Goal: Task Accomplishment & Management: Manage account settings

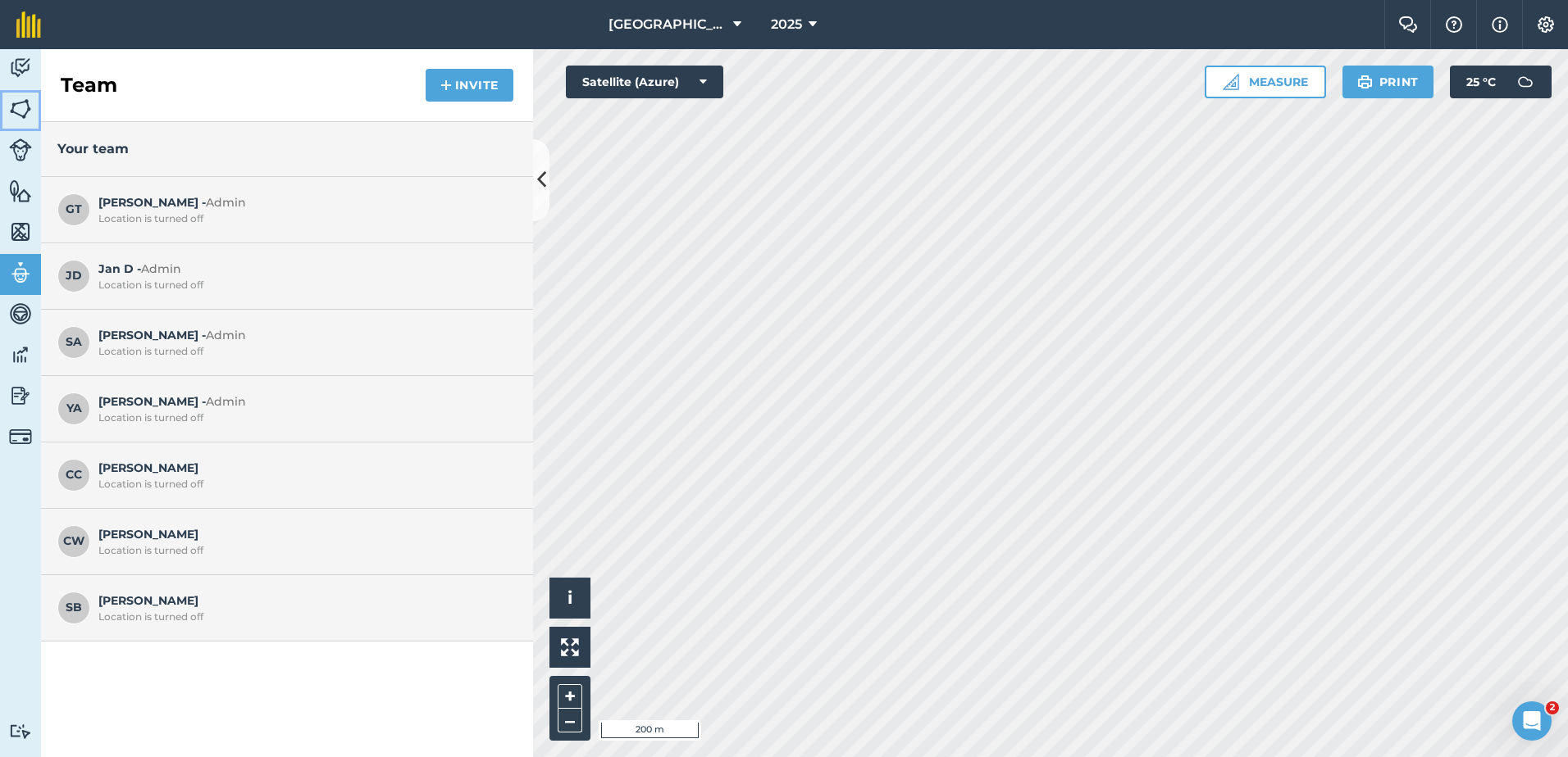
click at [22, 110] on img at bounding box center [20, 108] width 23 height 24
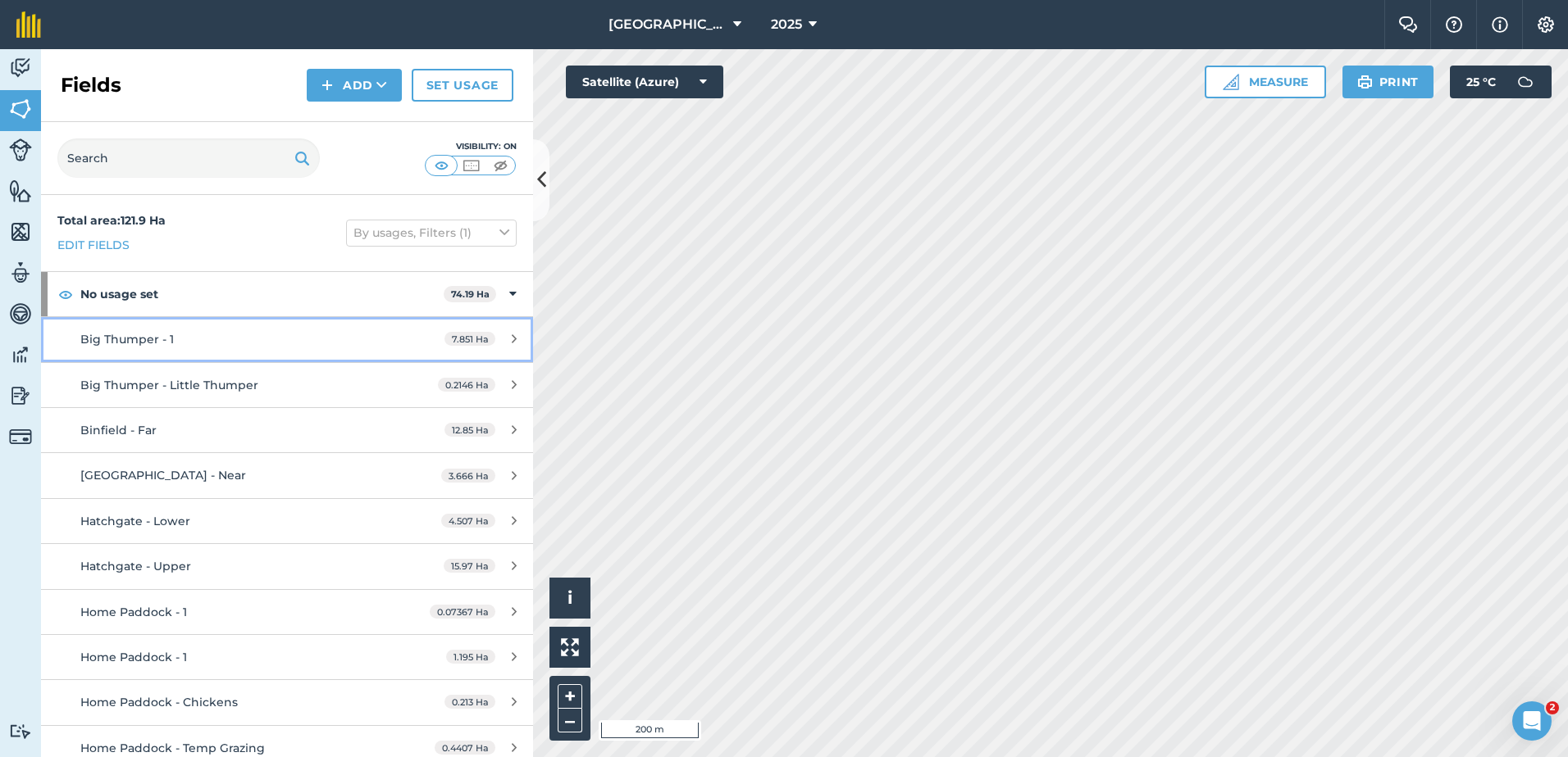
click at [123, 339] on span "Big Thumper - 1" at bounding box center [127, 339] width 94 height 14
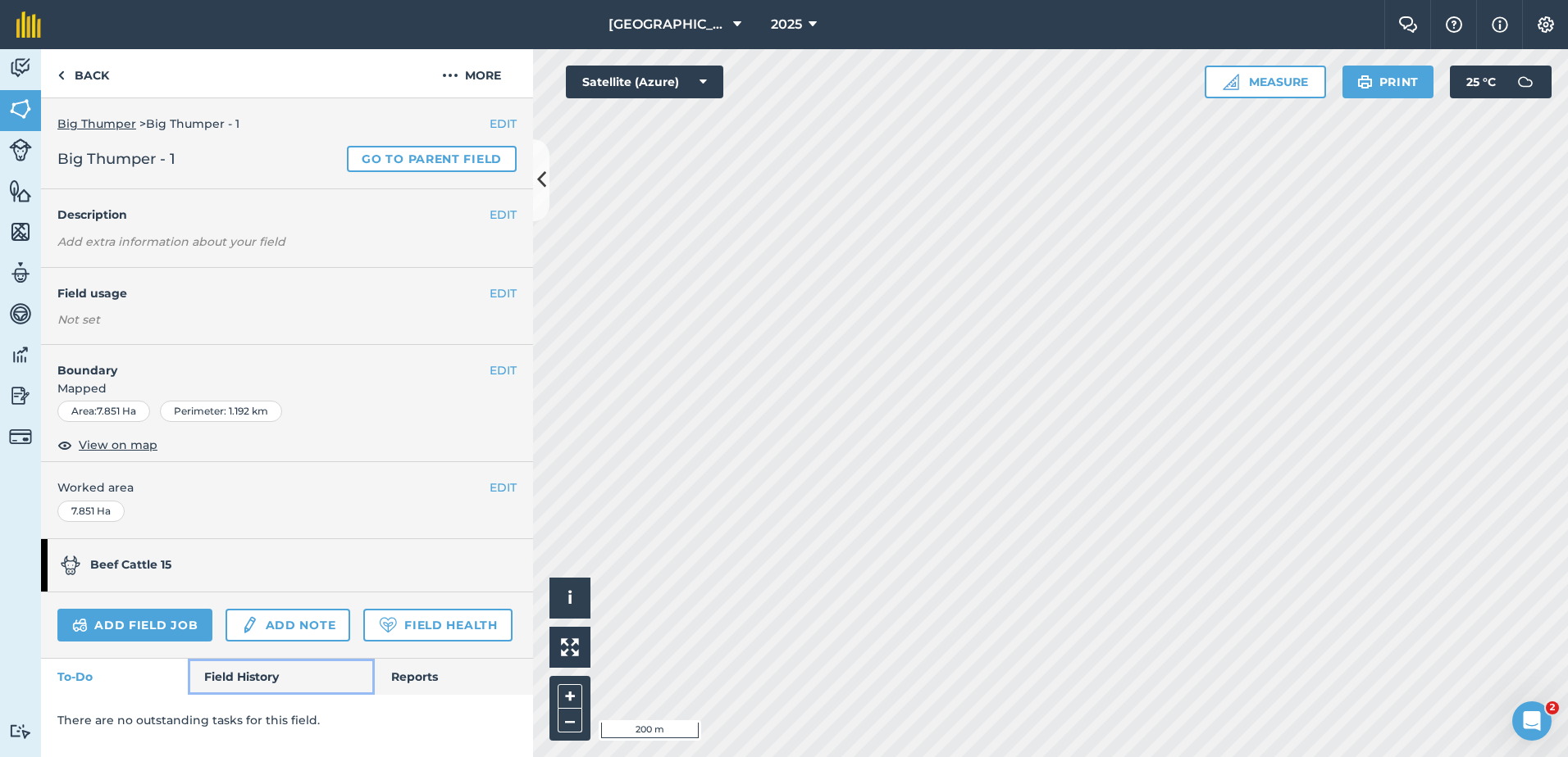
click at [249, 679] on link "Field History" at bounding box center [280, 677] width 186 height 36
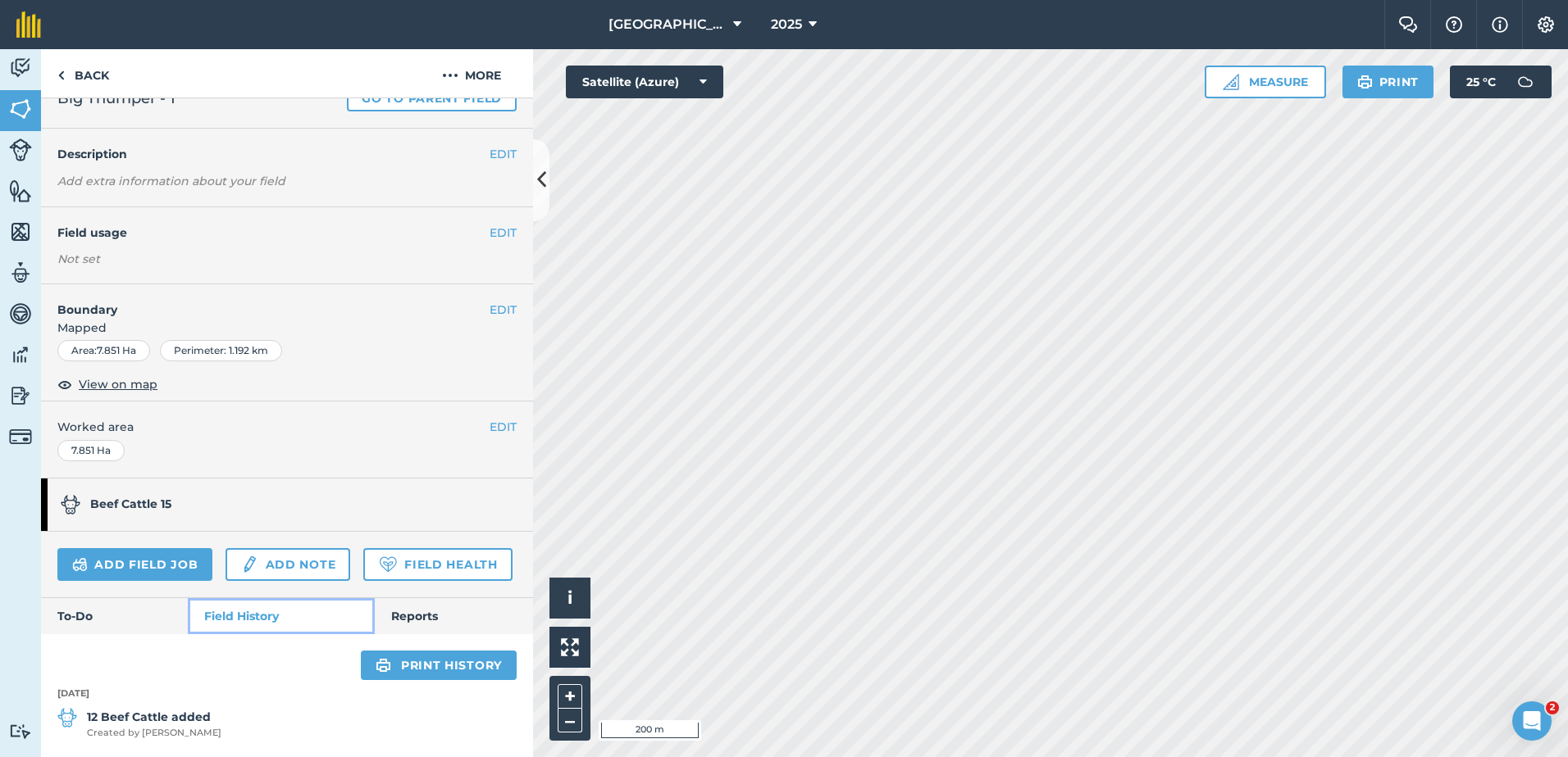
scroll to position [106, 0]
click at [363, 567] on link "Field Health" at bounding box center [437, 564] width 149 height 32
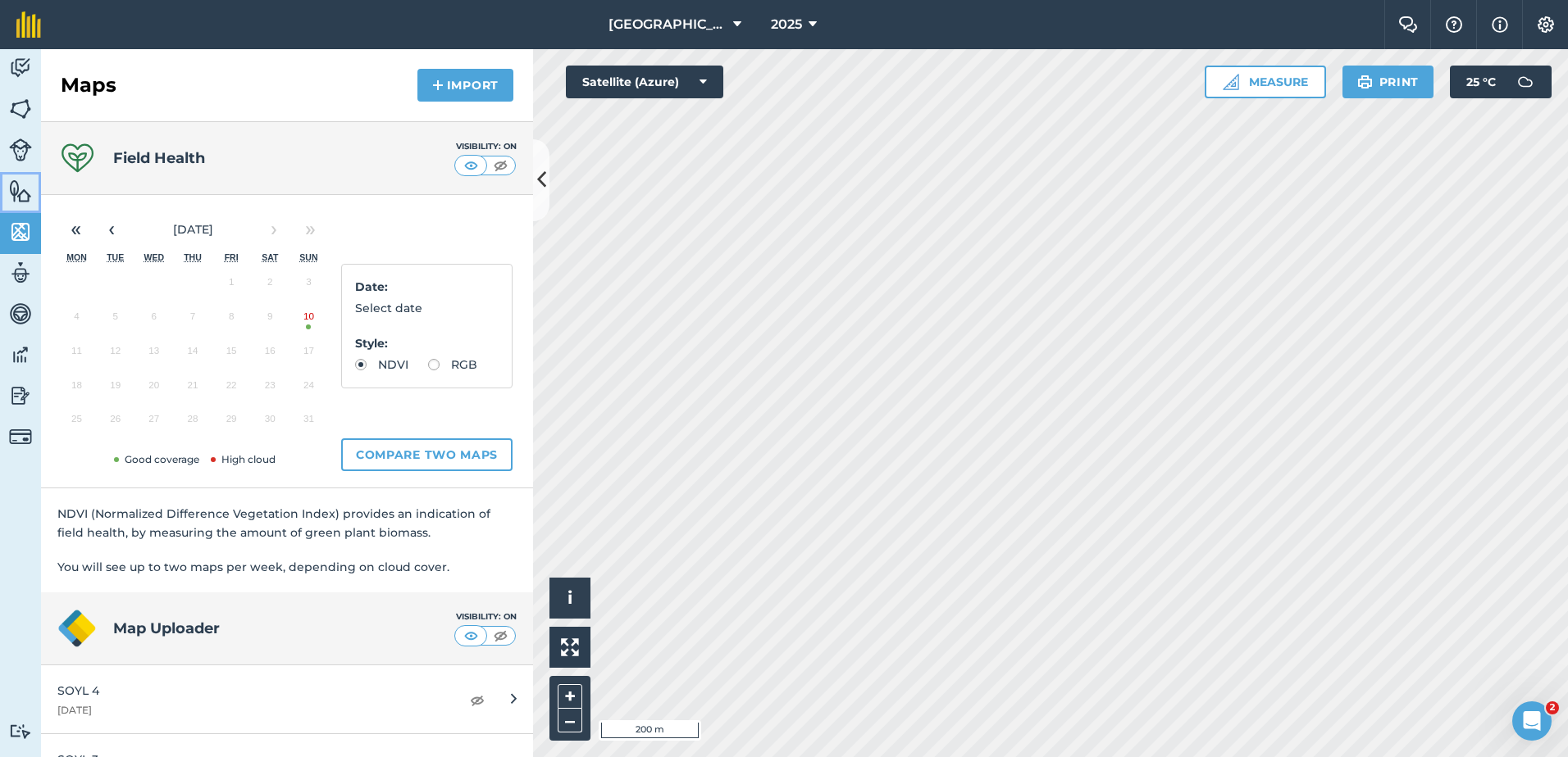
click at [8, 186] on link "Features" at bounding box center [20, 192] width 41 height 41
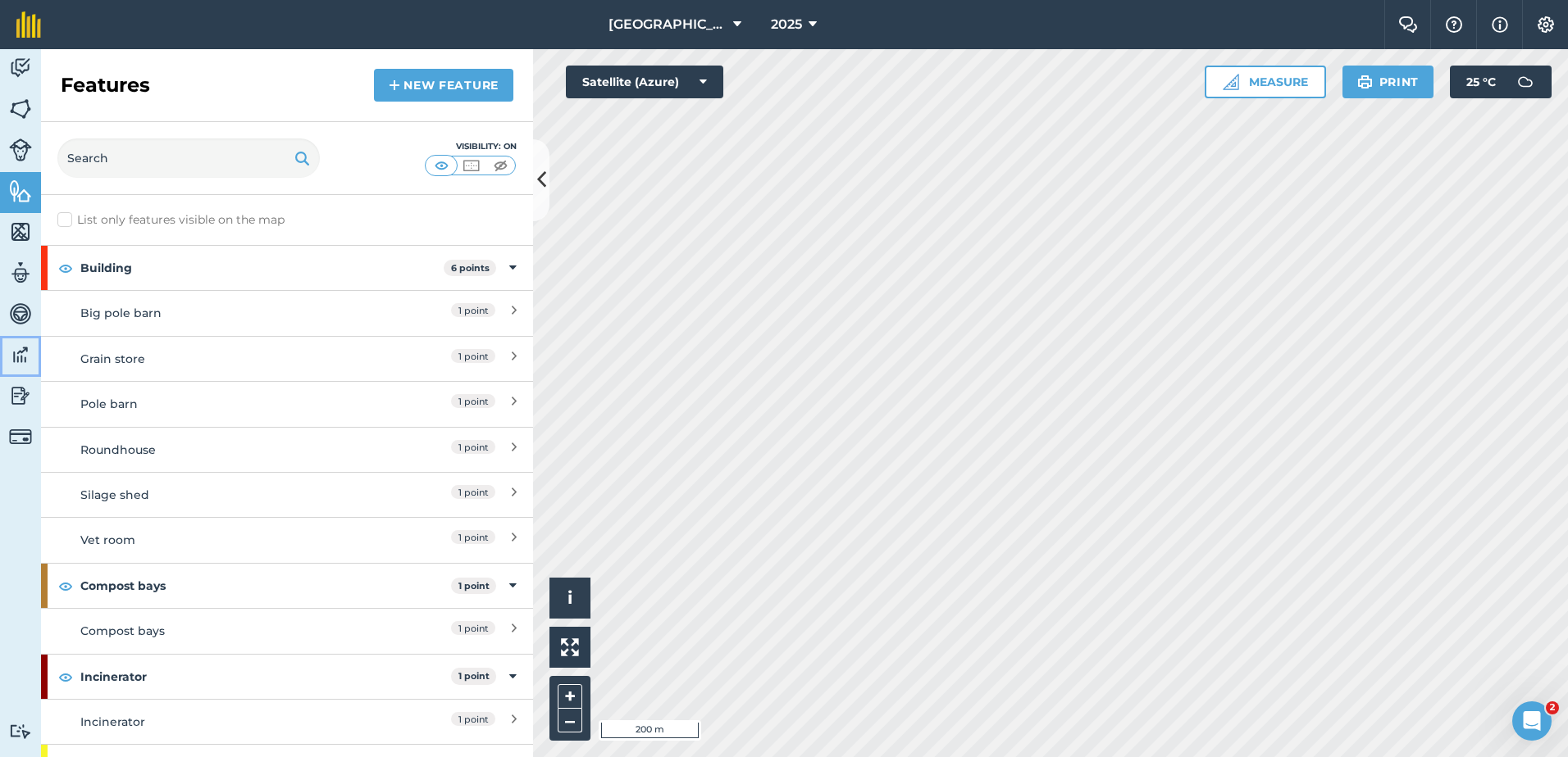
click at [19, 357] on img at bounding box center [20, 354] width 23 height 24
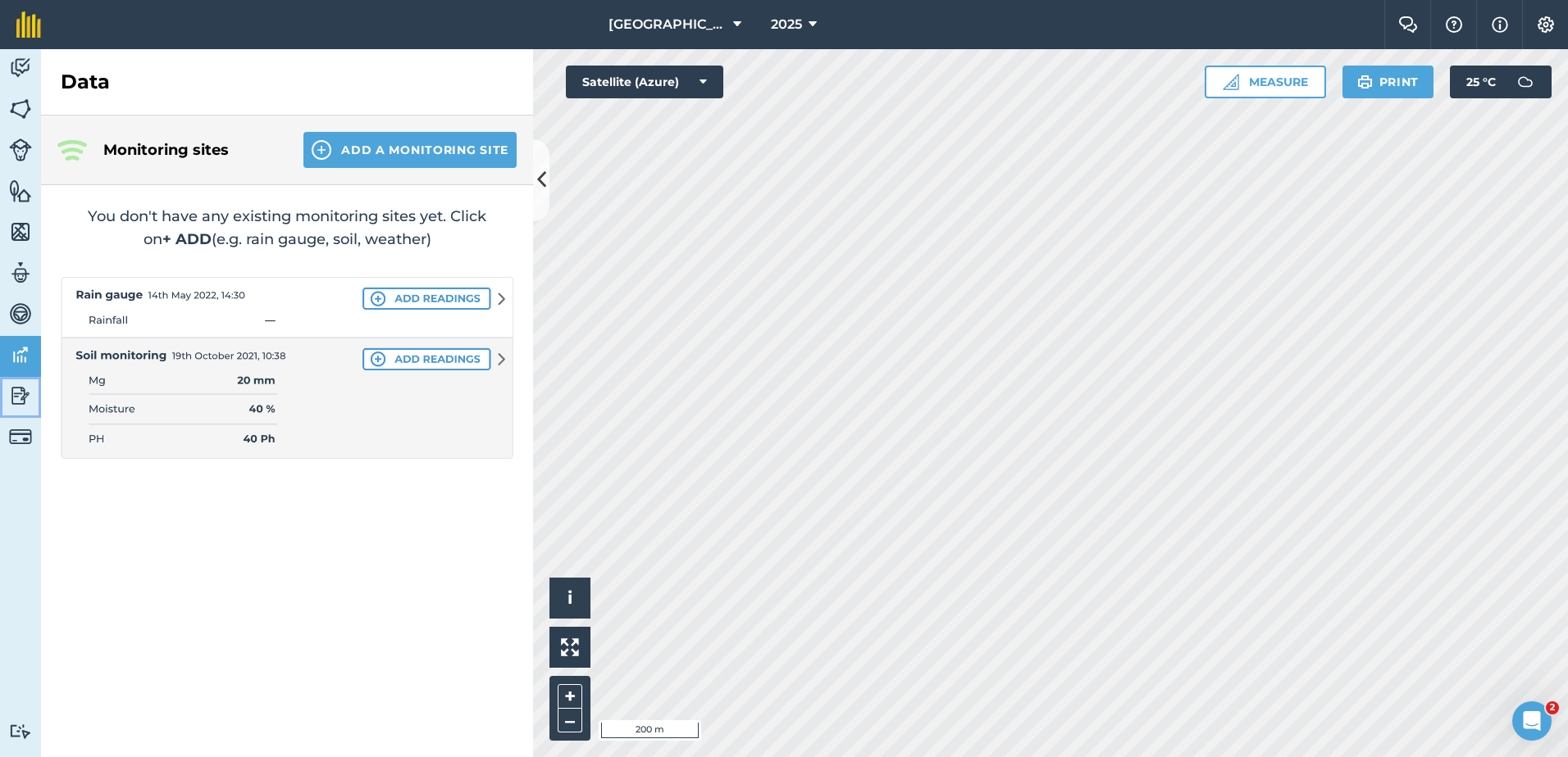
click at [14, 395] on img at bounding box center [20, 396] width 23 height 24
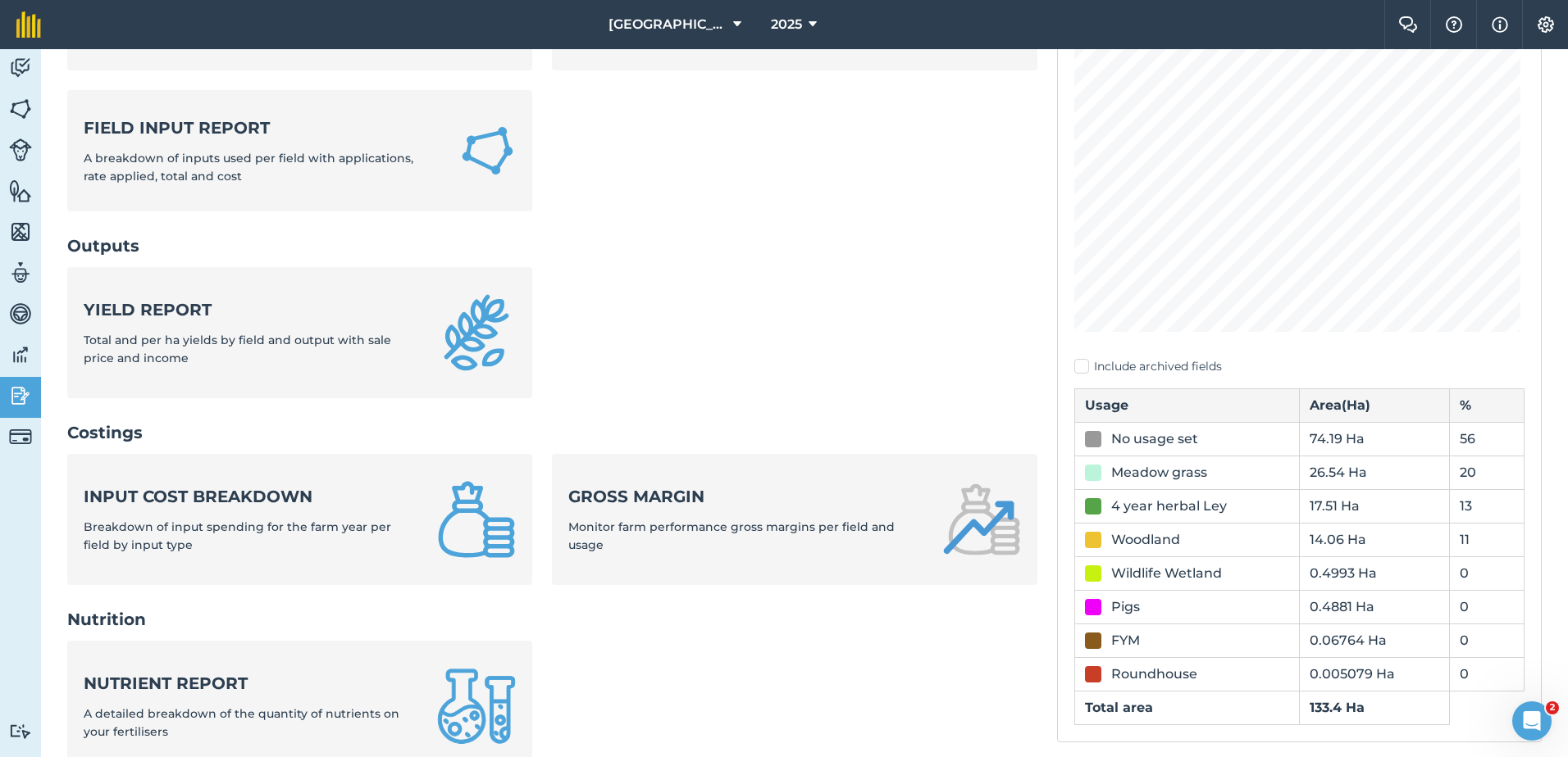
scroll to position [258, 0]
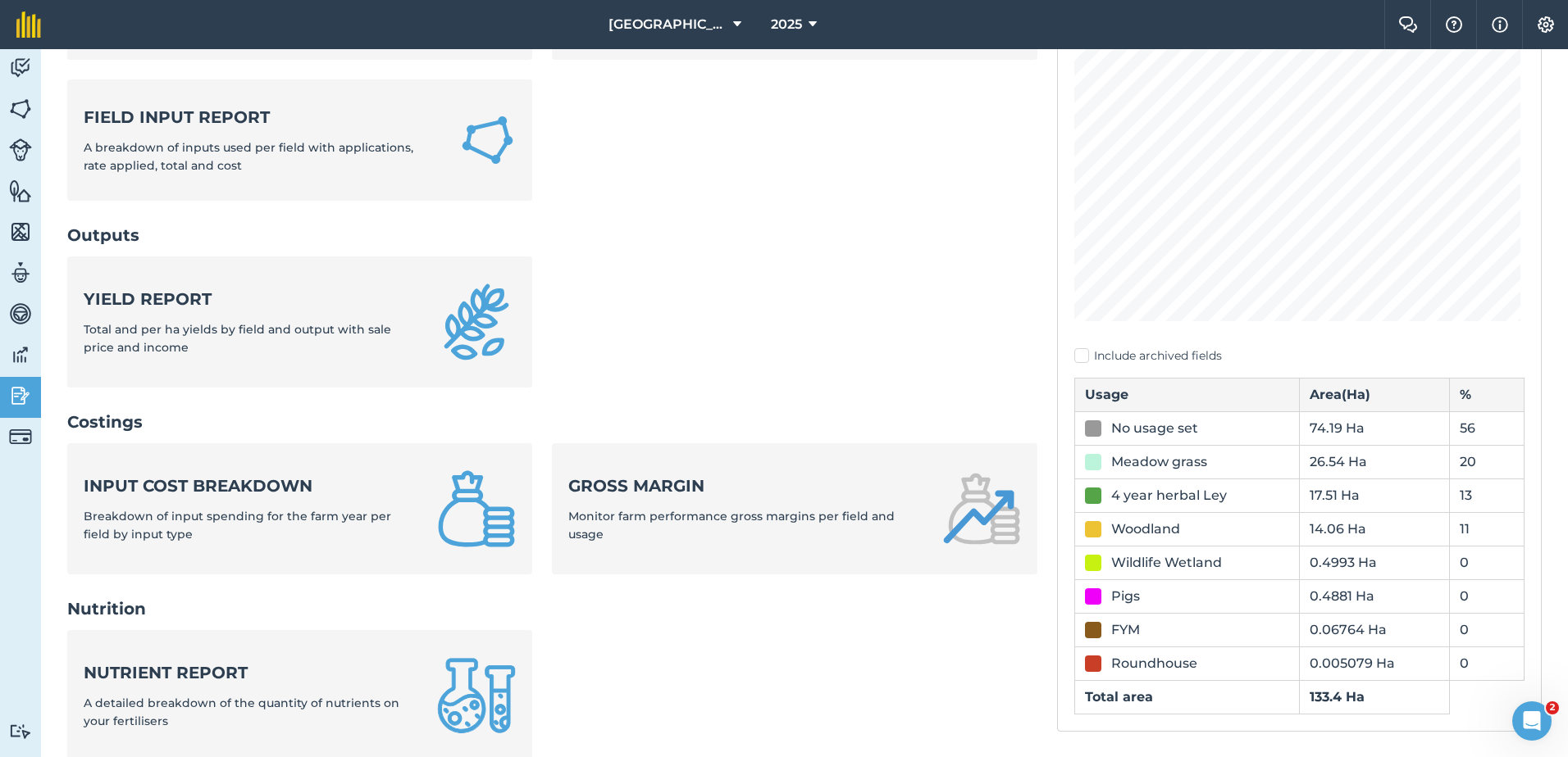
click at [1151, 428] on div "No usage set" at bounding box center [1154, 429] width 87 height 20
click at [1132, 427] on div "No usage set" at bounding box center [1154, 429] width 87 height 20
drag, startPoint x: 1132, startPoint y: 427, endPoint x: 1087, endPoint y: 429, distance: 45.0
click at [1087, 429] on div at bounding box center [1093, 429] width 16 height 16
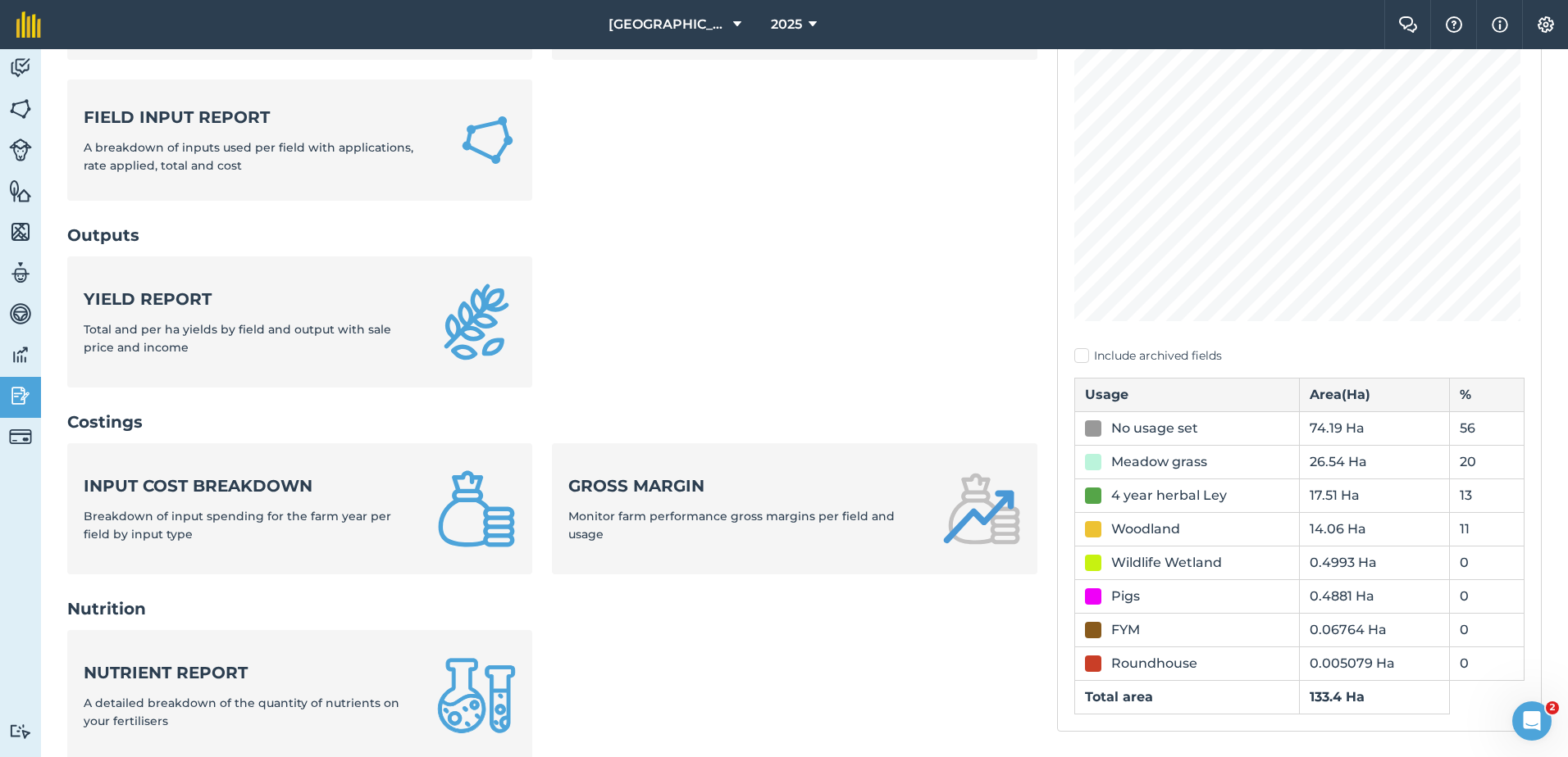
click at [1087, 429] on div at bounding box center [1093, 429] width 16 height 16
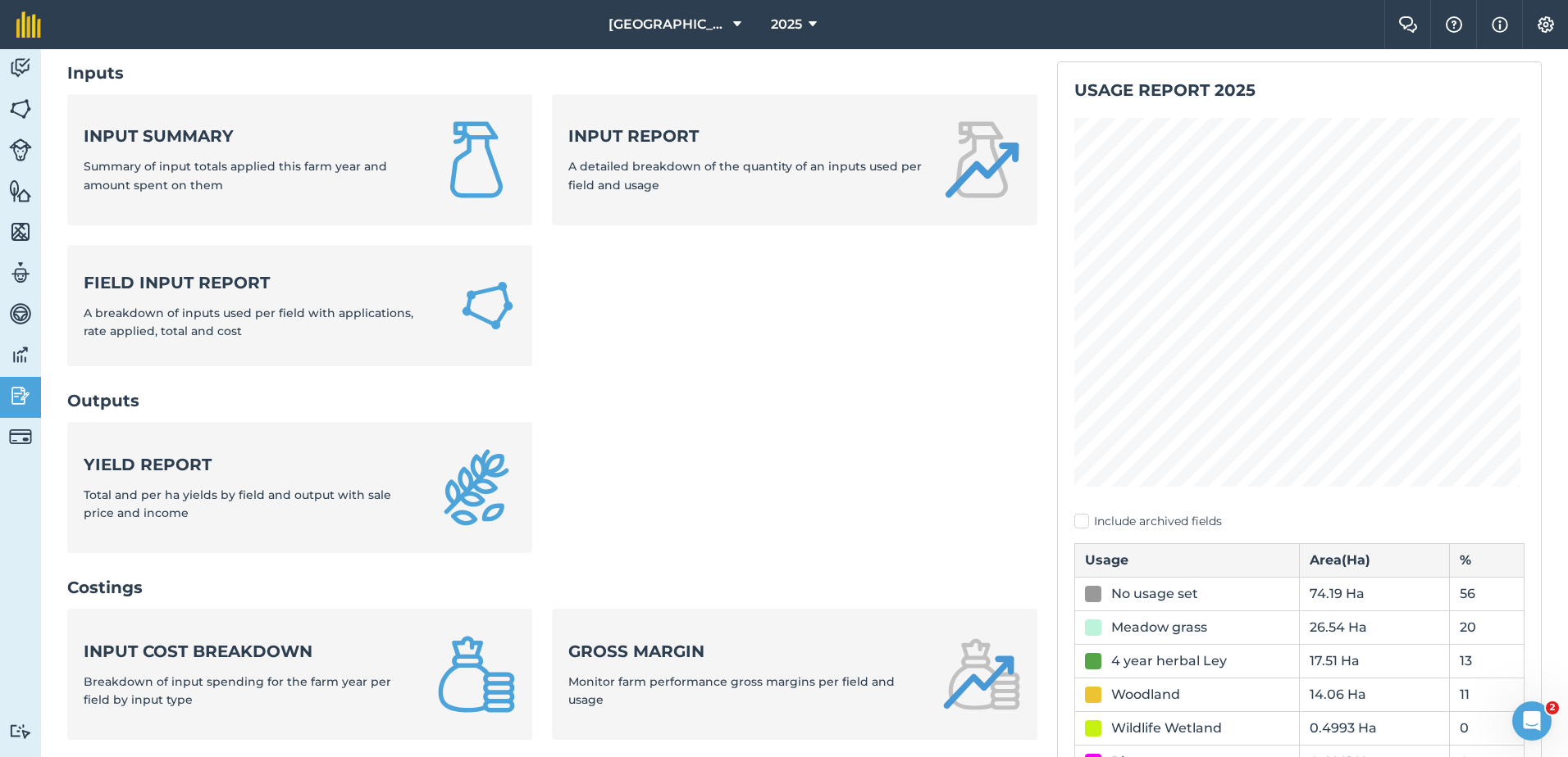
scroll to position [0, 0]
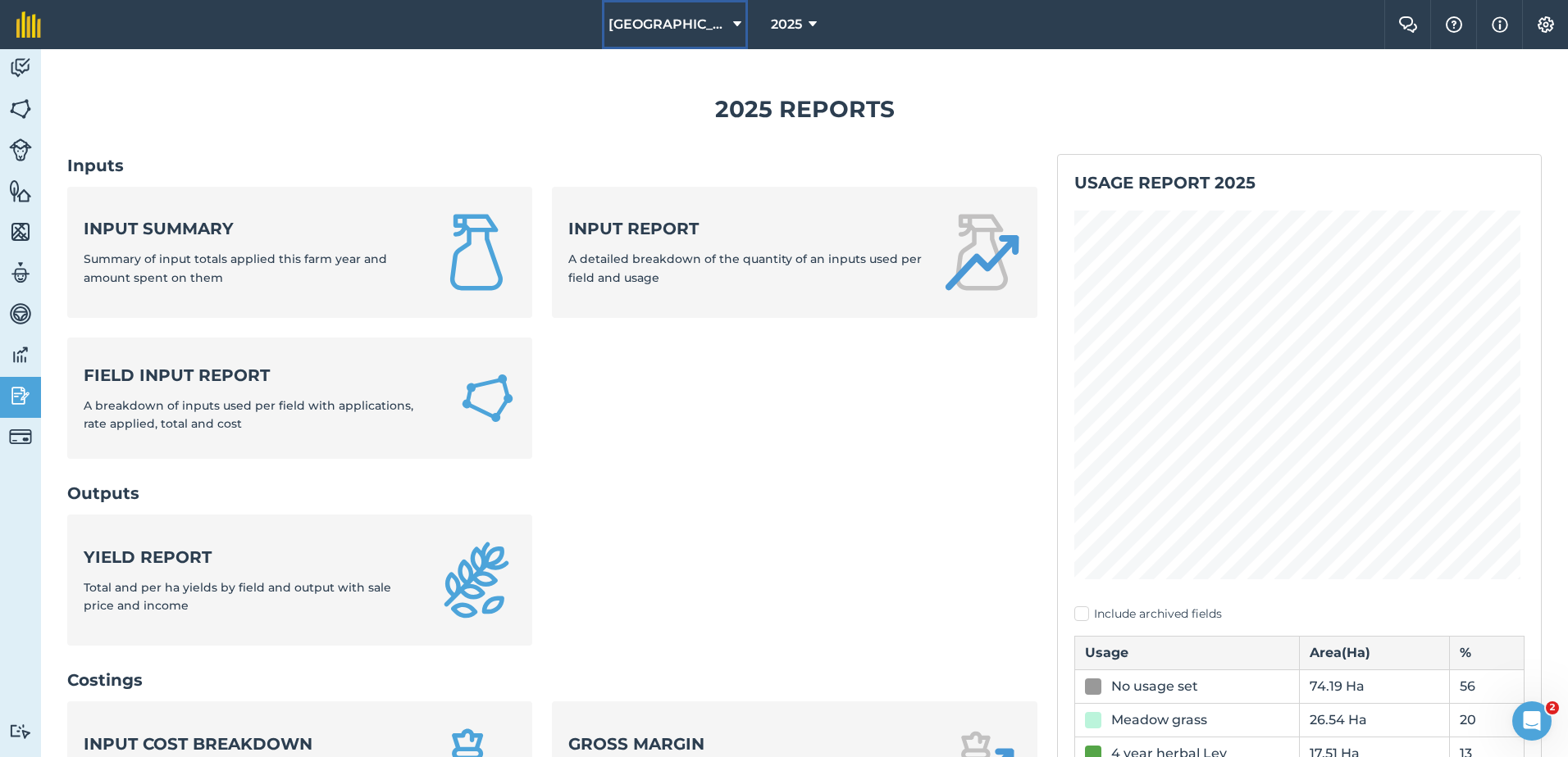
click at [737, 20] on icon at bounding box center [737, 24] width 8 height 20
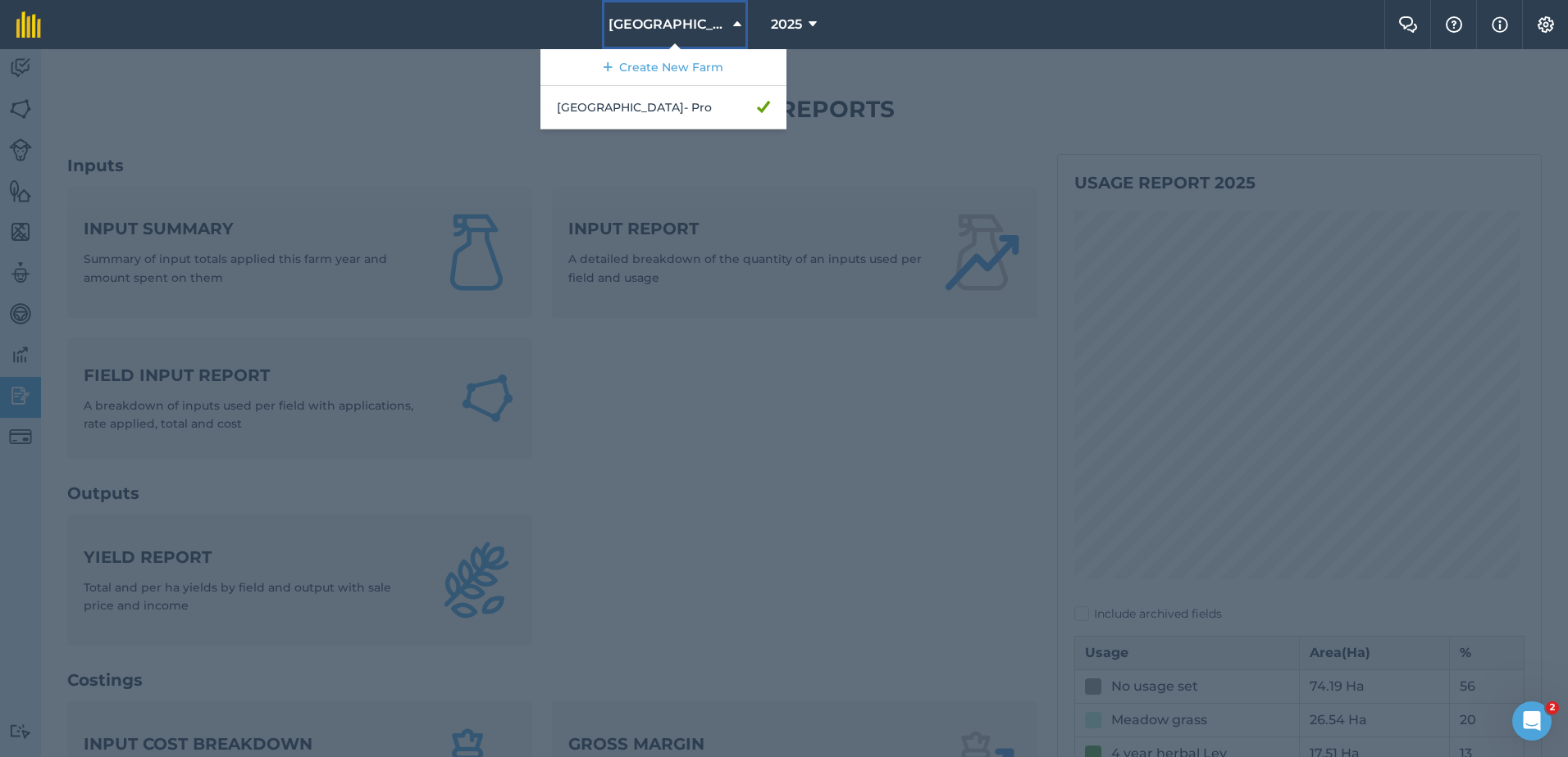
click at [737, 20] on icon at bounding box center [737, 24] width 8 height 20
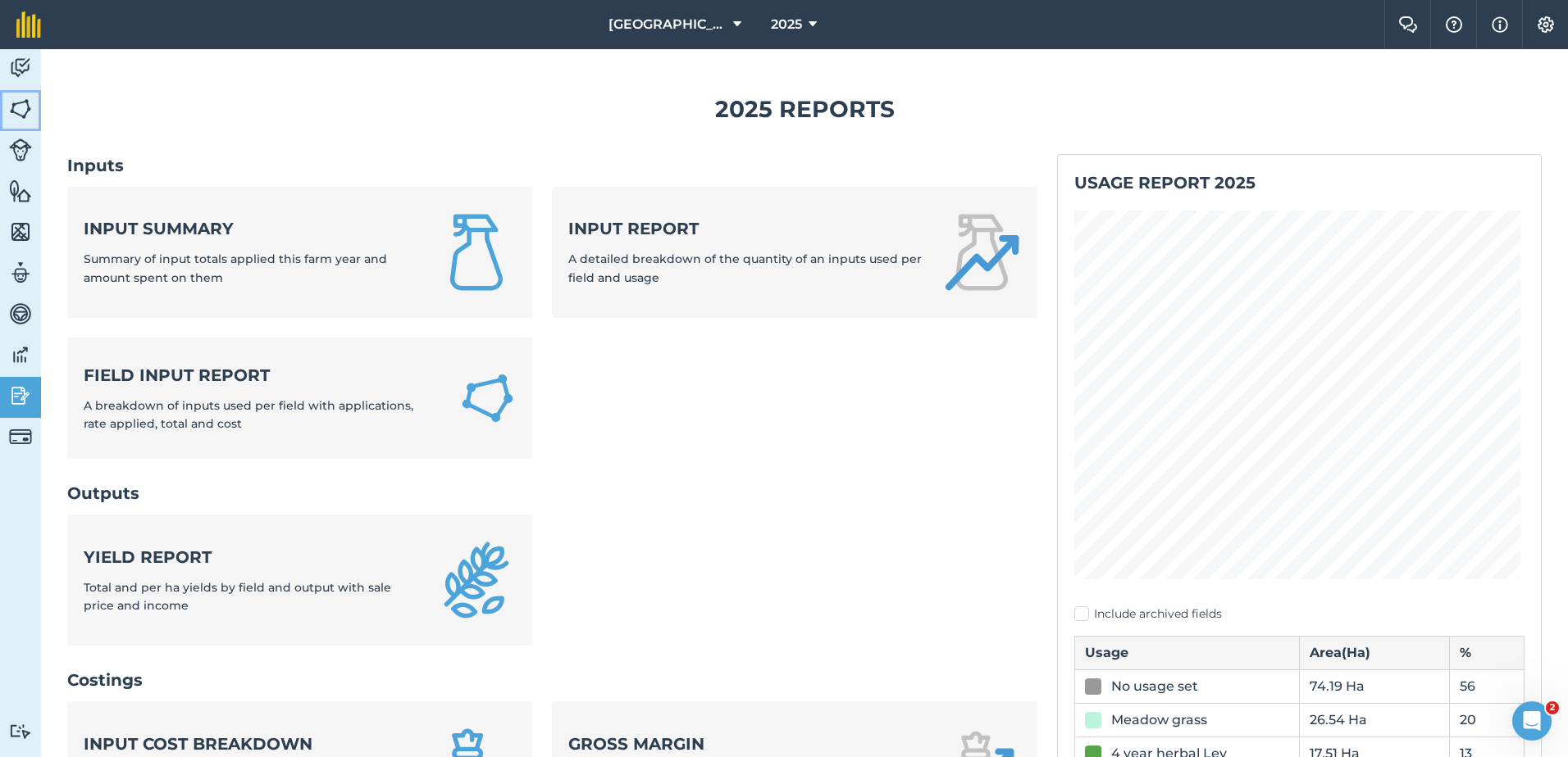
click at [23, 105] on img at bounding box center [20, 108] width 23 height 24
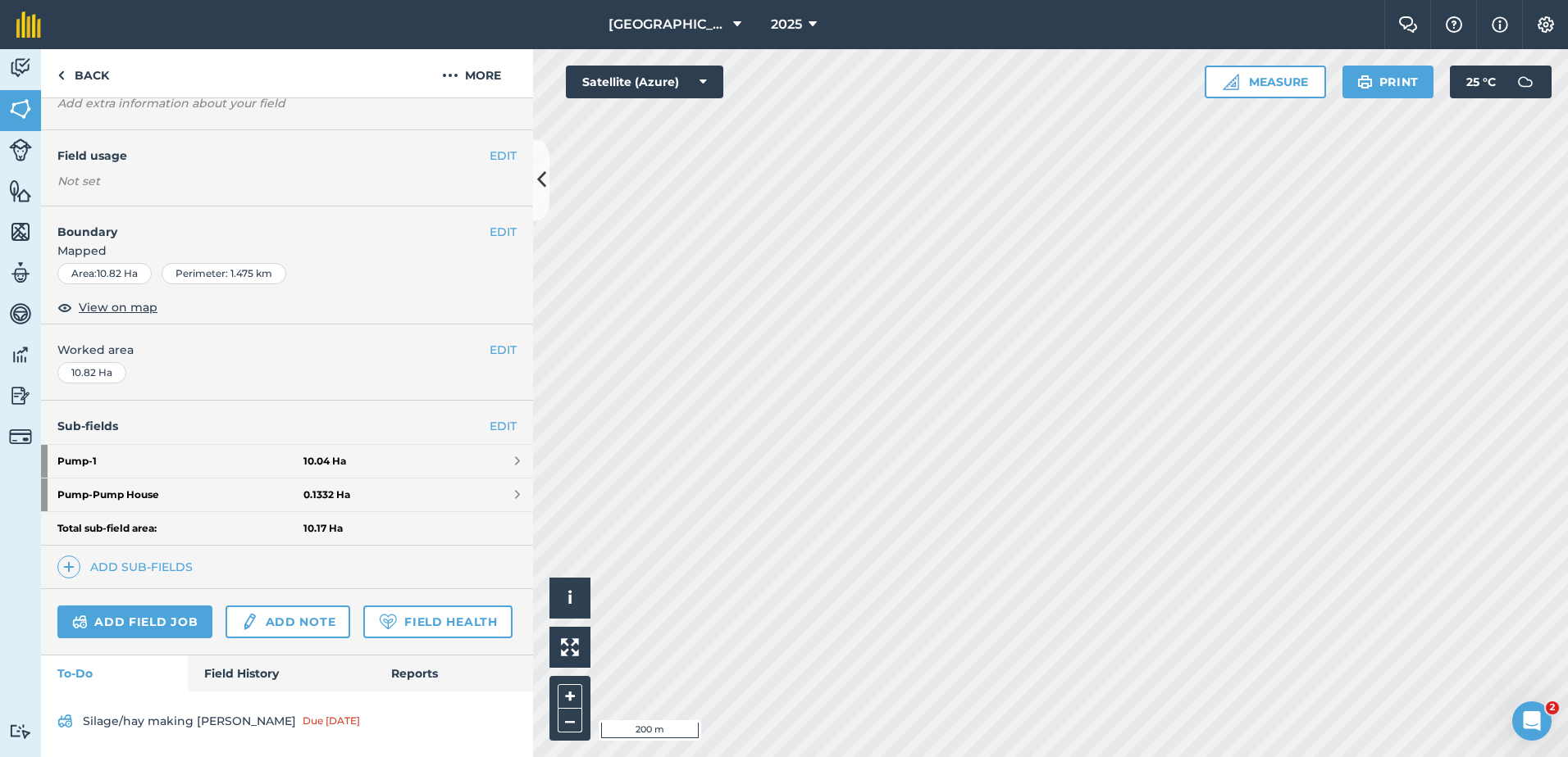
scroll to position [150, 0]
click at [229, 670] on link "Field History" at bounding box center [280, 674] width 186 height 36
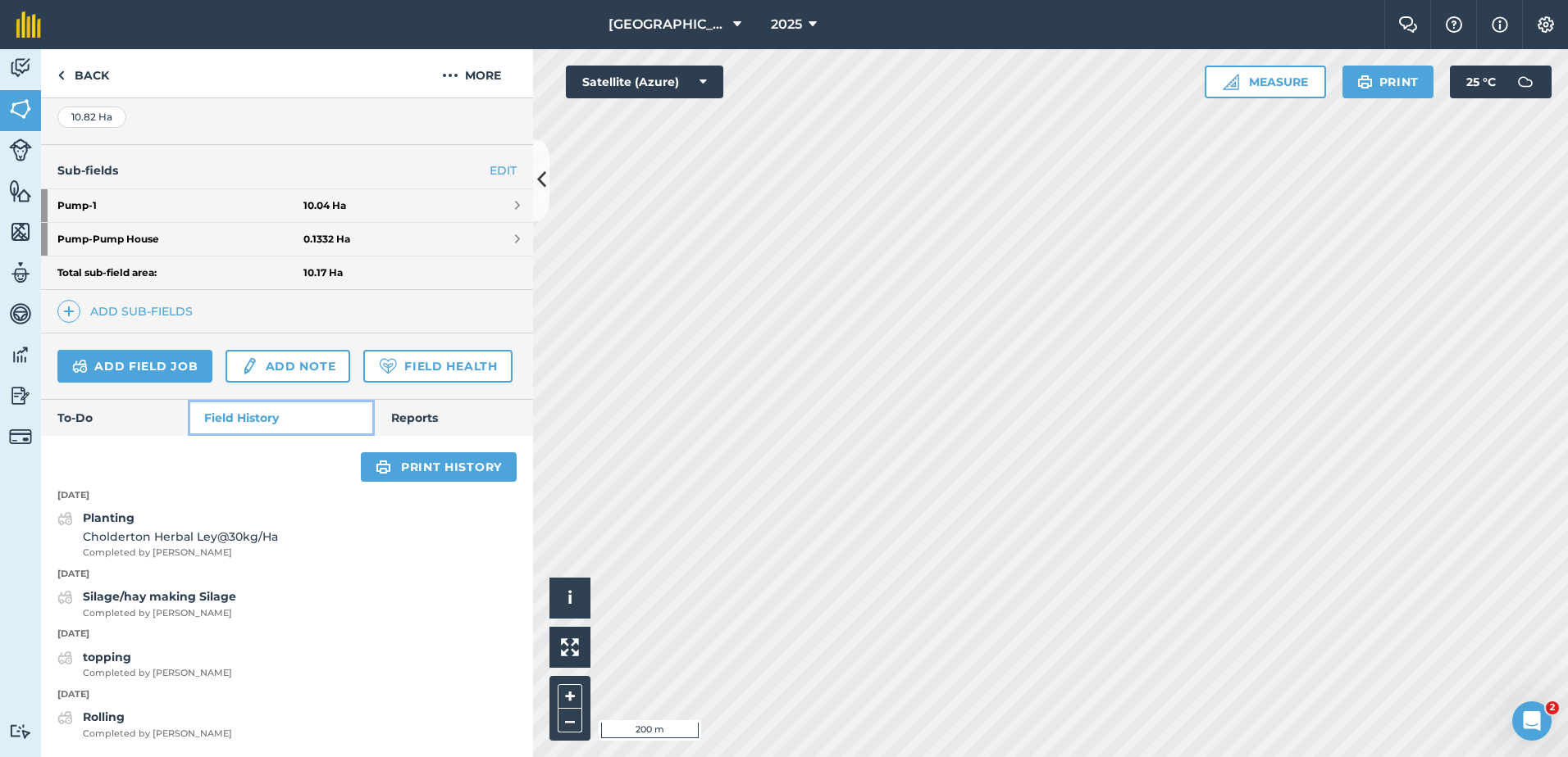
scroll to position [405, 0]
click at [145, 350] on link "Add field job" at bounding box center [135, 366] width 155 height 32
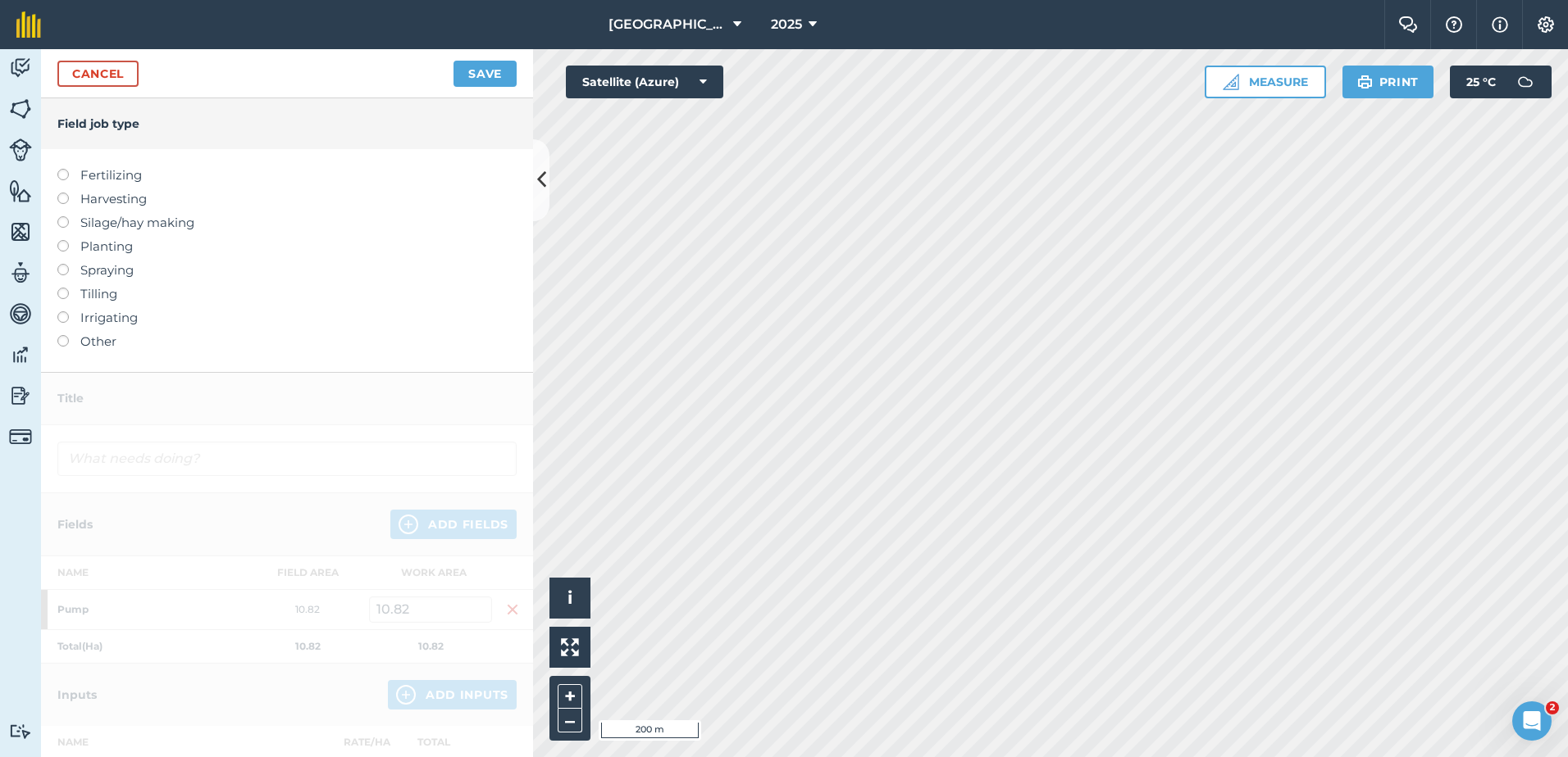
click at [62, 287] on label at bounding box center [69, 287] width 23 height 0
type input "Tilling"
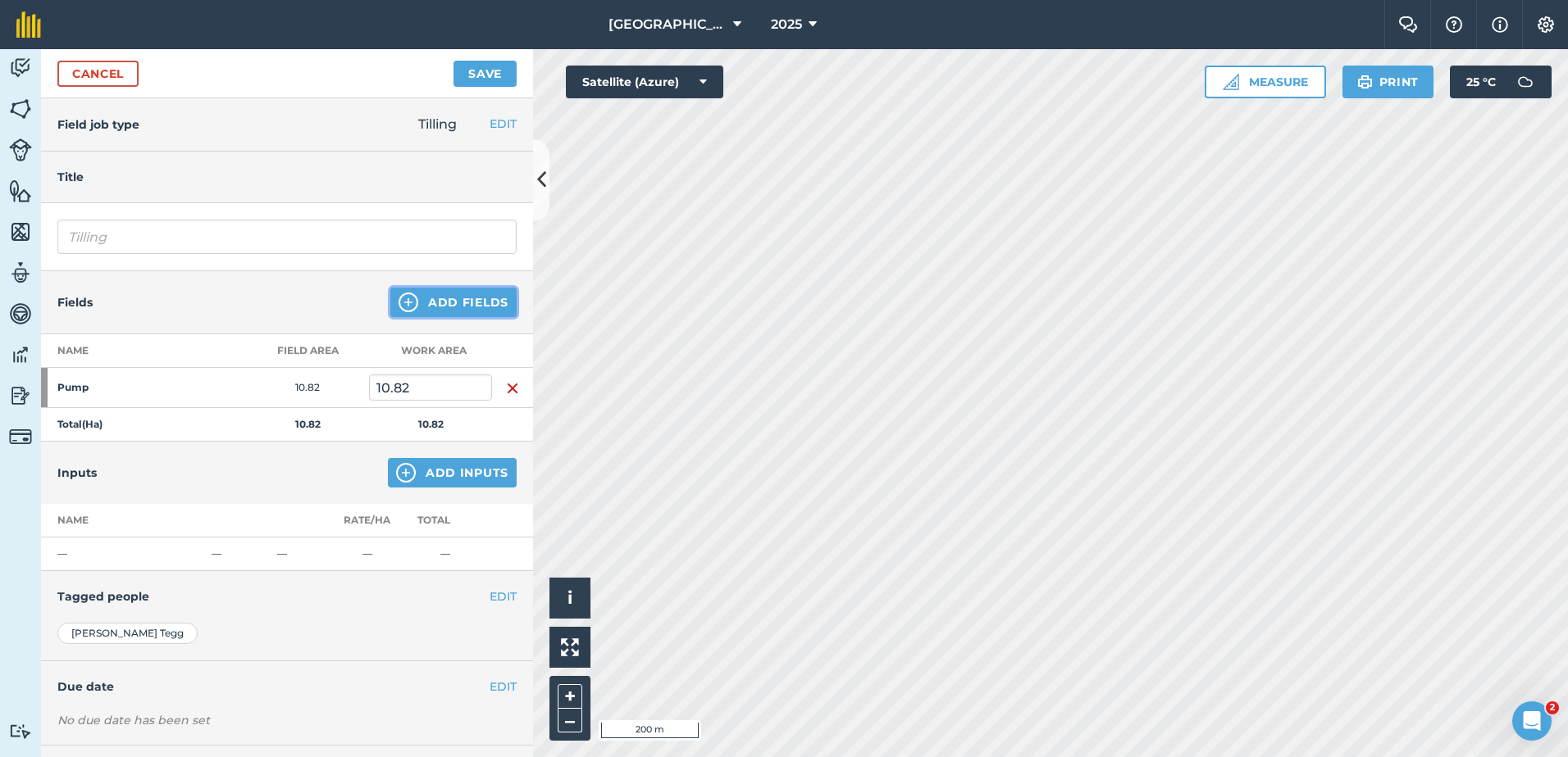
click at [464, 305] on button "Add Fields" at bounding box center [454, 302] width 126 height 30
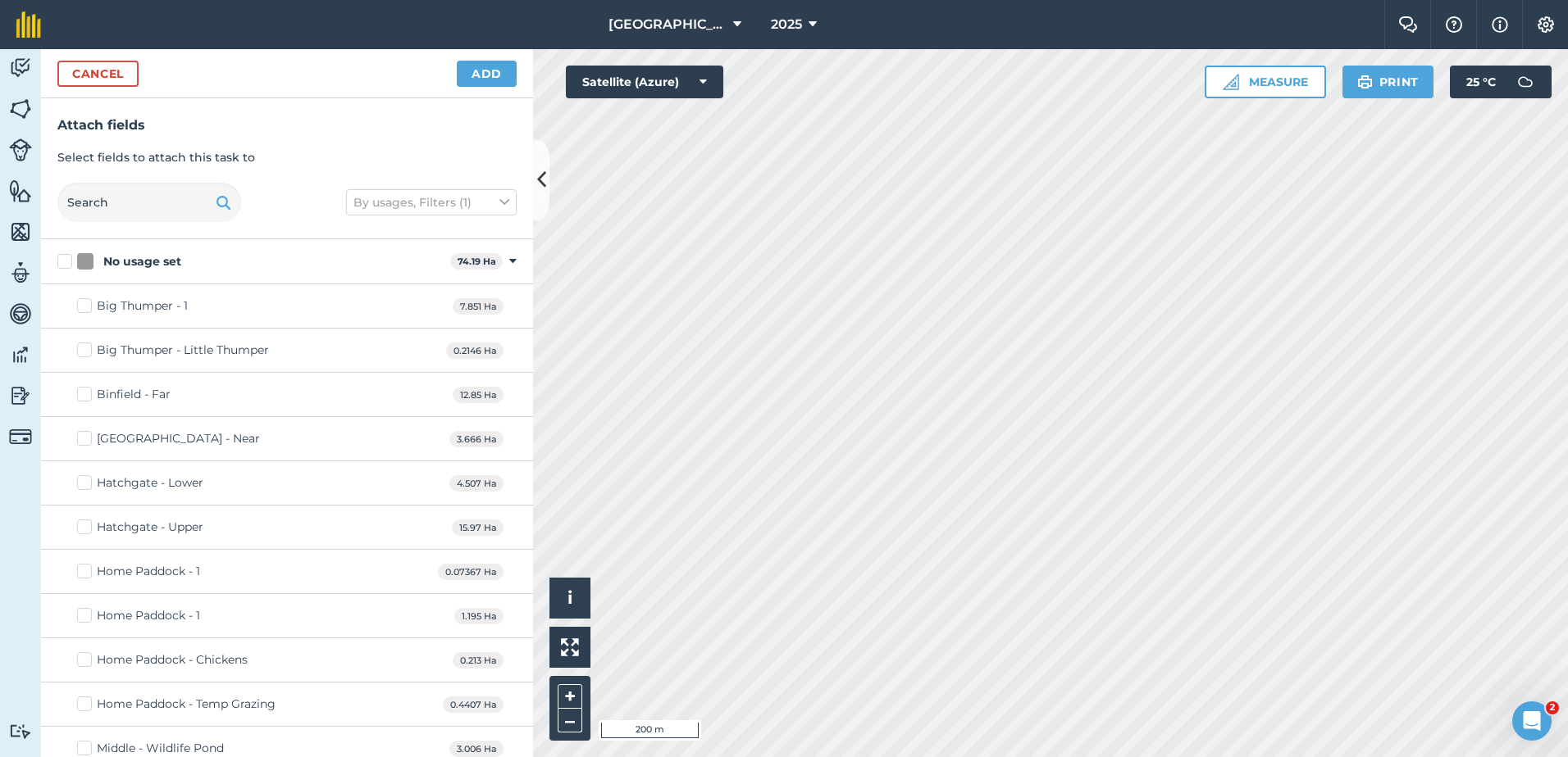
click at [83, 312] on label "Big Thumper - 1" at bounding box center [132, 306] width 111 height 17
click at [83, 308] on input "Big Thumper - 1" at bounding box center [82, 303] width 11 height 11
checkbox input "true"
drag, startPoint x: 86, startPoint y: 569, endPoint x: 60, endPoint y: 581, distance: 28.6
click at [60, 581] on div "Home Paddock - 1 0.07367 Ha" at bounding box center [287, 571] width 492 height 44
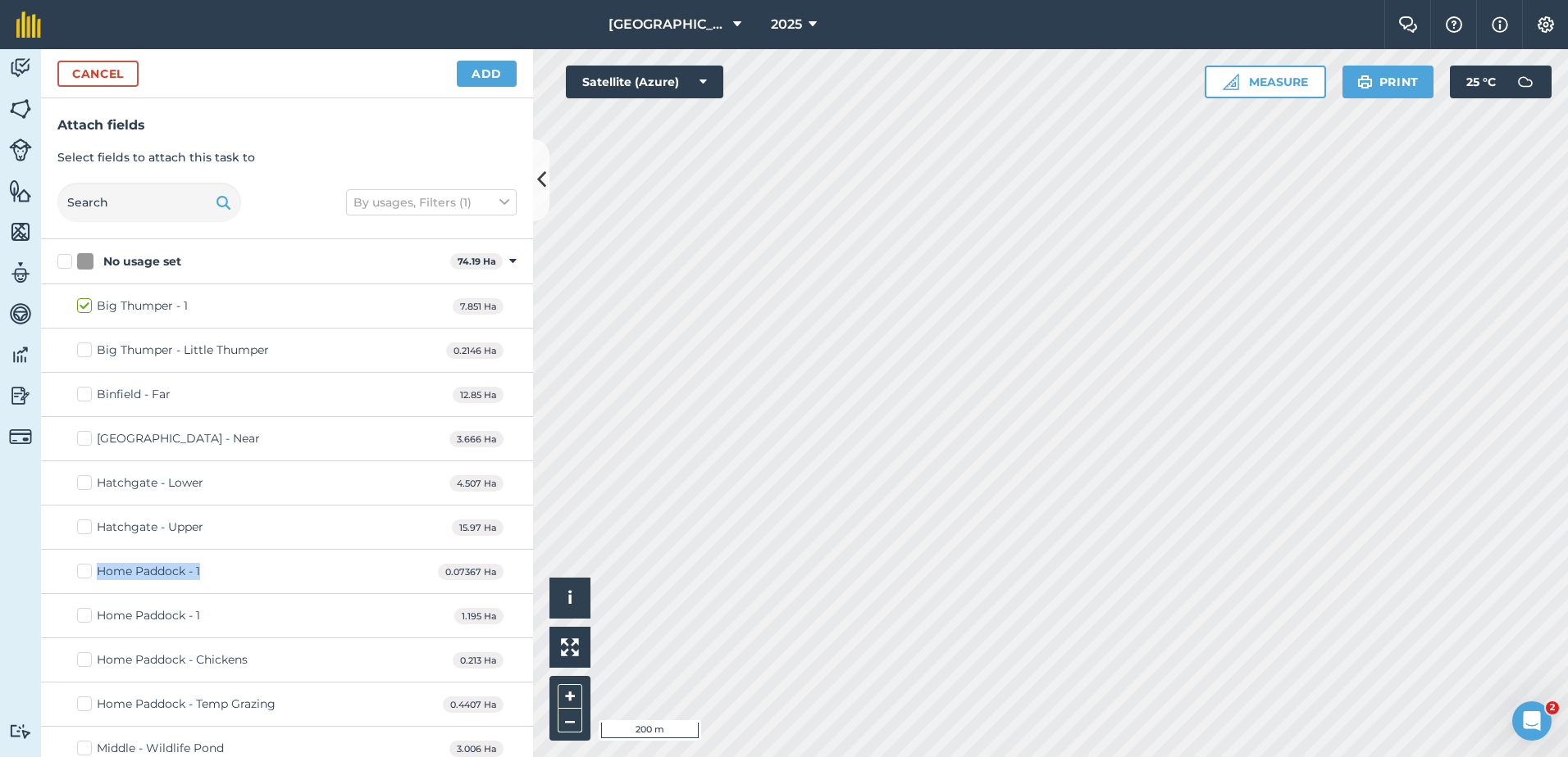
drag, startPoint x: 60, startPoint y: 581, endPoint x: 52, endPoint y: 585, distance: 8.9
click at [52, 585] on div "Home Paddock - 1 0.07367 Ha" at bounding box center [287, 571] width 492 height 44
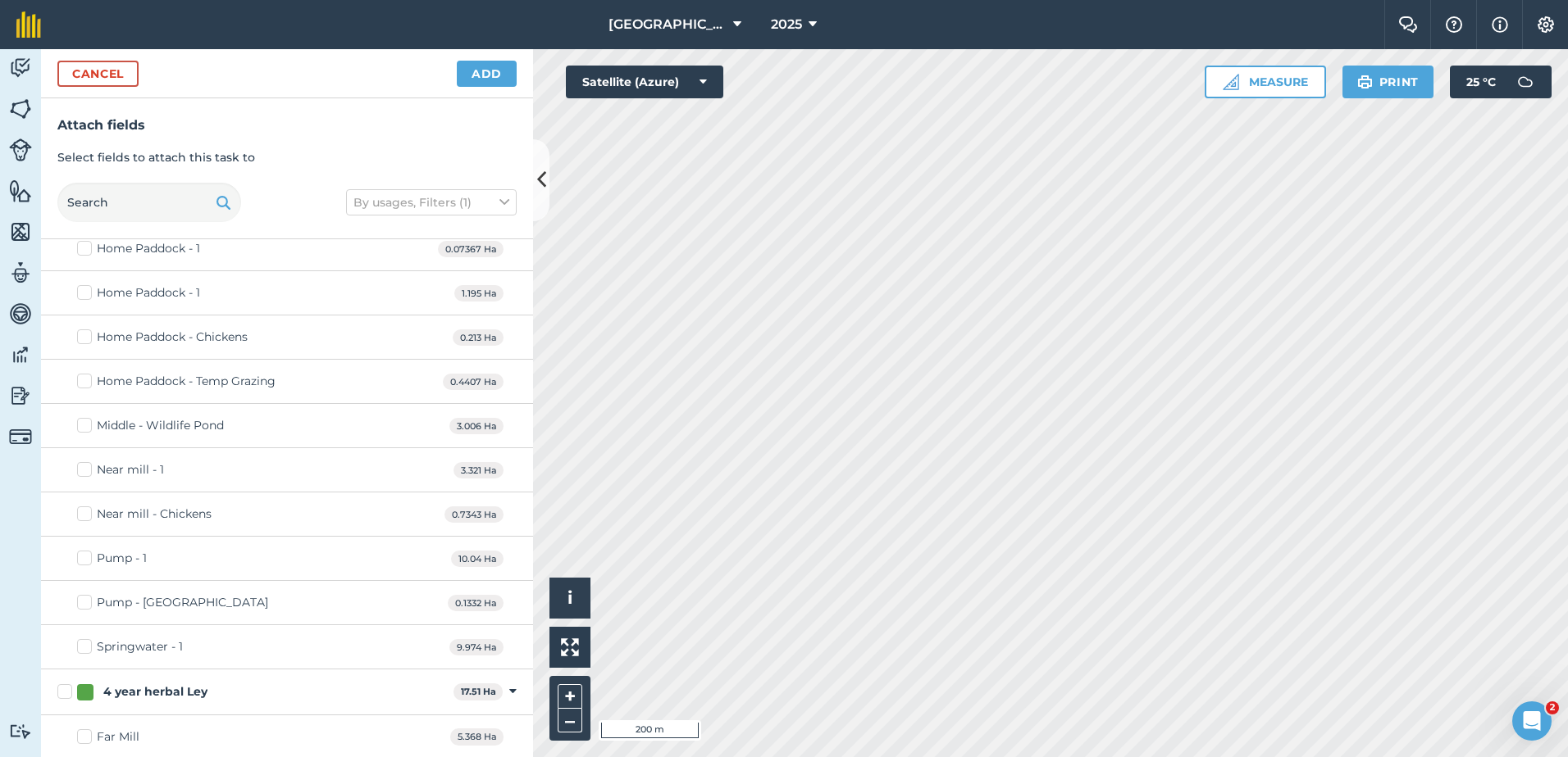
scroll to position [331, 0]
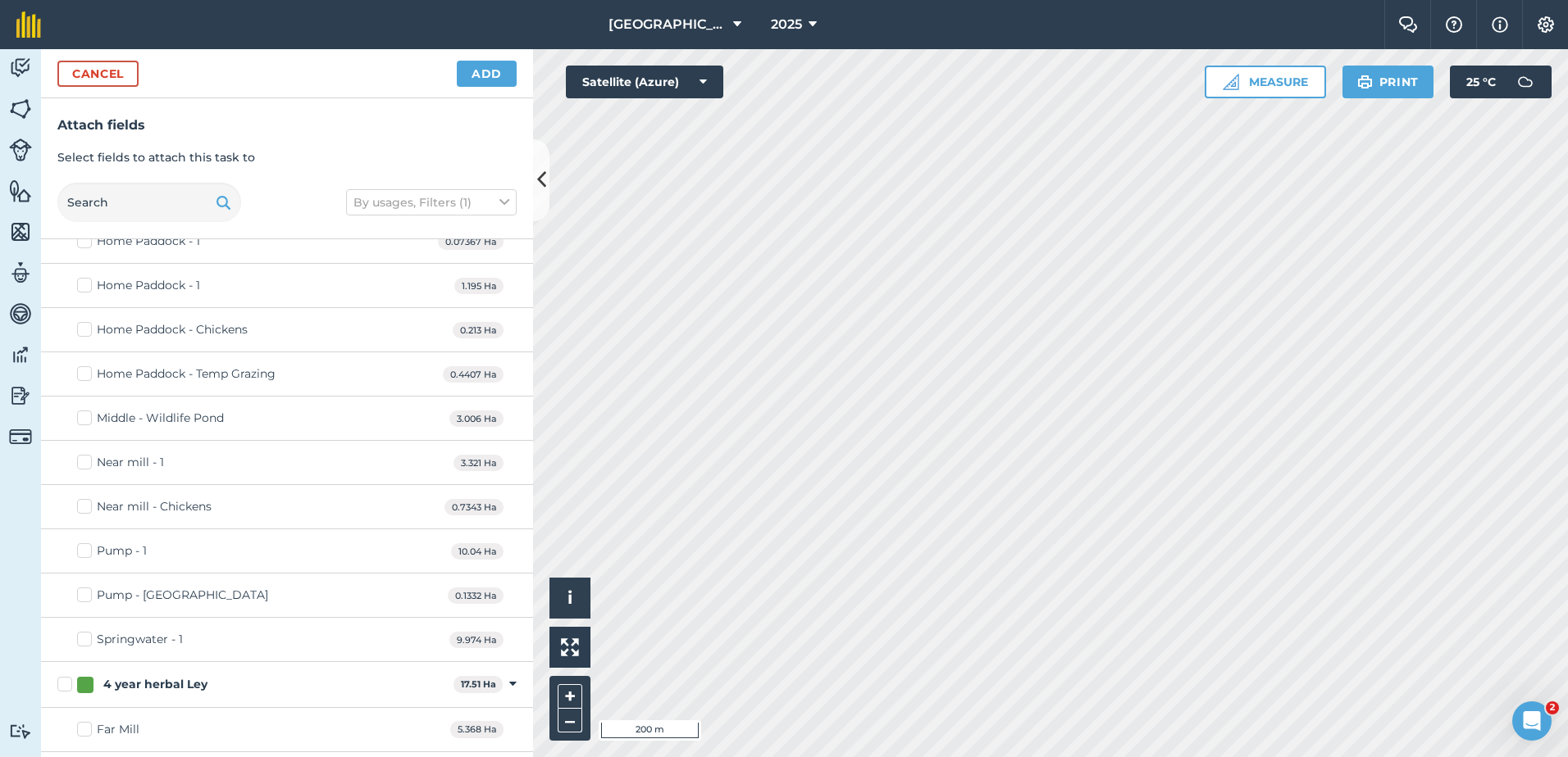
click at [82, 552] on label "Pump - 1" at bounding box center [111, 551] width 69 height 17
click at [82, 552] on input "Pump - 1" at bounding box center [82, 548] width 11 height 11
checkbox input "true"
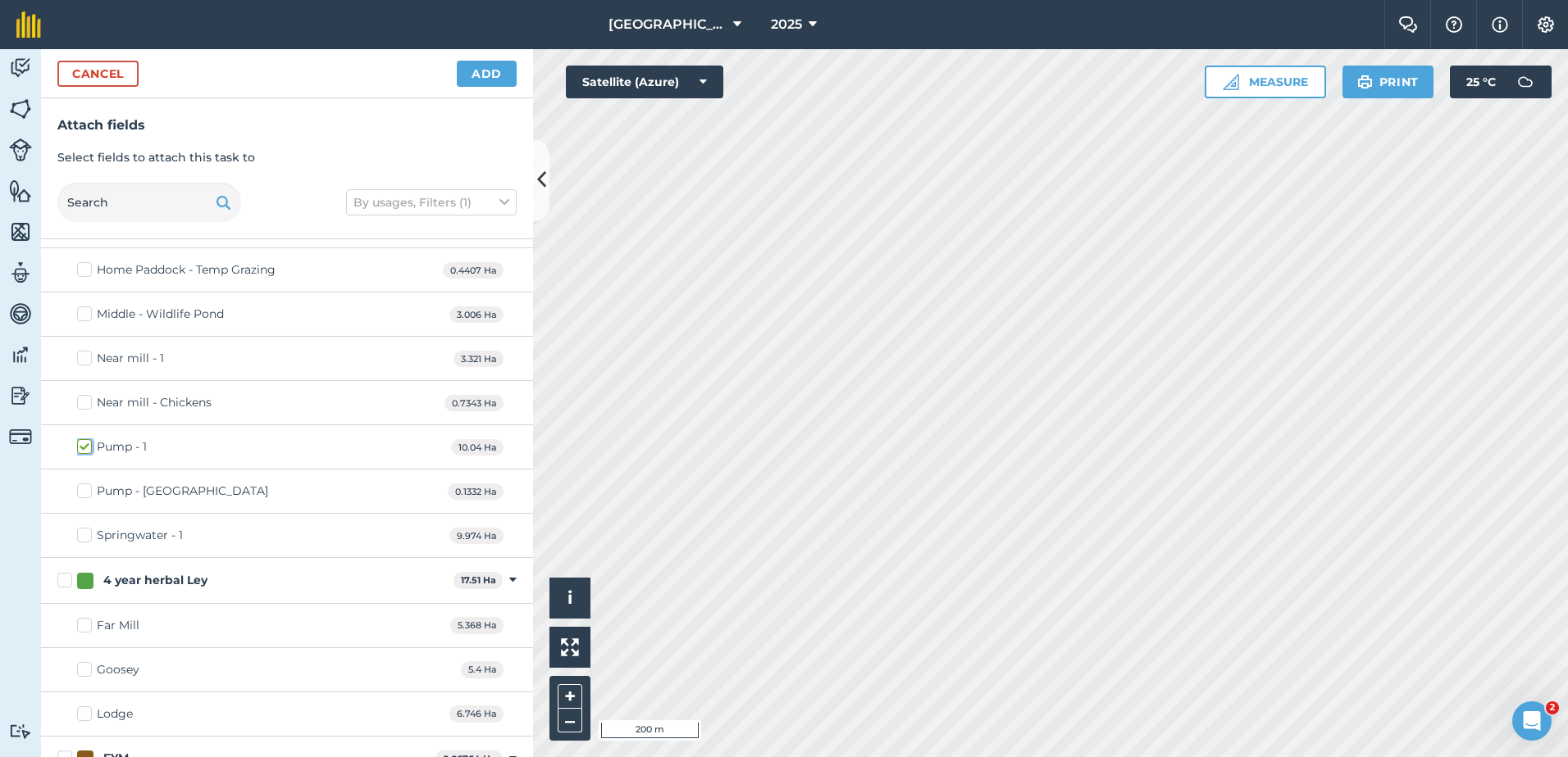
scroll to position [427, 0]
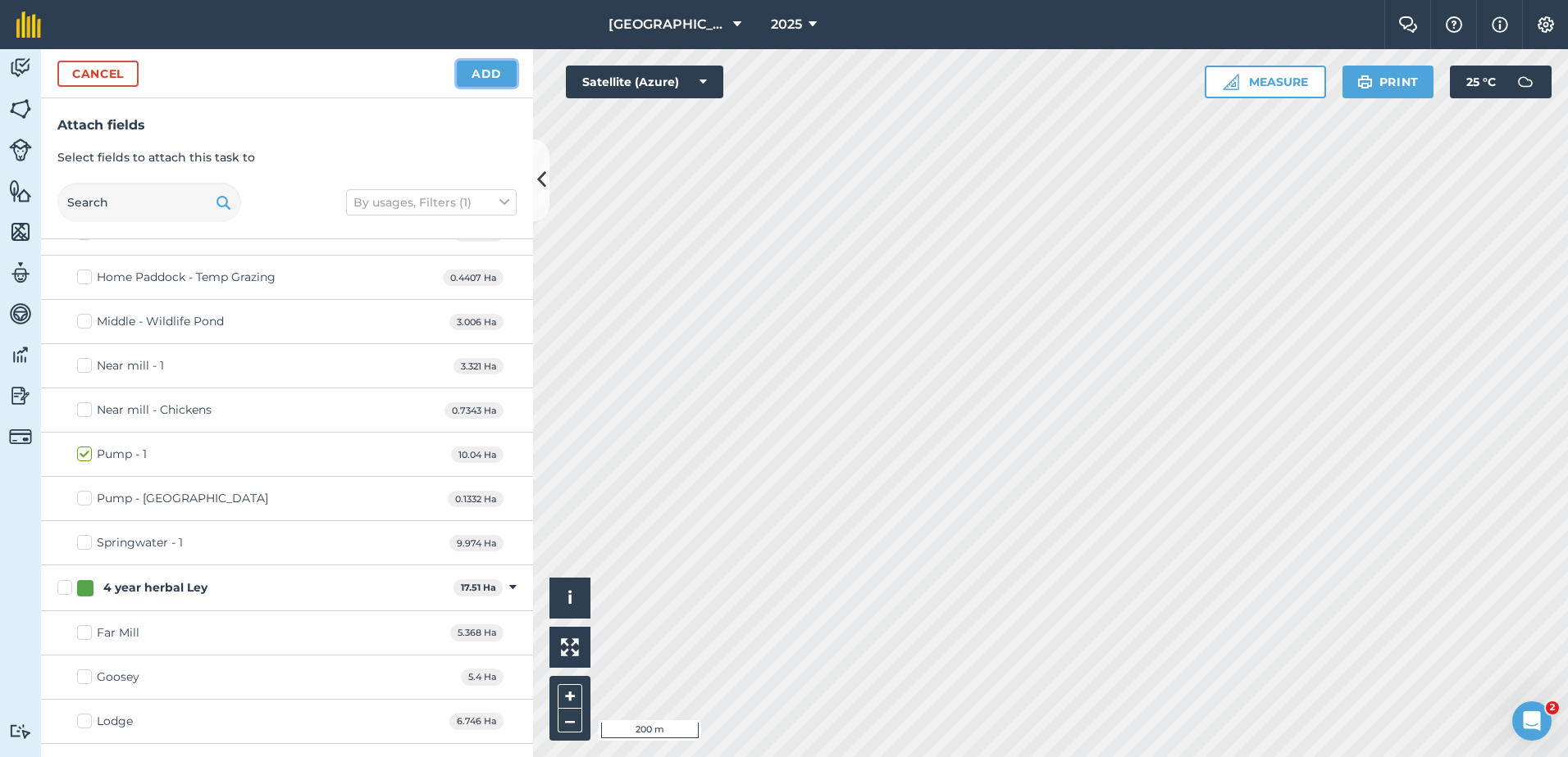
click at [473, 70] on button "Add" at bounding box center [487, 73] width 60 height 26
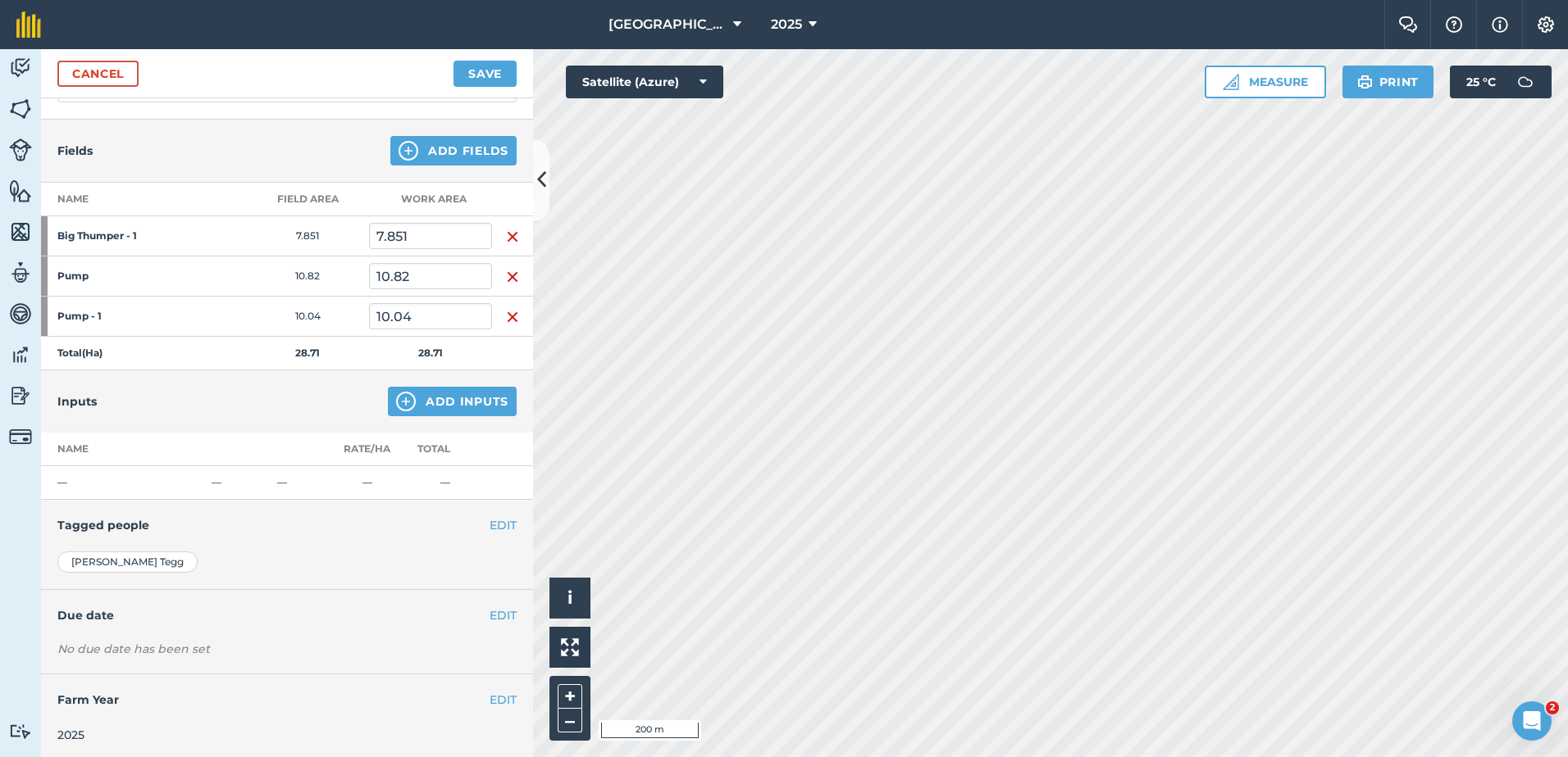
scroll to position [156, 0]
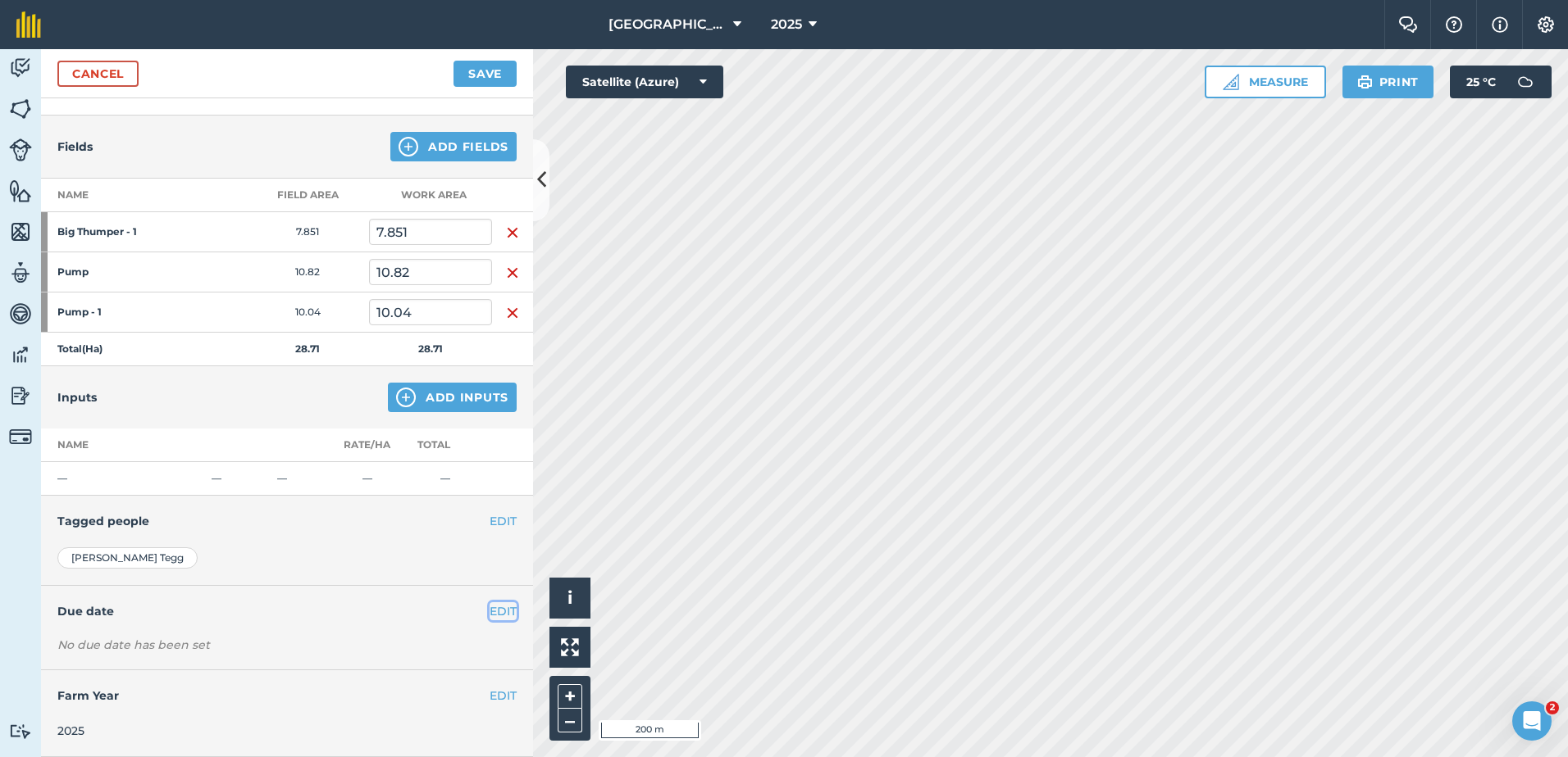
click at [490, 612] on button "EDIT" at bounding box center [503, 611] width 27 height 18
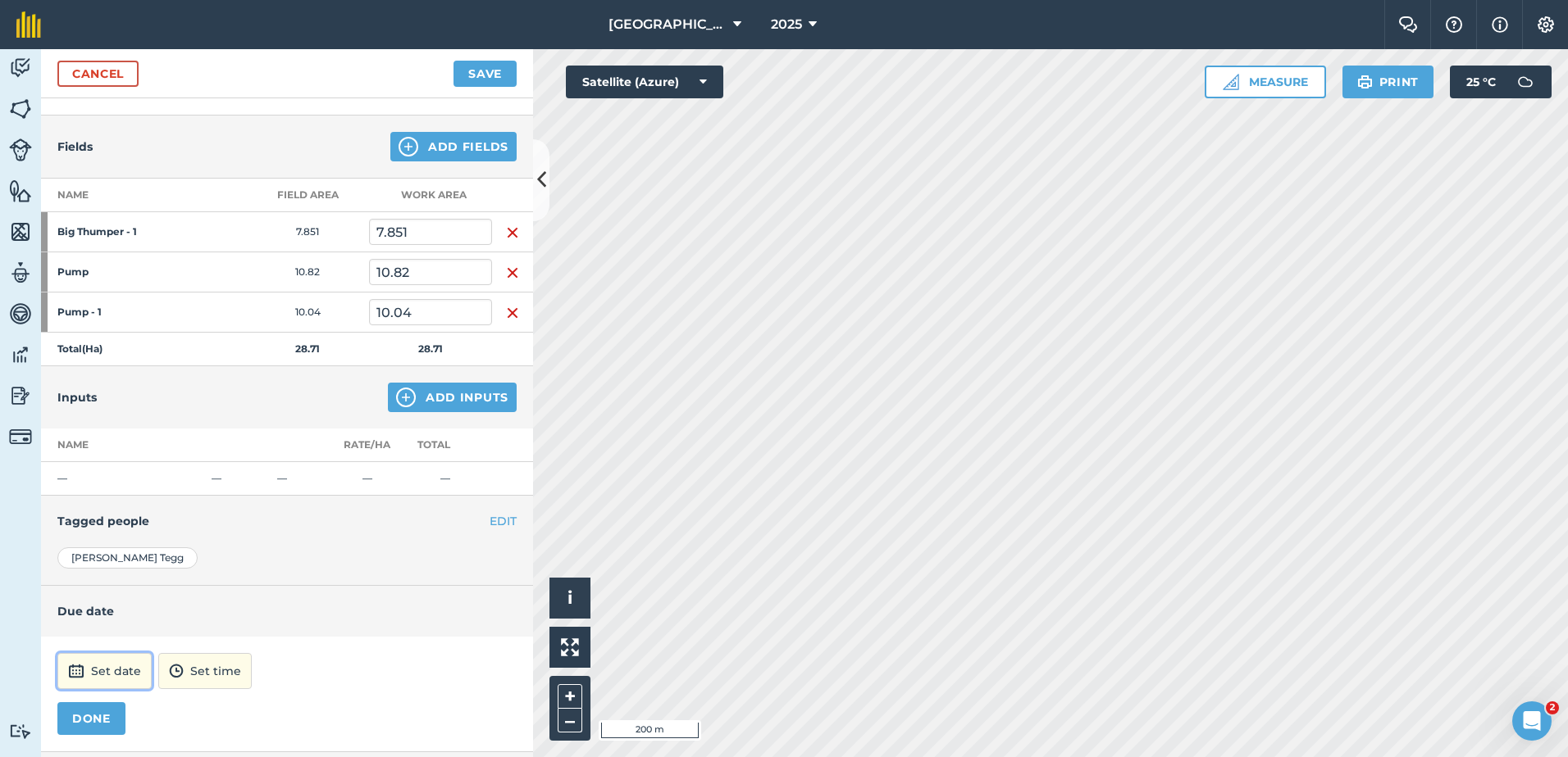
click at [80, 676] on img at bounding box center [76, 671] width 16 height 20
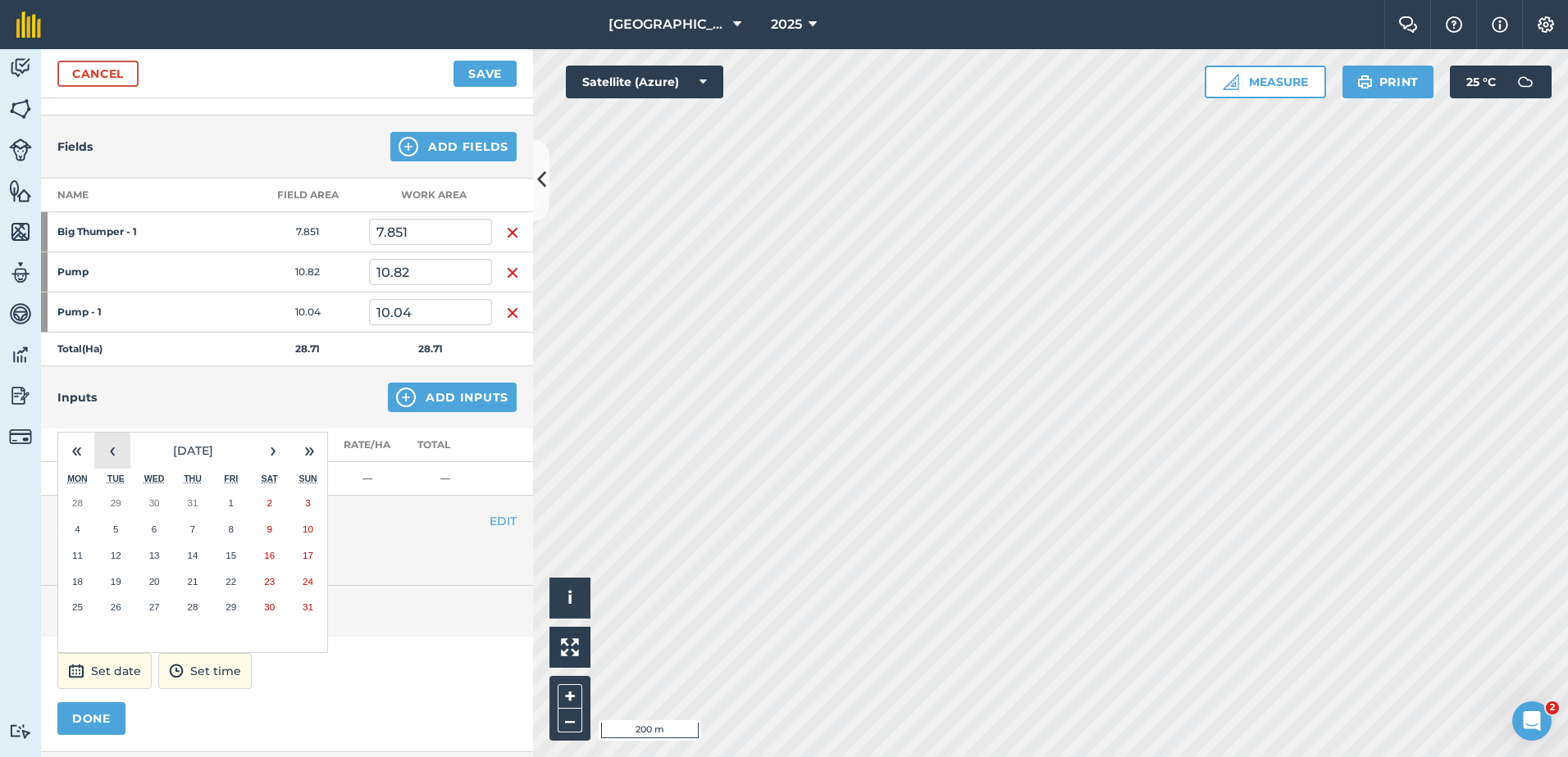
click at [111, 450] on button "‹" at bounding box center [113, 451] width 36 height 36
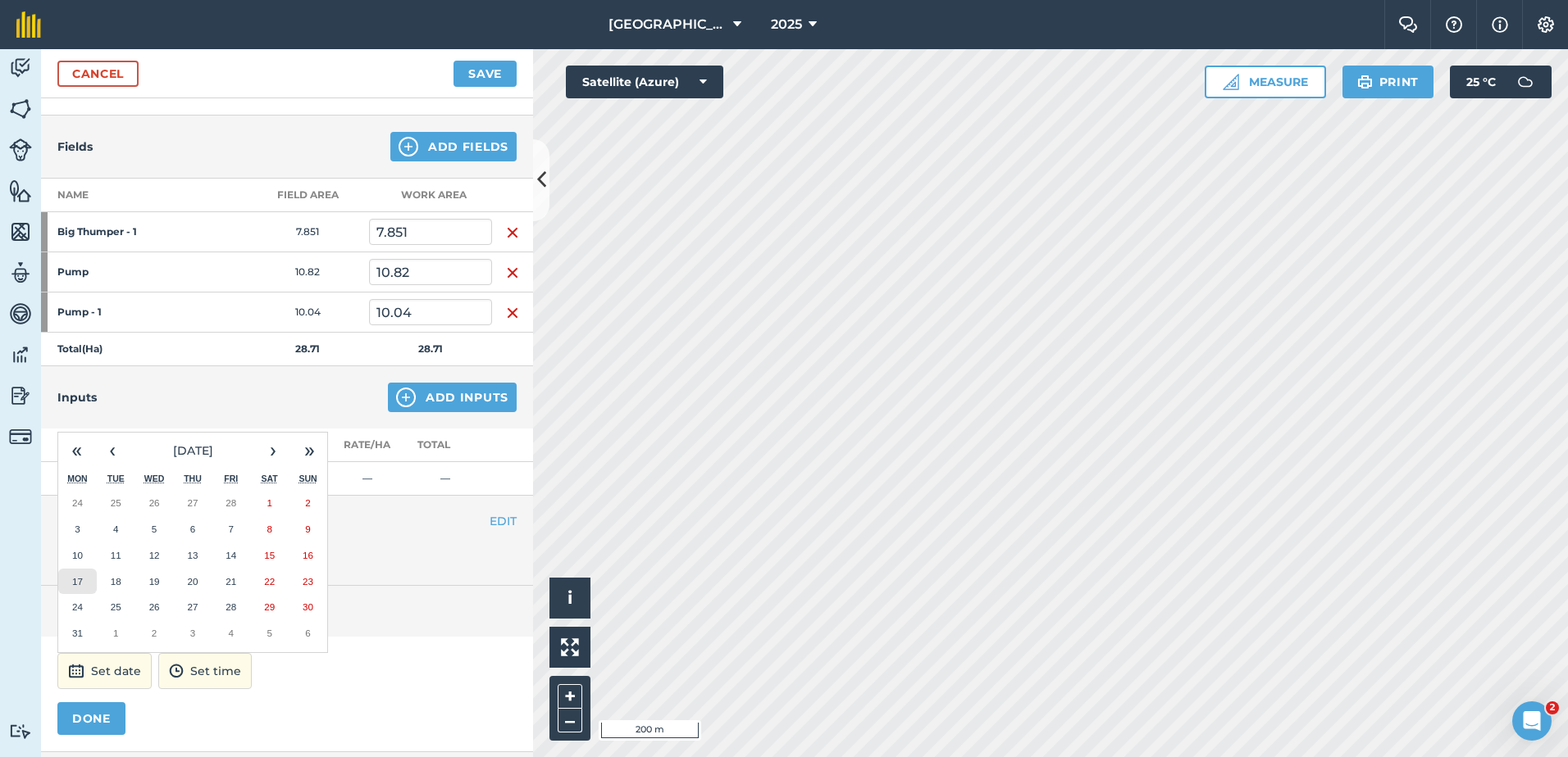
click at [78, 581] on abbr "17" at bounding box center [78, 581] width 11 height 11
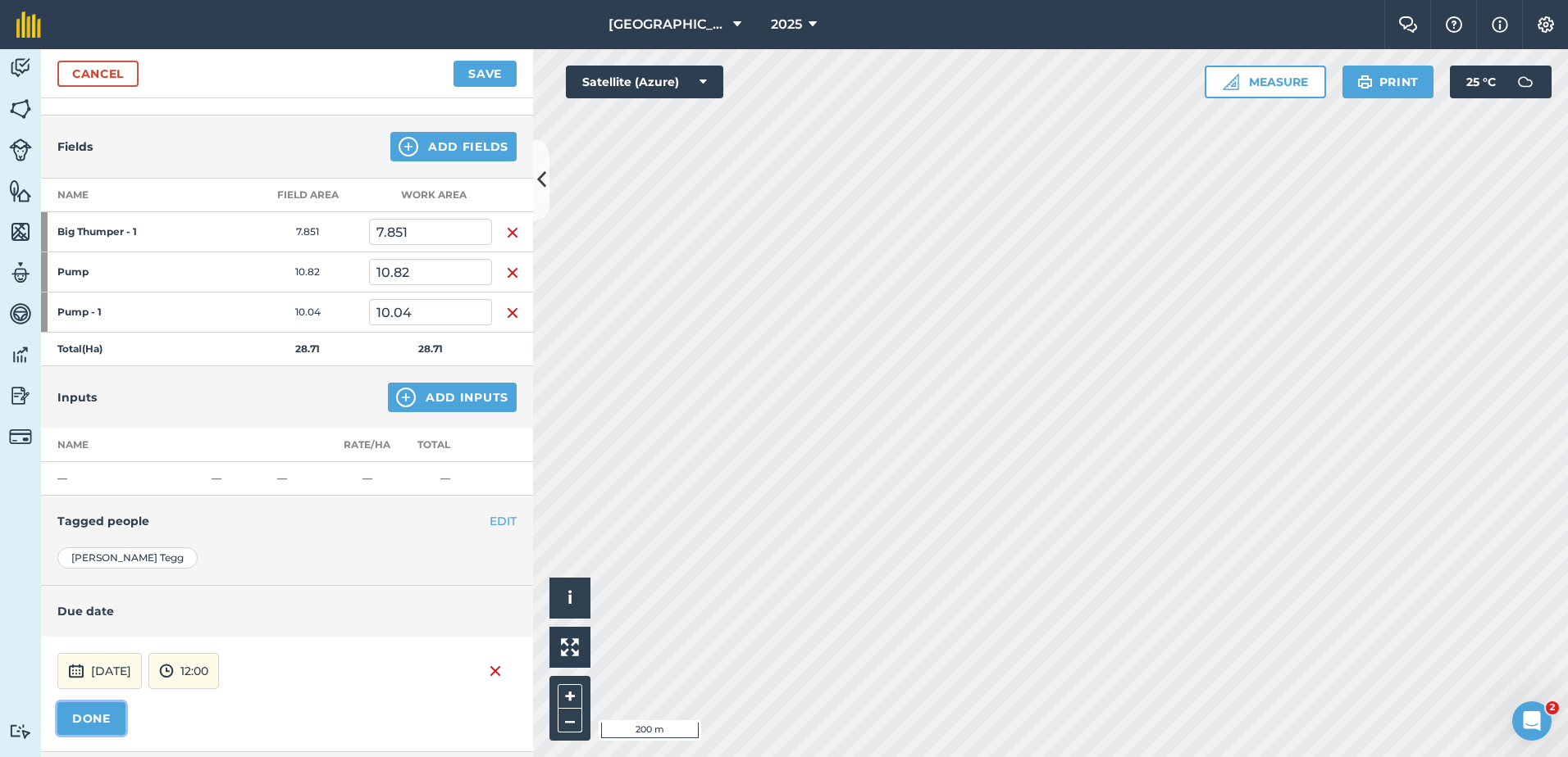
click at [83, 721] on button "DONE" at bounding box center [91, 718] width 68 height 32
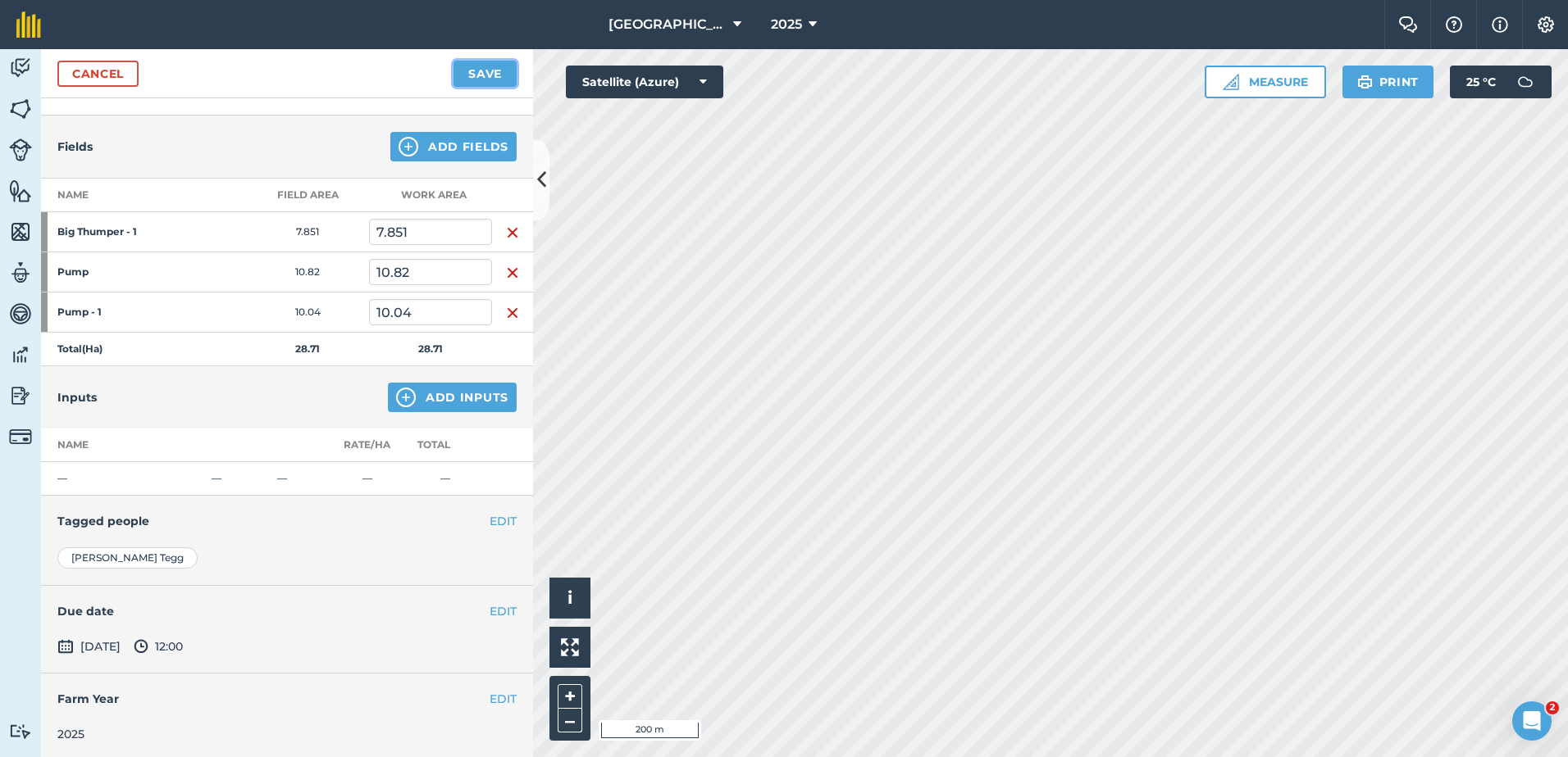
click at [465, 68] on button "Save" at bounding box center [485, 73] width 63 height 26
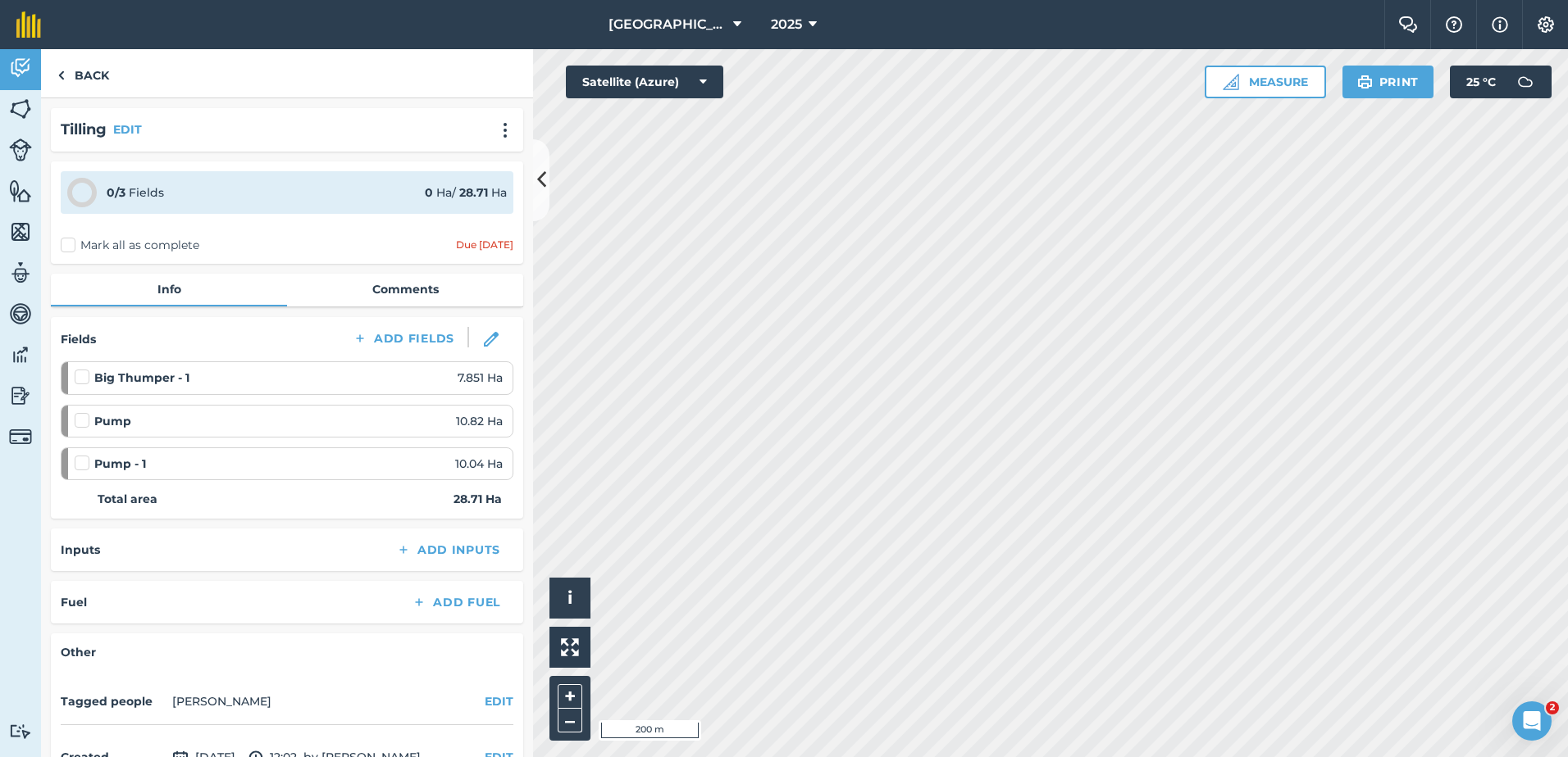
click at [66, 248] on label "Mark all as complete" at bounding box center [130, 245] width 139 height 17
click at [66, 248] on input "Mark all as complete" at bounding box center [66, 242] width 11 height 11
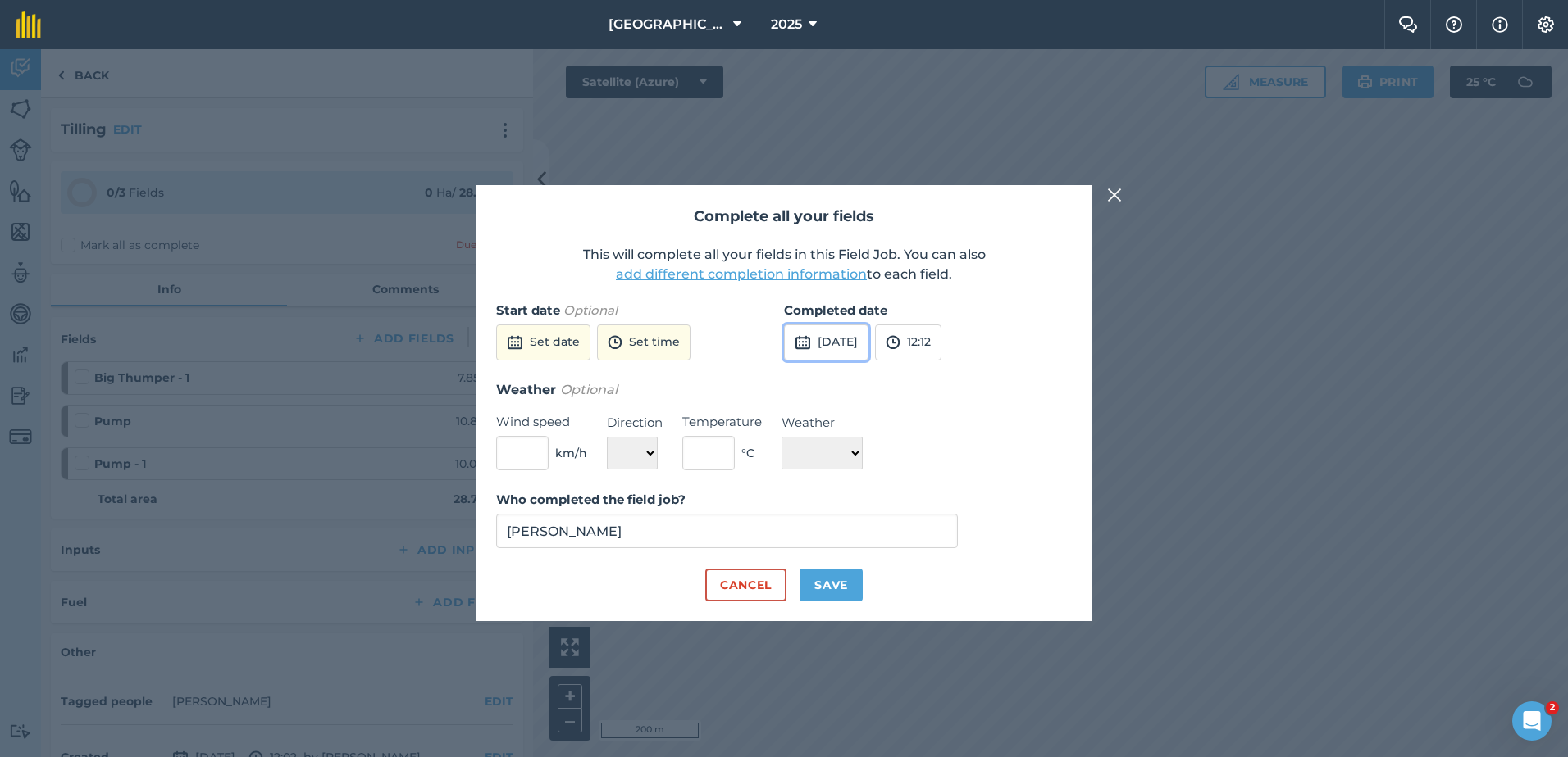
click at [830, 344] on button "[DATE]" at bounding box center [826, 342] width 85 height 36
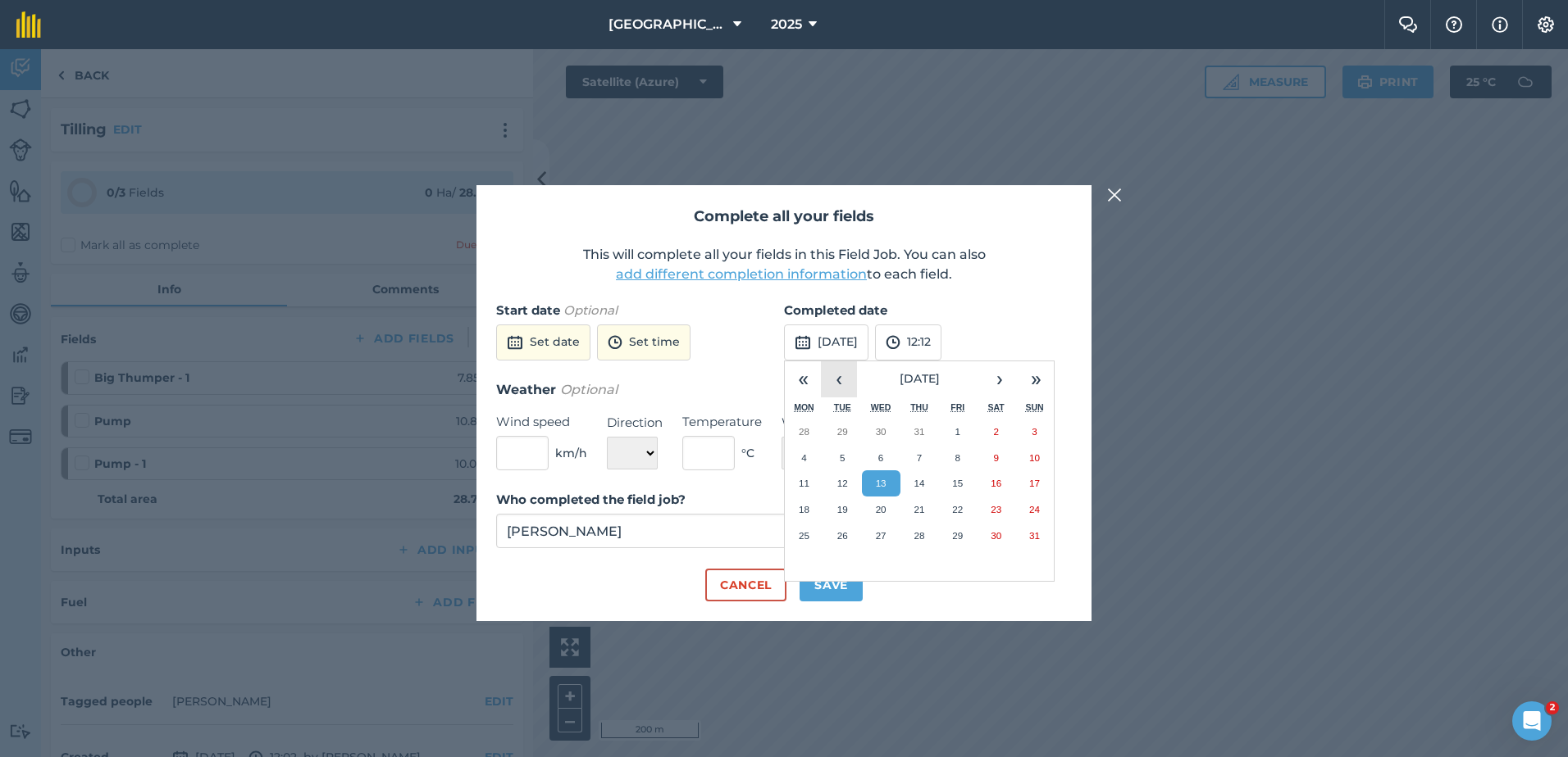
click at [839, 378] on button "‹" at bounding box center [839, 379] width 36 height 36
click at [839, 430] on button "1" at bounding box center [842, 432] width 39 height 26
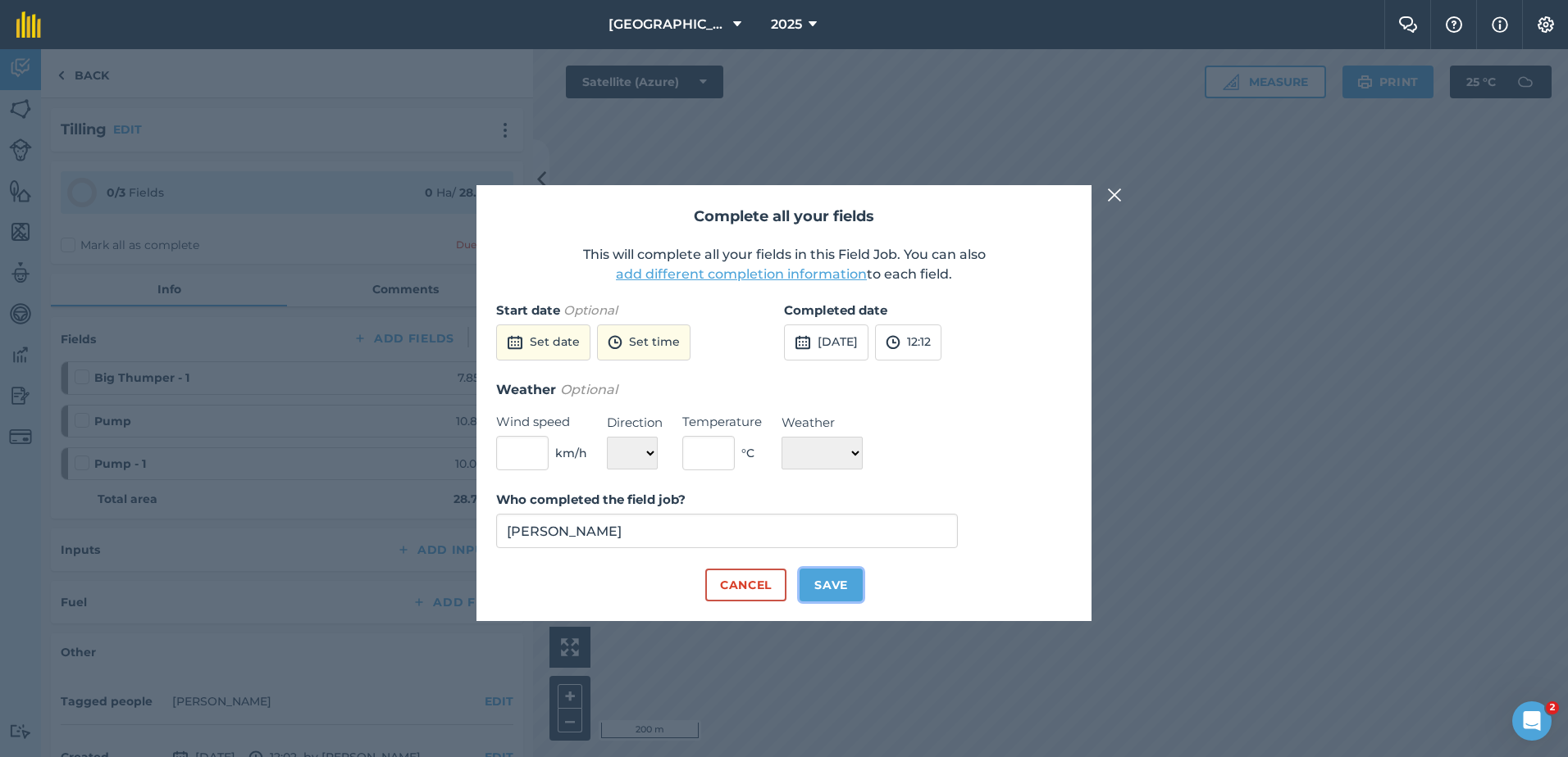
click at [839, 588] on button "Save" at bounding box center [831, 585] width 63 height 32
checkbox input "true"
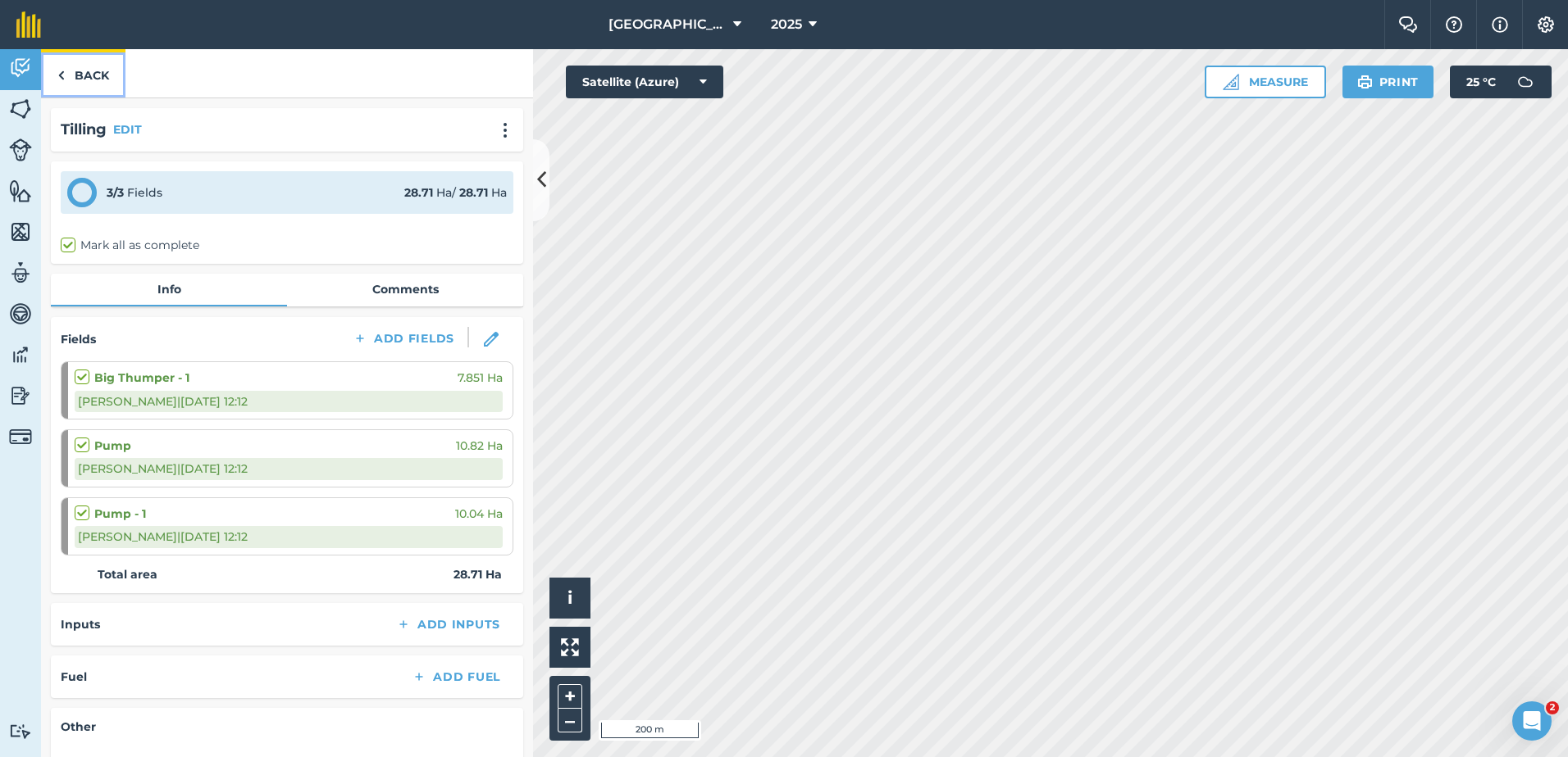
click at [60, 73] on img at bounding box center [61, 76] width 7 height 20
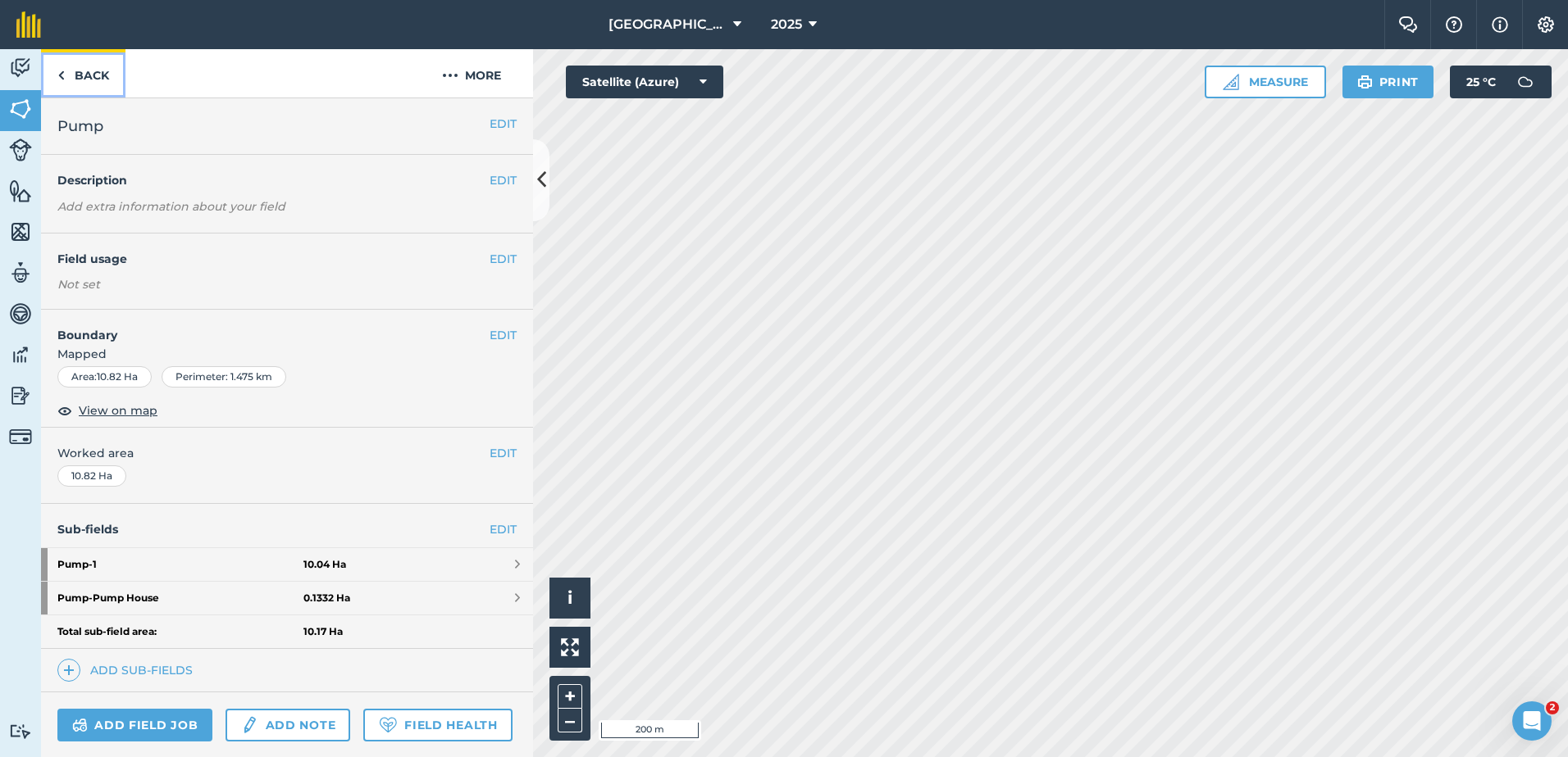
click at [59, 72] on img at bounding box center [61, 76] width 7 height 20
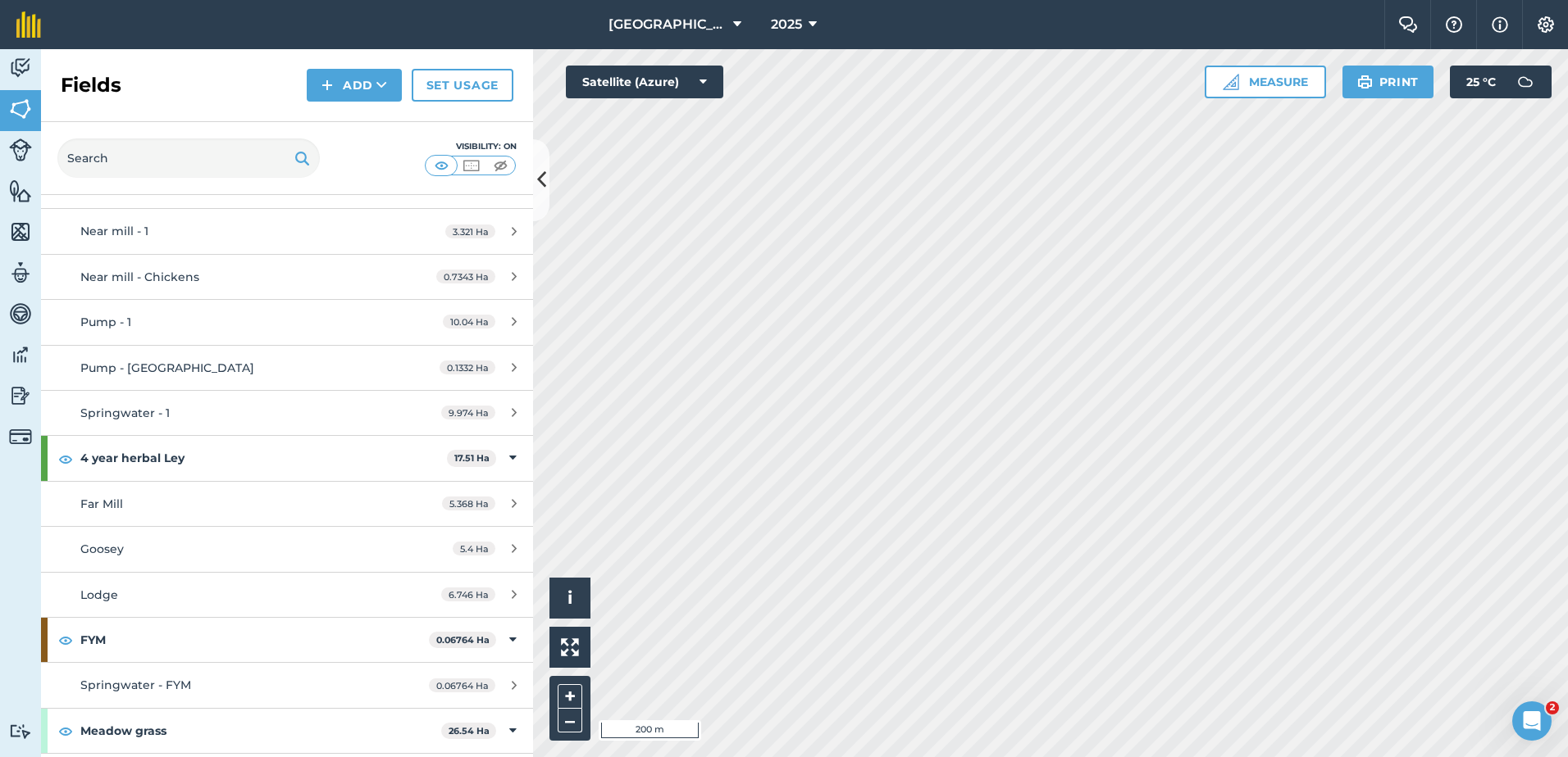
scroll to position [611, 0]
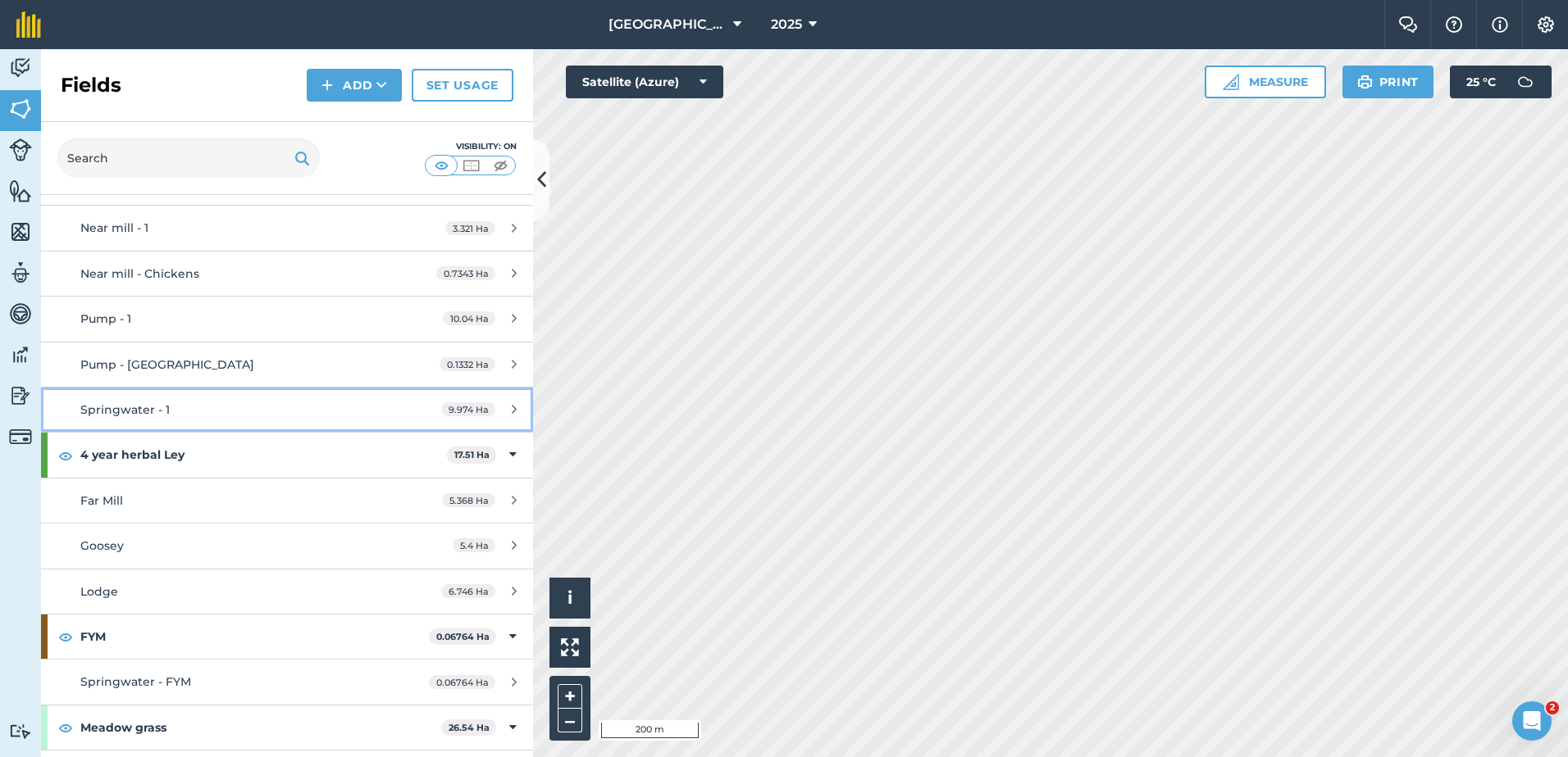
click at [140, 408] on span "Springwater - 1" at bounding box center [124, 410] width 89 height 14
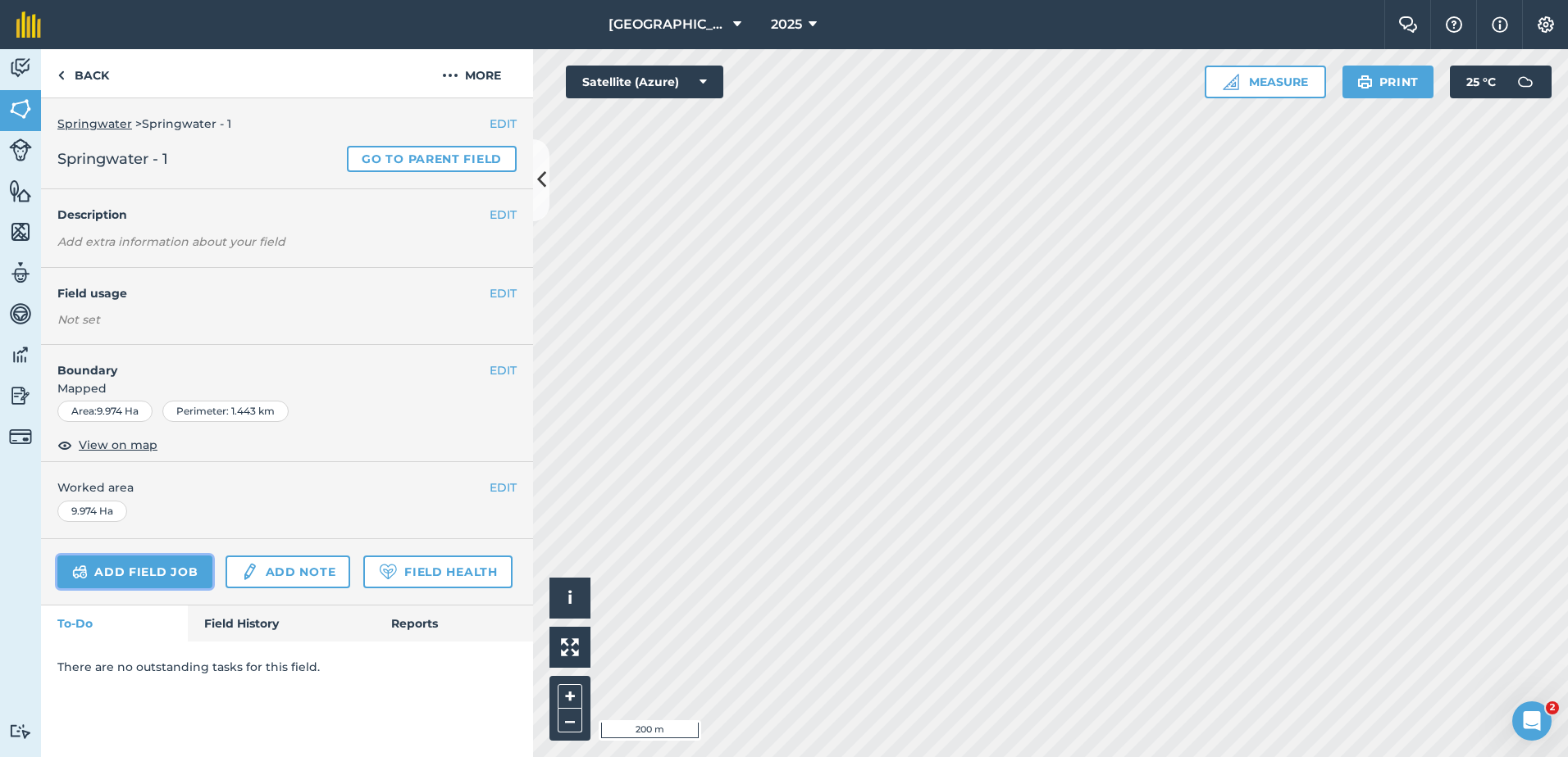
click at [166, 566] on link "Add field job" at bounding box center [135, 572] width 155 height 32
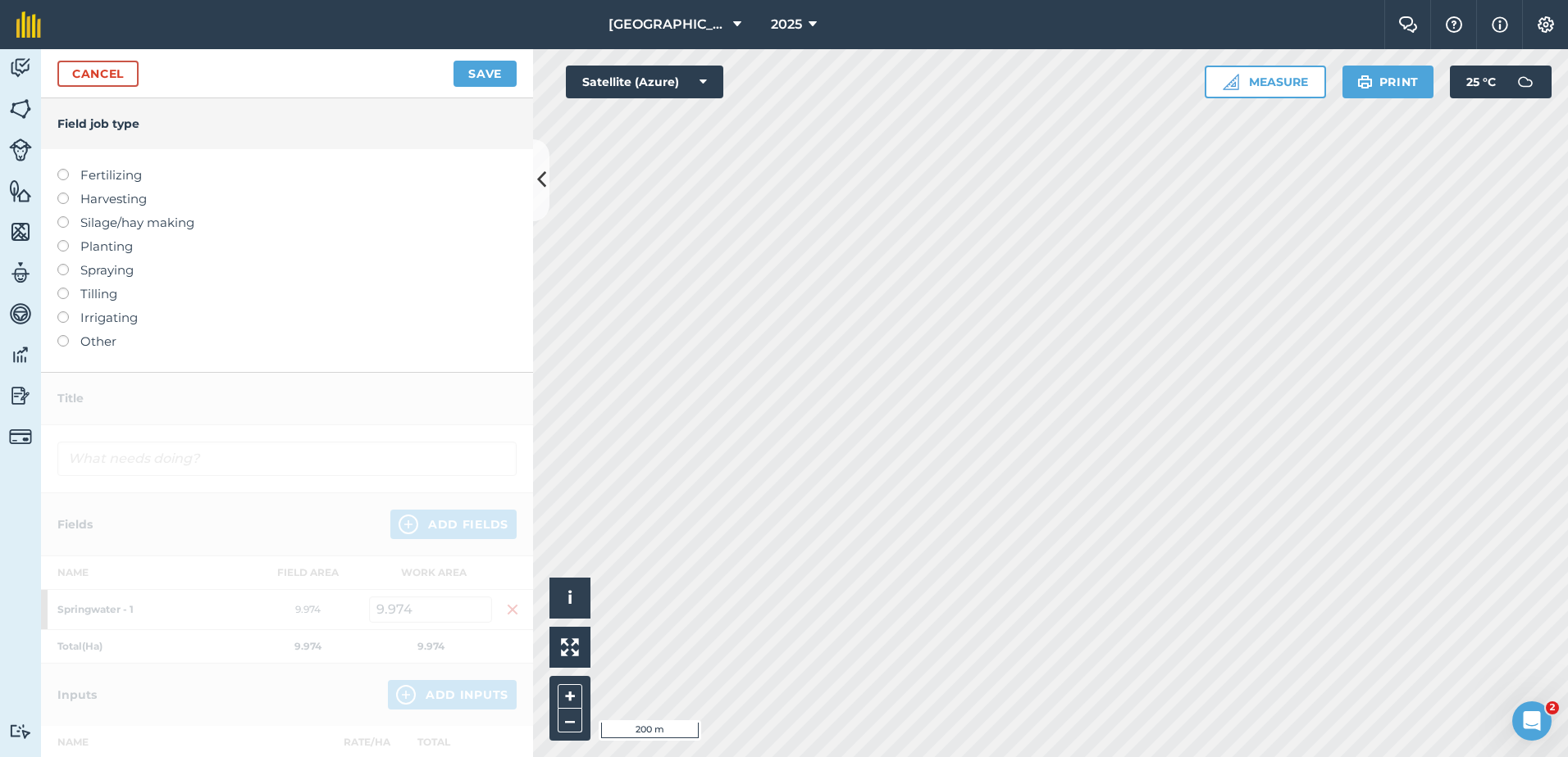
click at [61, 335] on label at bounding box center [69, 335] width 23 height 0
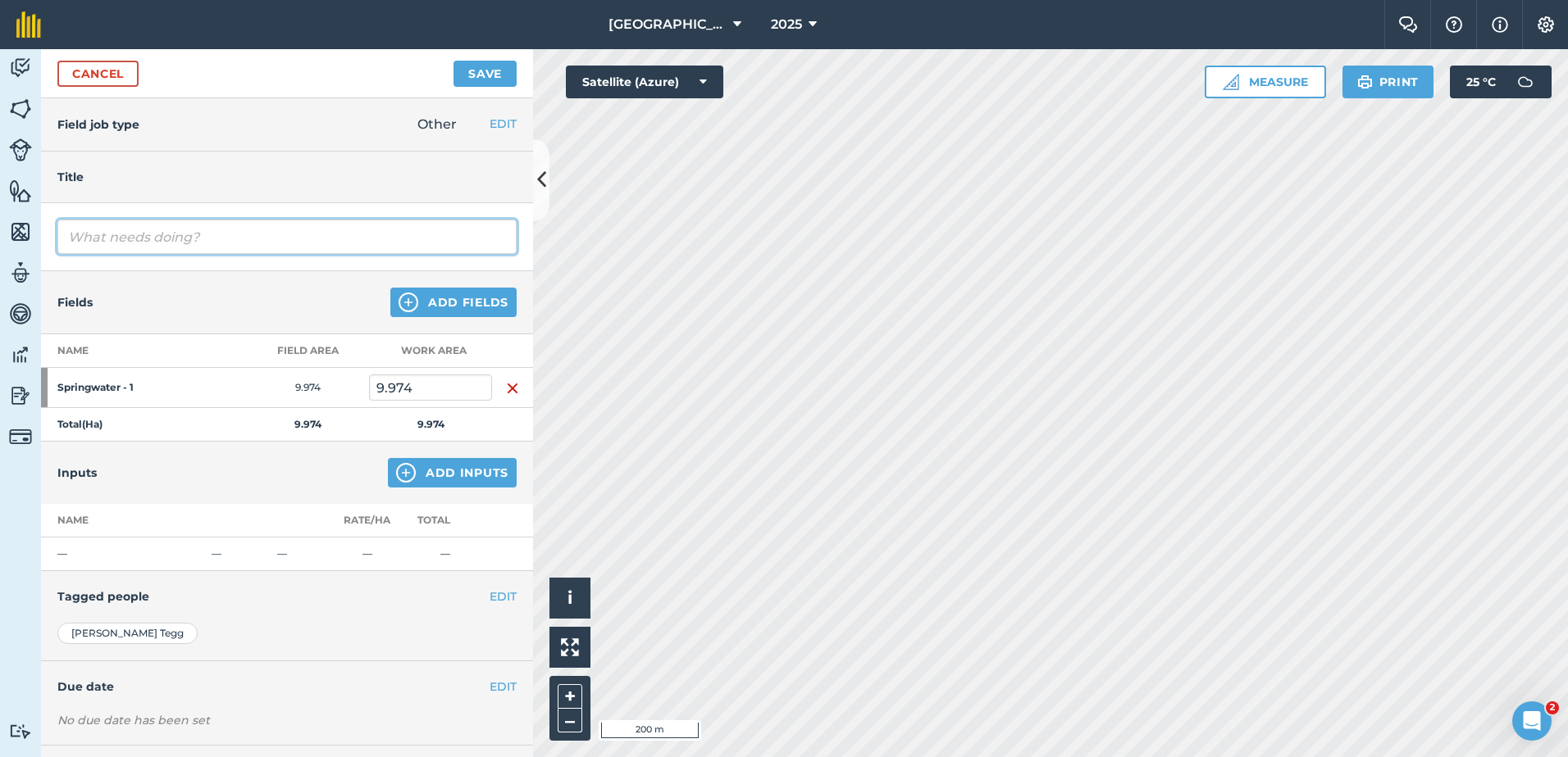
click at [99, 242] on input "text" at bounding box center [287, 237] width 459 height 34
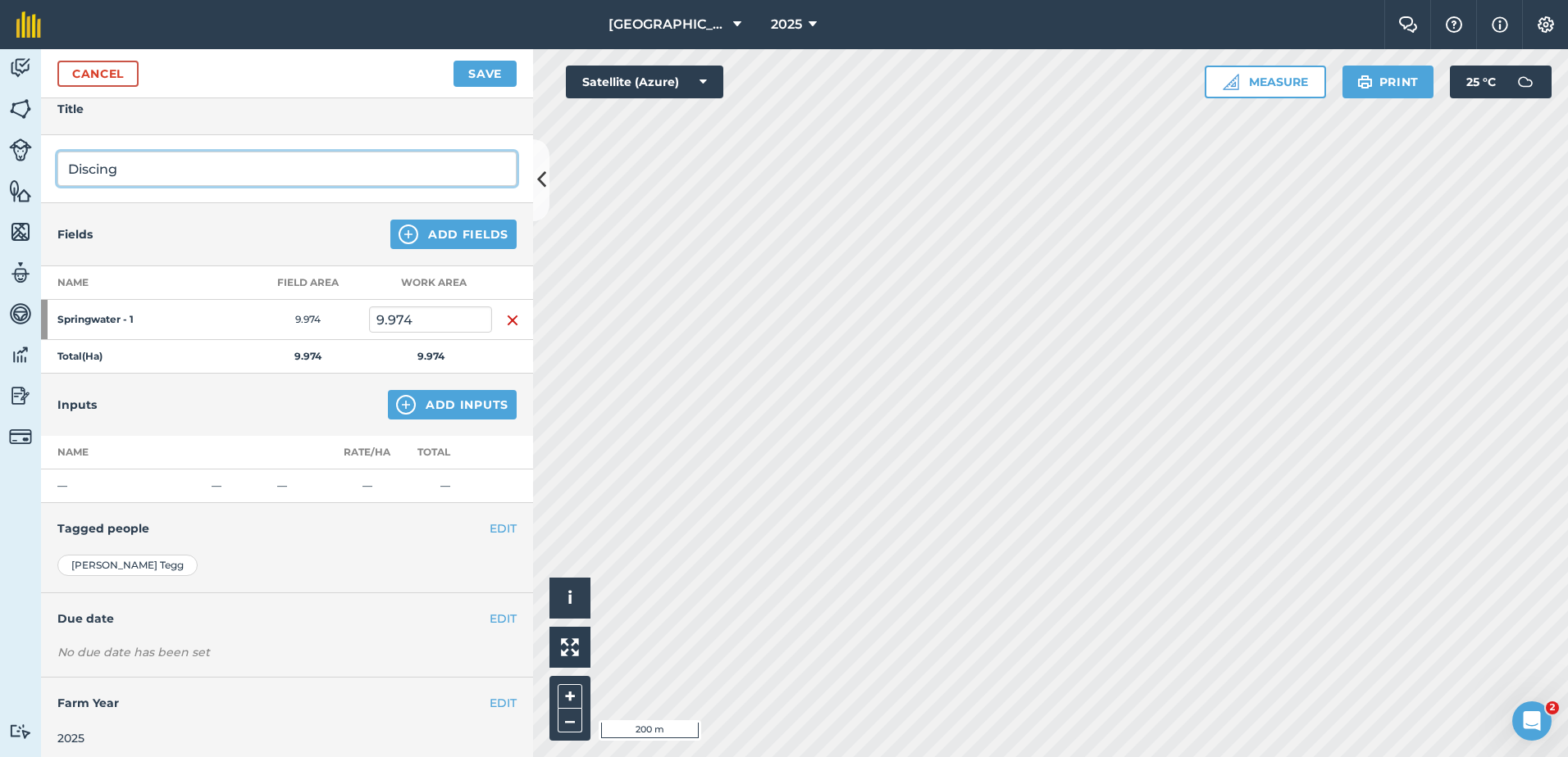
scroll to position [76, 0]
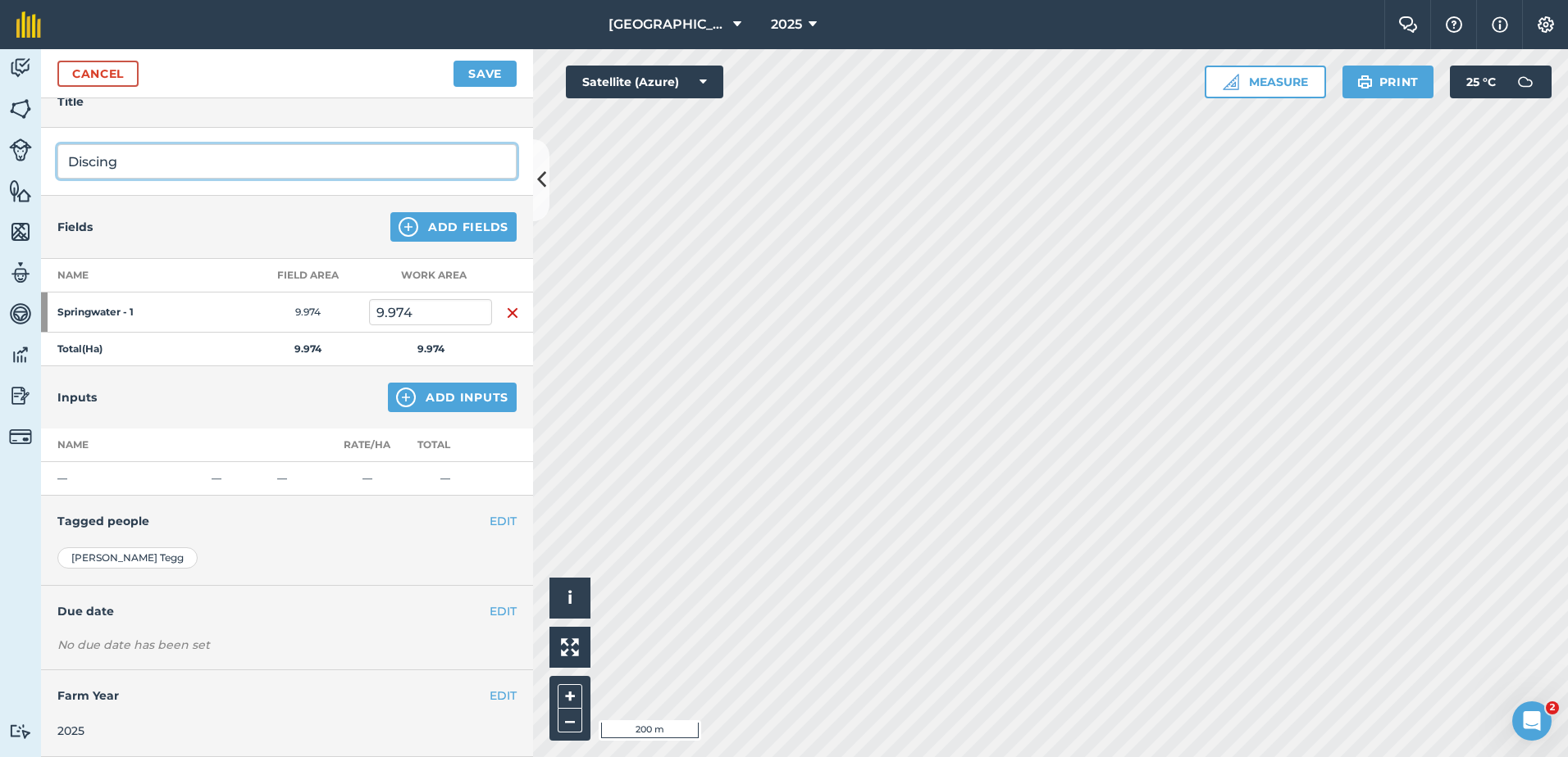
type input "Discing"
click at [493, 611] on button "EDIT" at bounding box center [503, 611] width 27 height 18
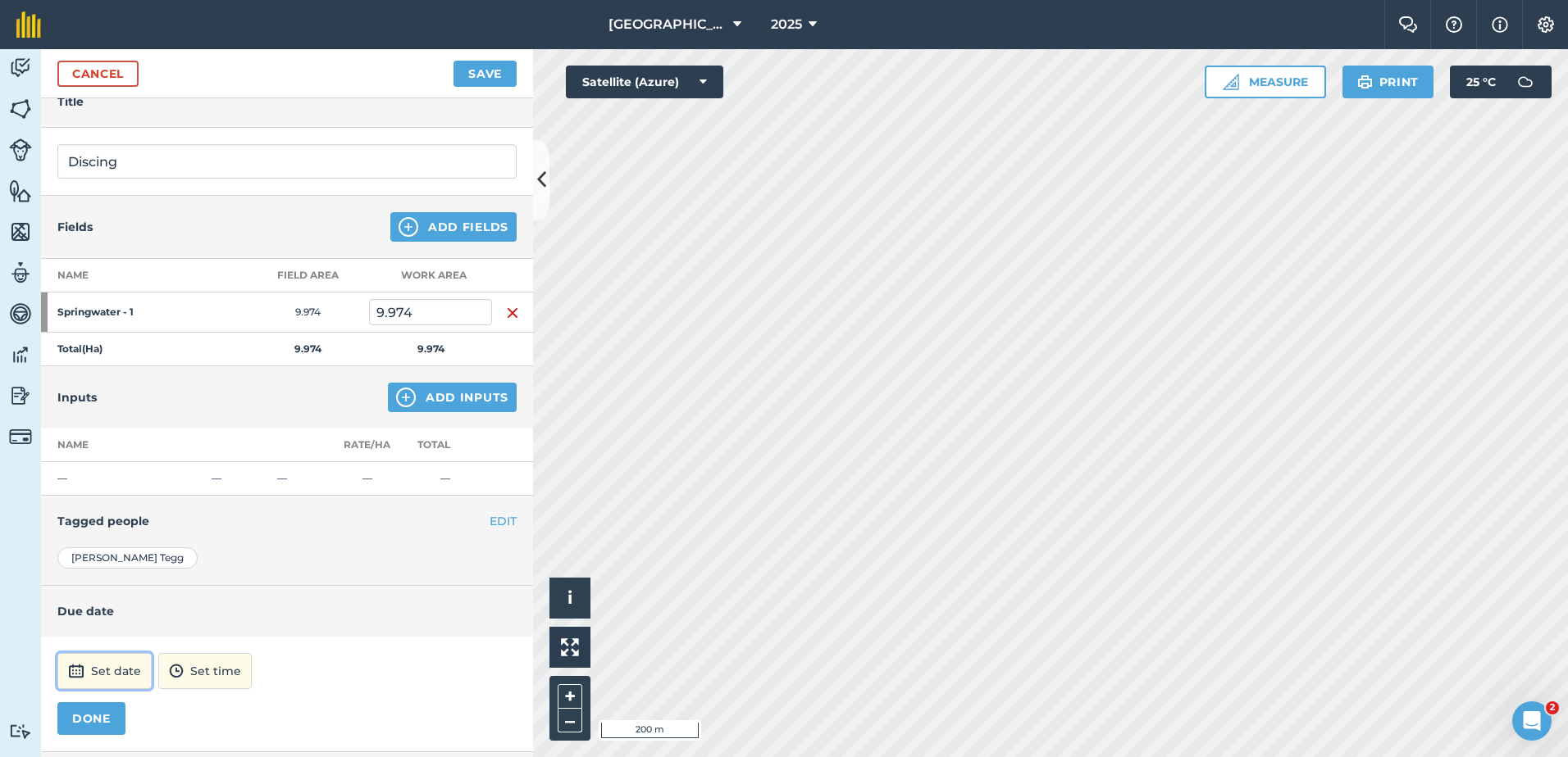
click at [87, 666] on button "Set date" at bounding box center [105, 671] width 95 height 36
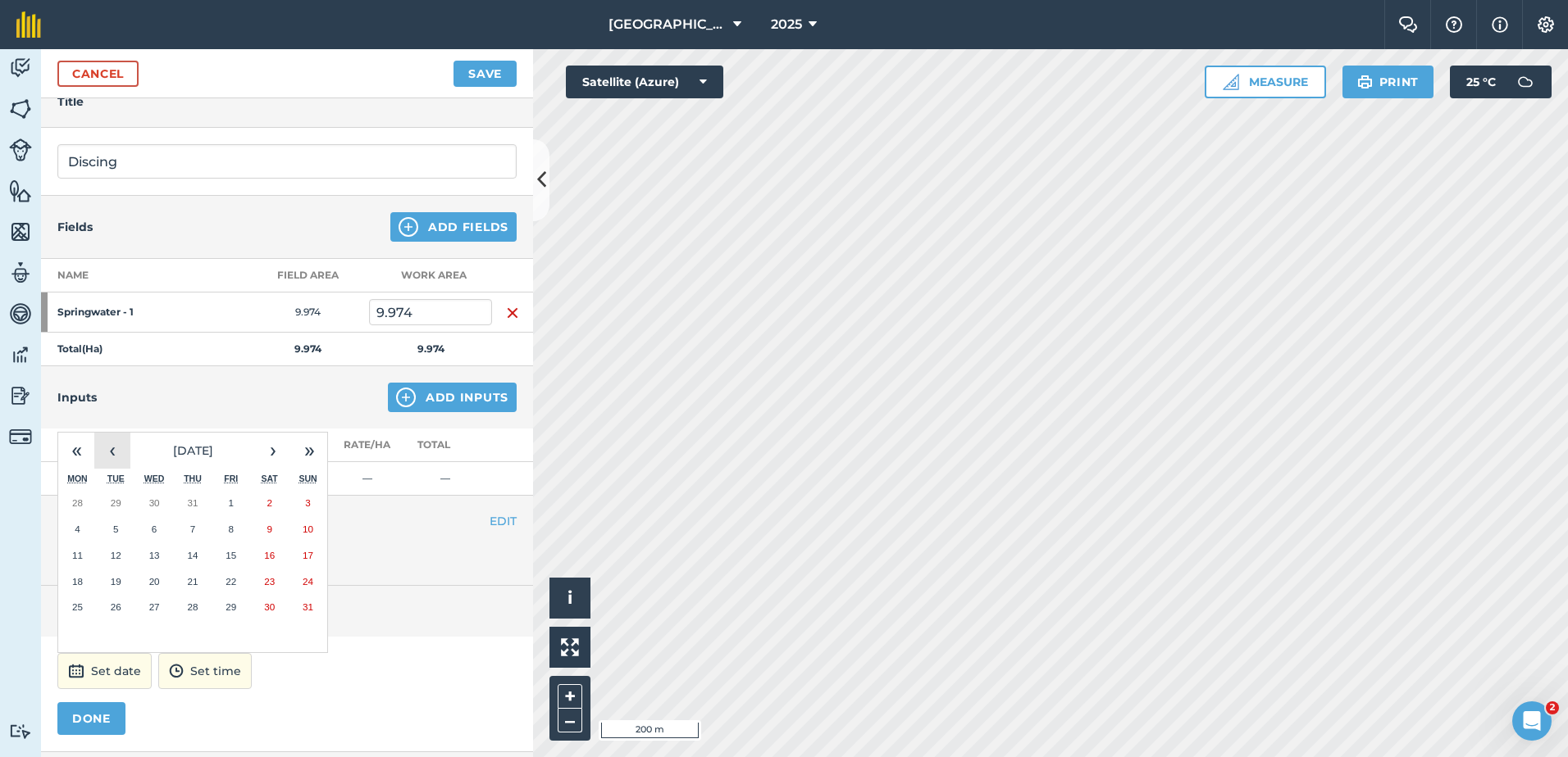
click at [111, 452] on button "‹" at bounding box center [113, 451] width 36 height 36
click at [307, 501] on abbr "4" at bounding box center [307, 503] width 5 height 11
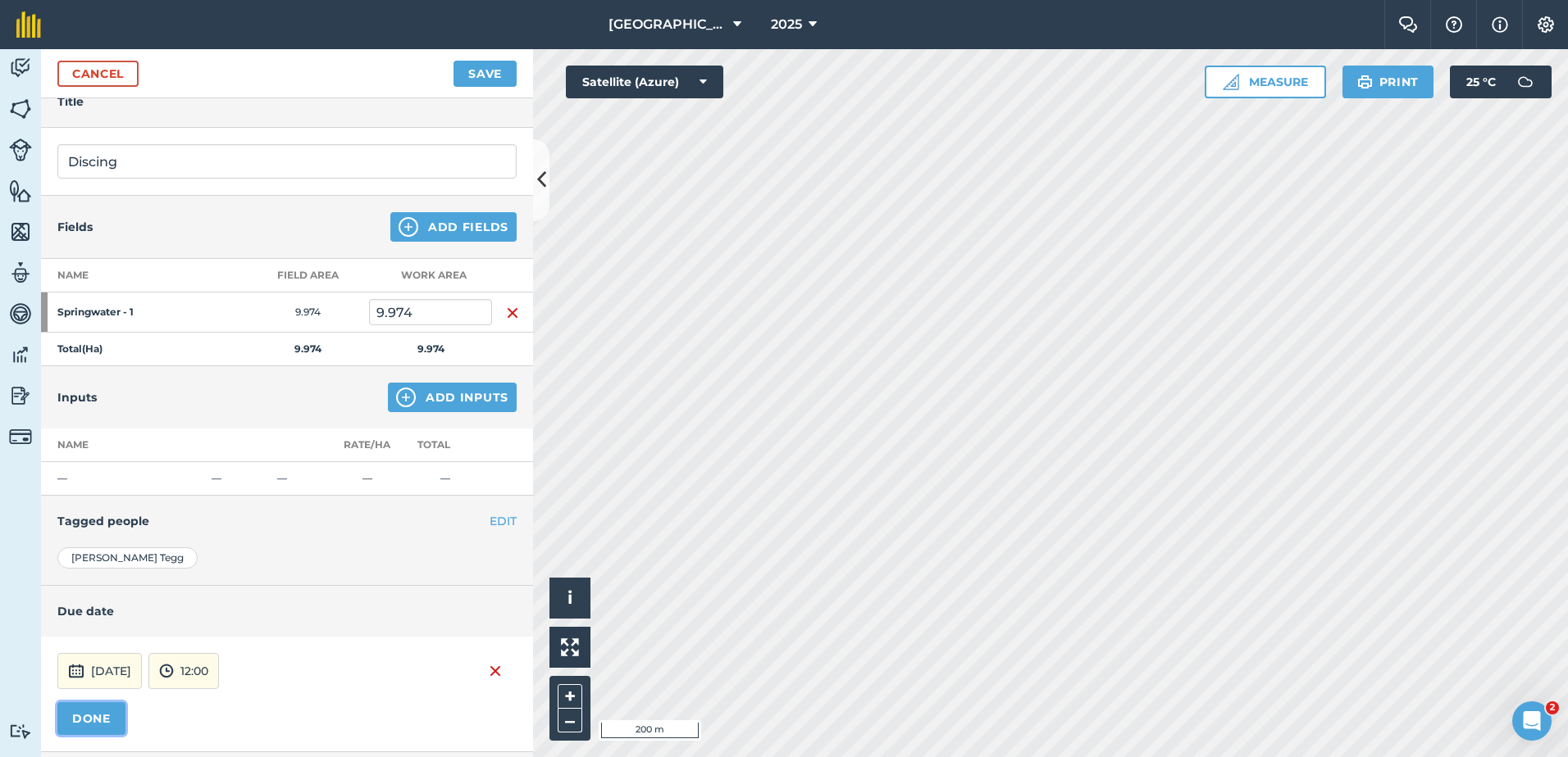
click at [87, 719] on button "DONE" at bounding box center [91, 718] width 68 height 32
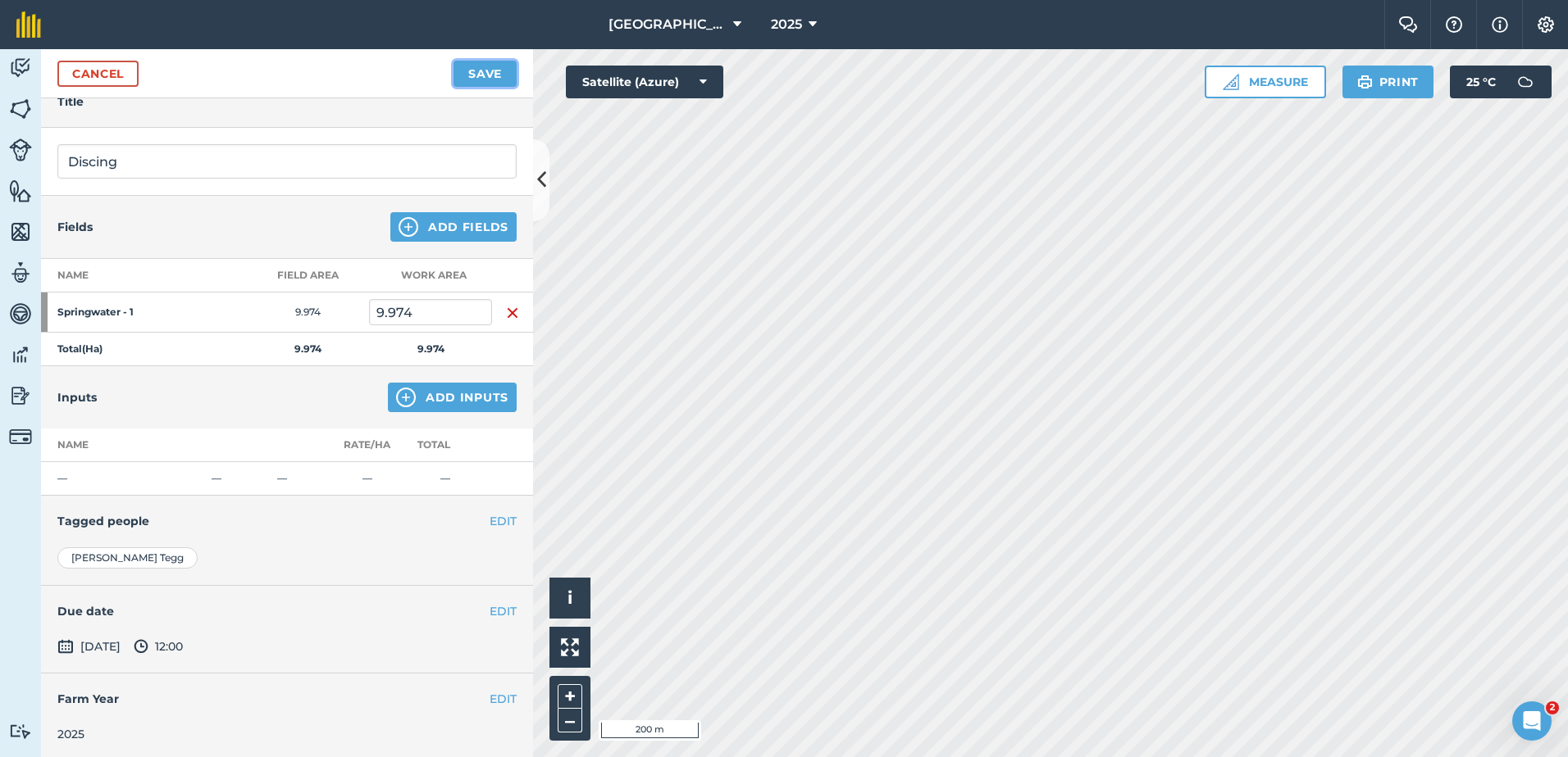
click at [478, 70] on button "Save" at bounding box center [485, 73] width 63 height 26
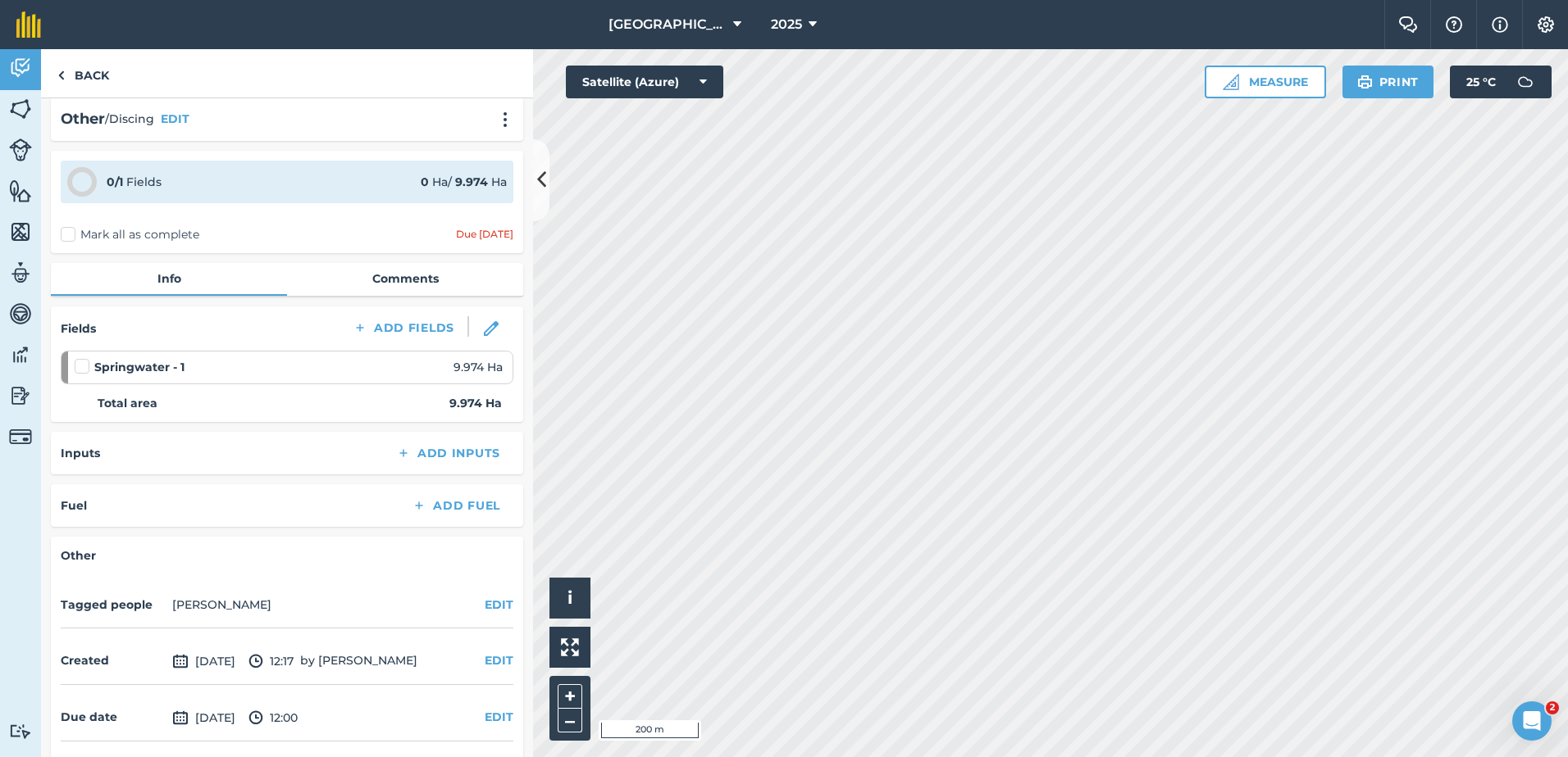
scroll to position [10, 0]
click at [69, 236] on label "Mark all as complete" at bounding box center [130, 235] width 139 height 17
click at [69, 237] on input "Mark all as complete" at bounding box center [66, 242] width 11 height 11
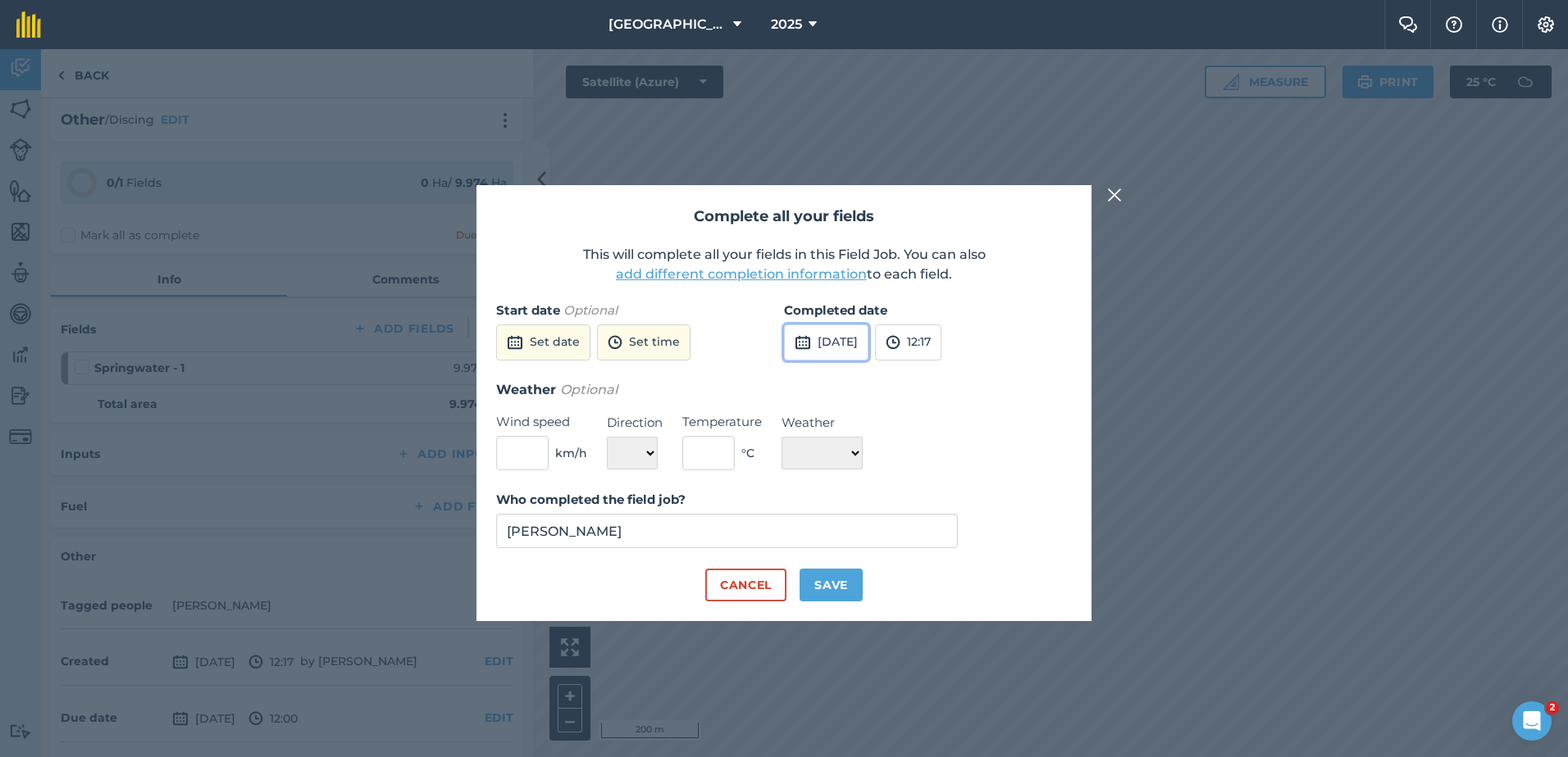
click at [802, 344] on img at bounding box center [802, 342] width 16 height 20
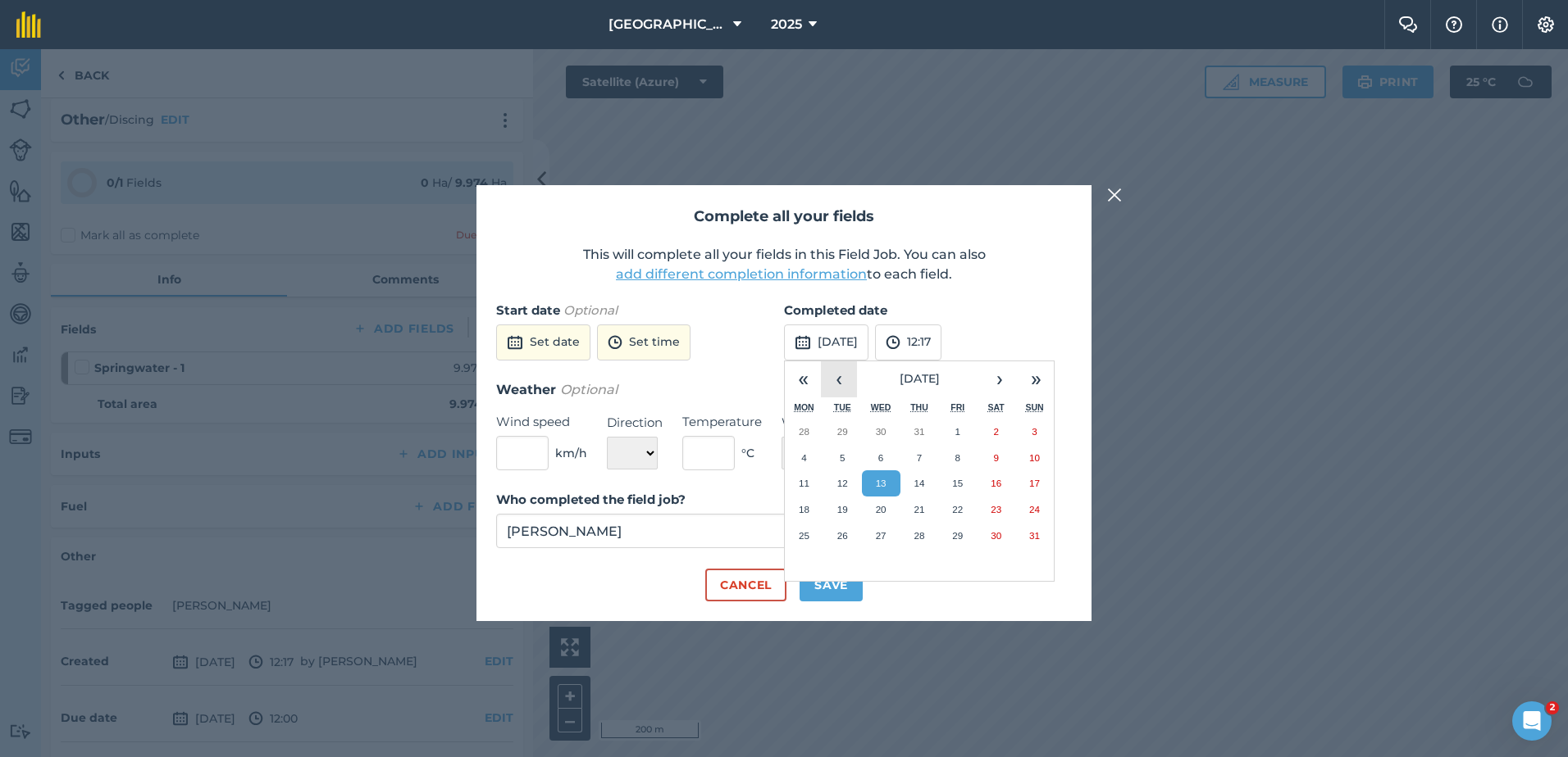
click at [835, 379] on button "‹" at bounding box center [839, 379] width 36 height 36
click at [1000, 378] on button "›" at bounding box center [1000, 379] width 36 height 36
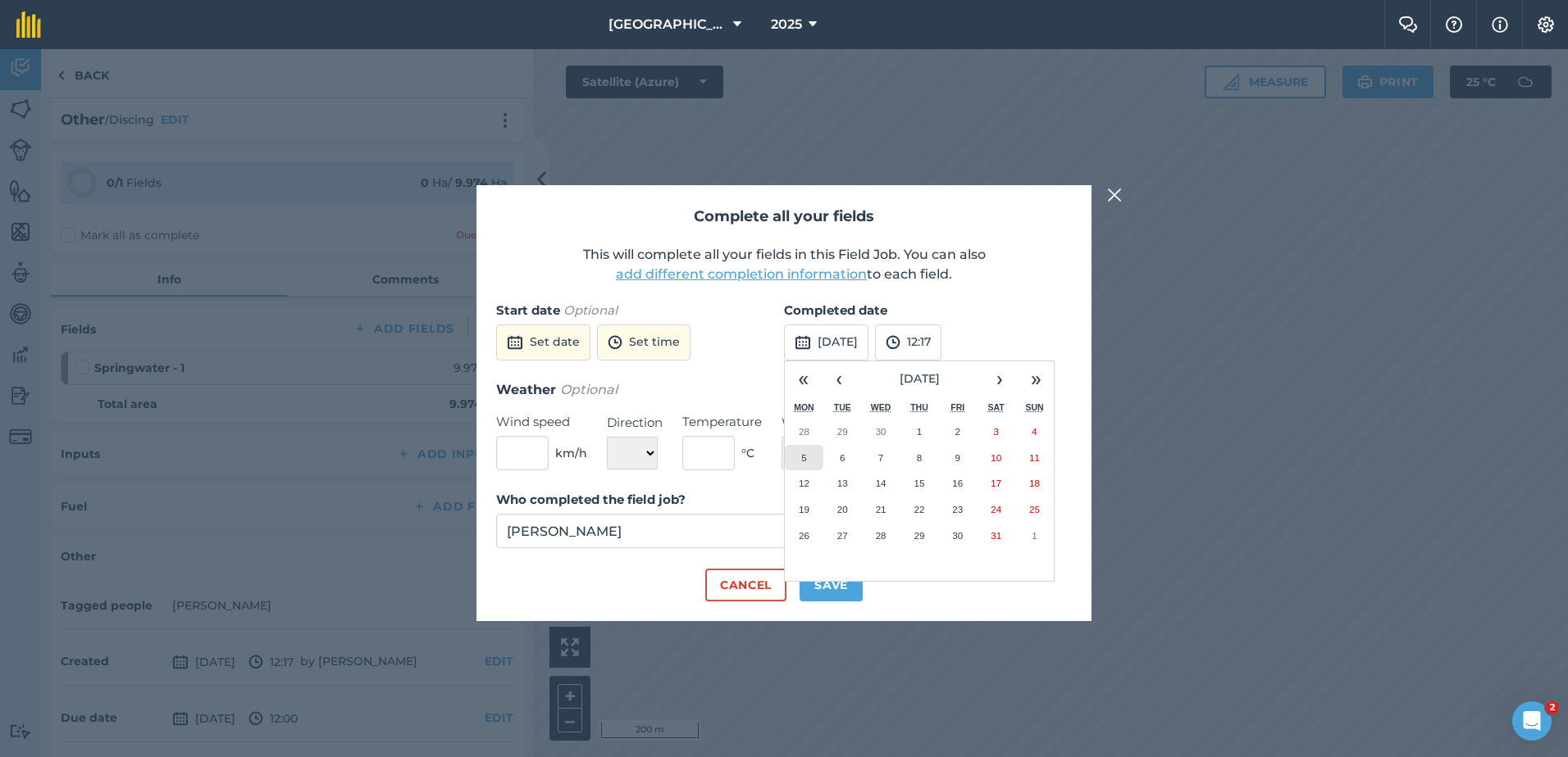
click at [803, 459] on abbr "5" at bounding box center [803, 458] width 5 height 11
click at [827, 580] on button "Save" at bounding box center [831, 585] width 63 height 32
checkbox input "true"
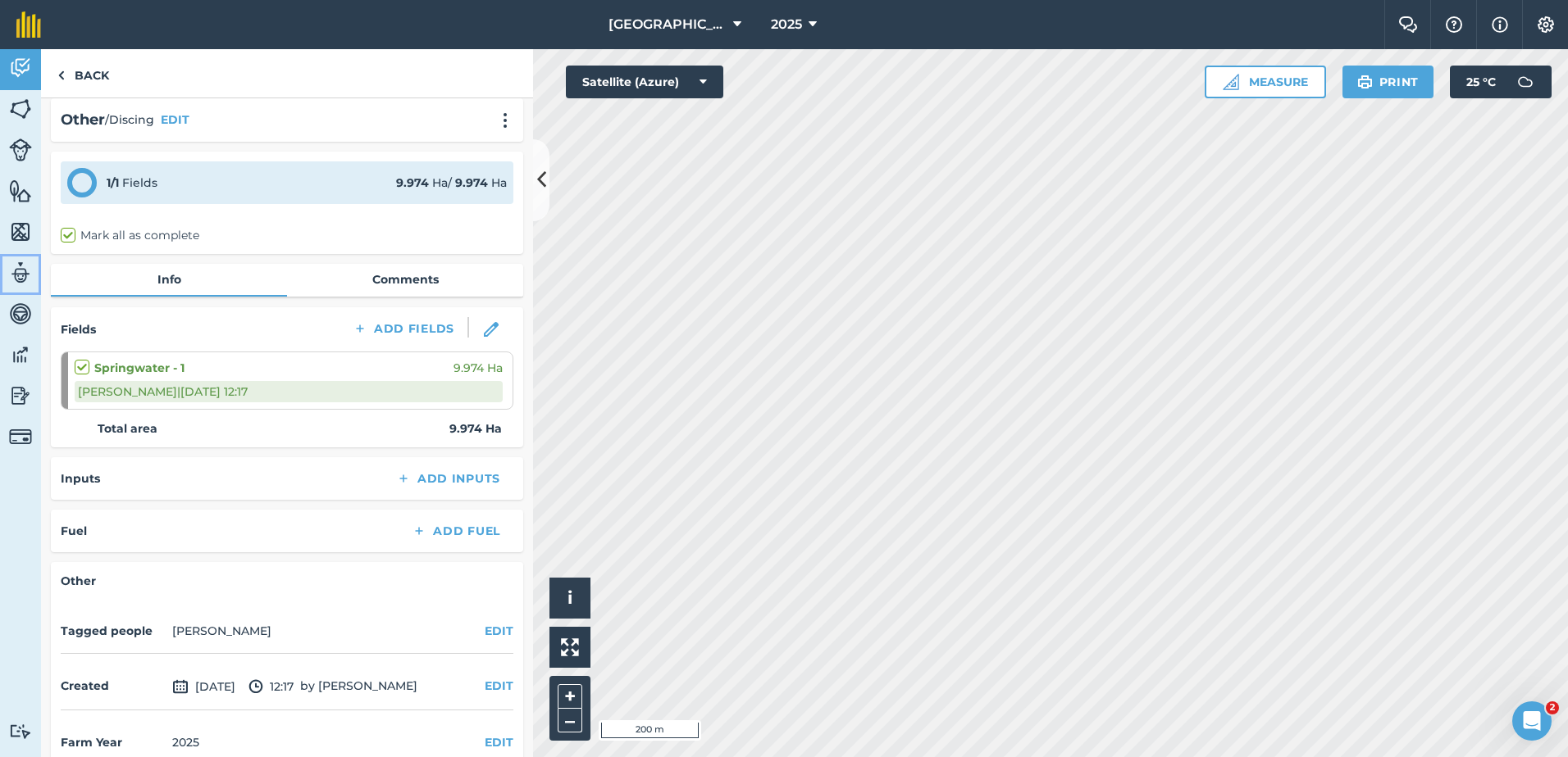
click at [20, 269] on img at bounding box center [20, 272] width 23 height 24
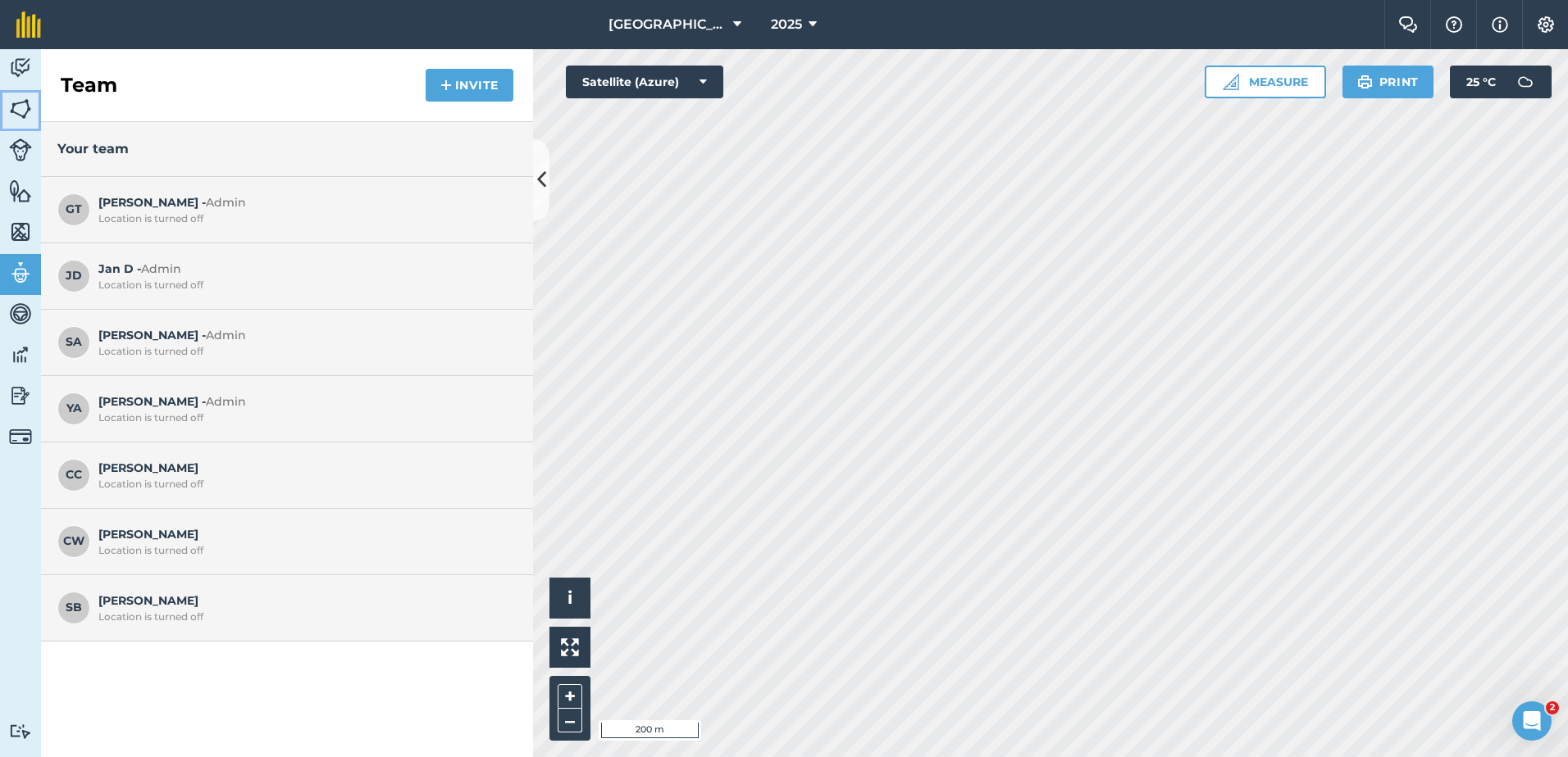
click at [20, 109] on img at bounding box center [20, 108] width 23 height 24
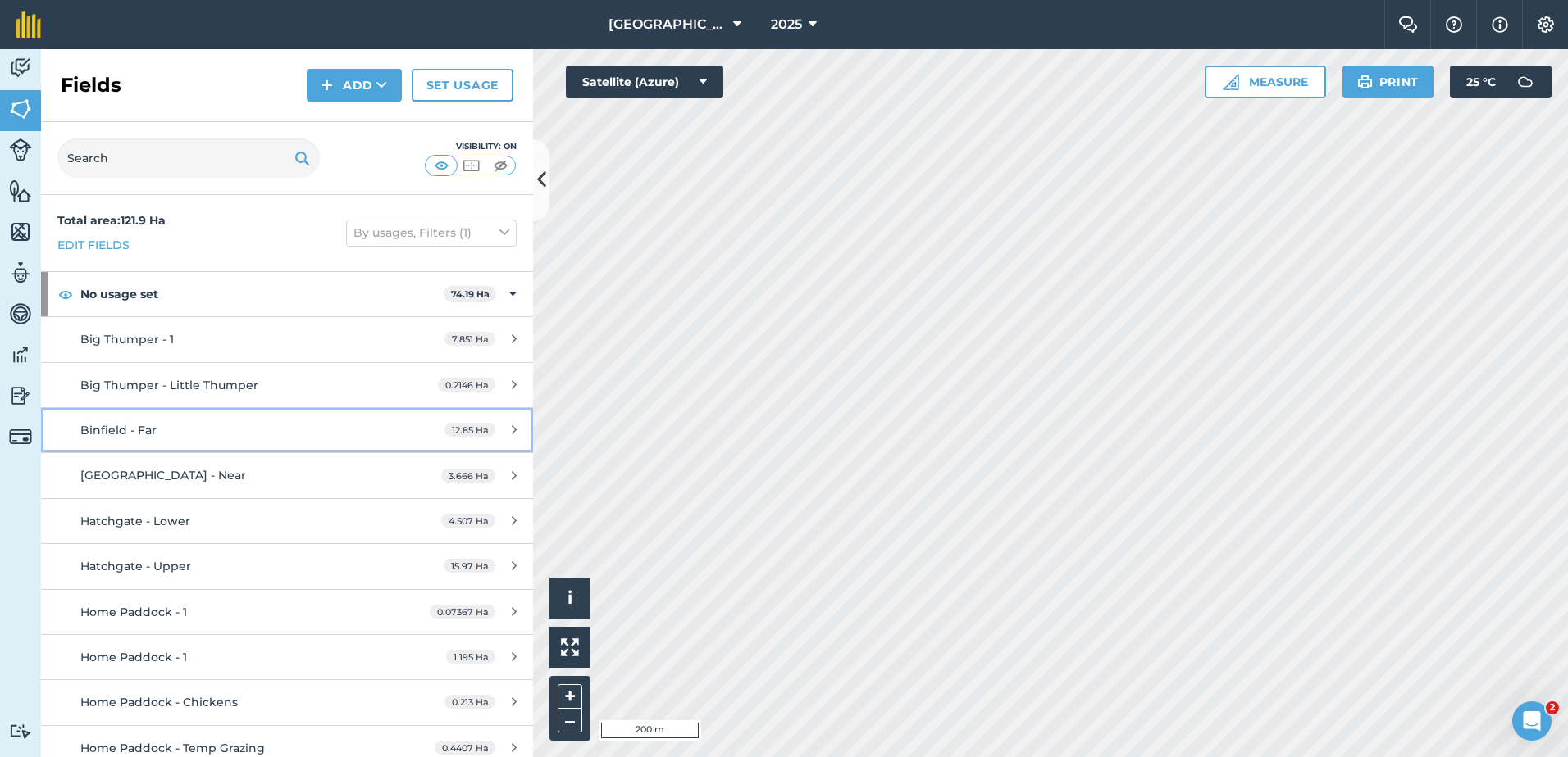
click at [217, 433] on div "Binfield - Far" at bounding box center [234, 430] width 308 height 18
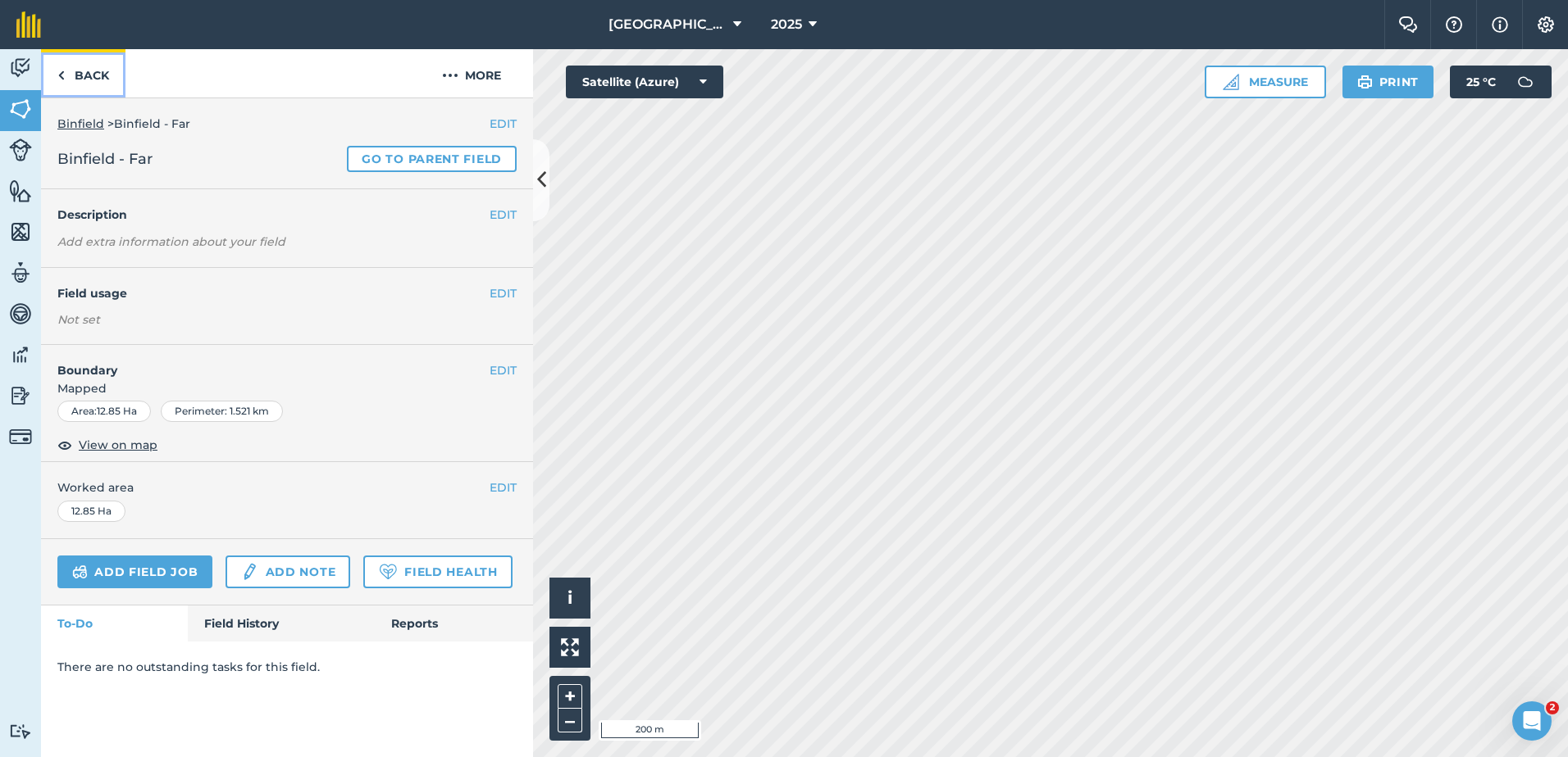
click at [67, 70] on link "Back" at bounding box center [83, 74] width 85 height 49
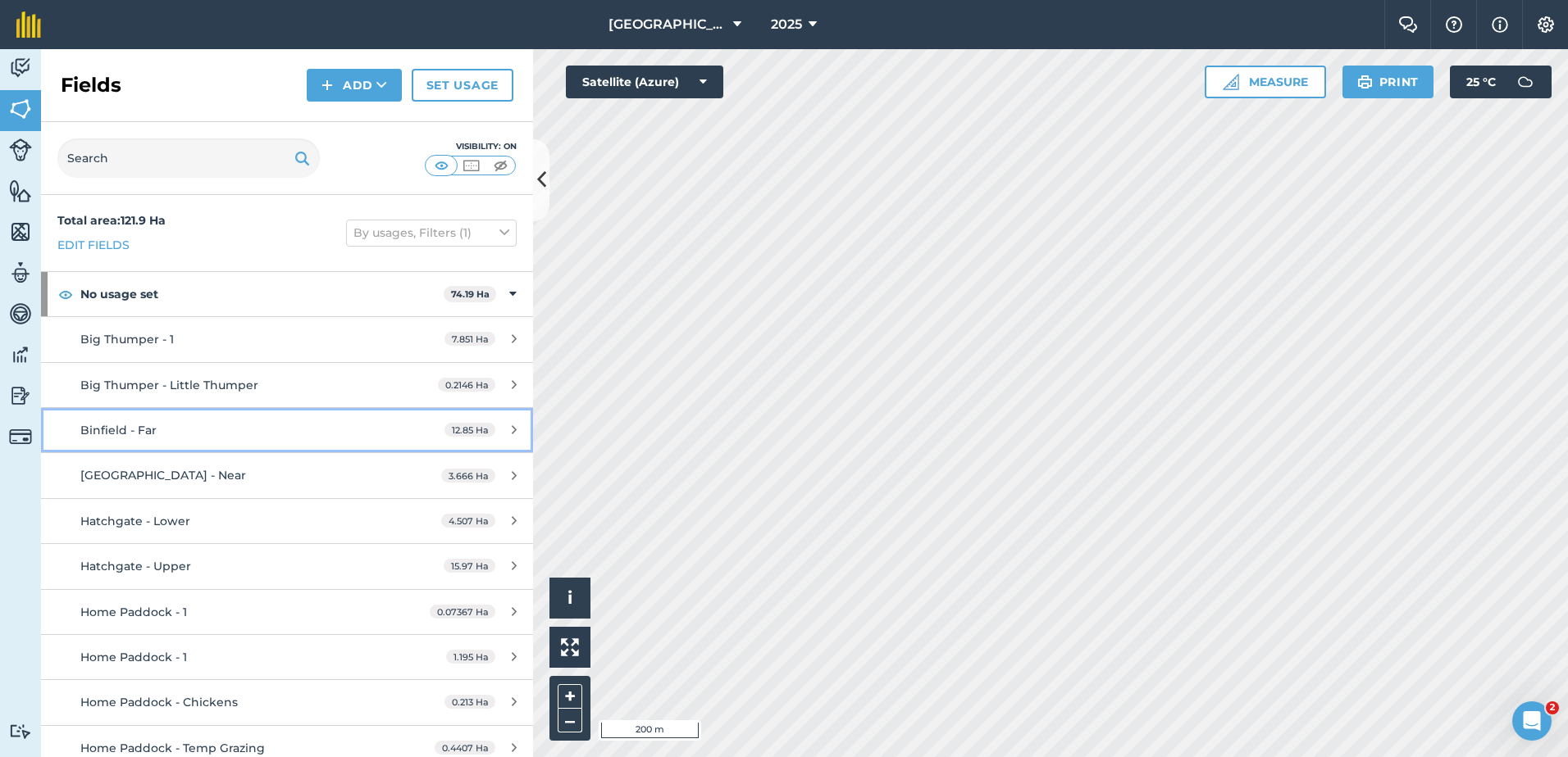
click at [123, 429] on span "Binfield - Far" at bounding box center [118, 430] width 77 height 14
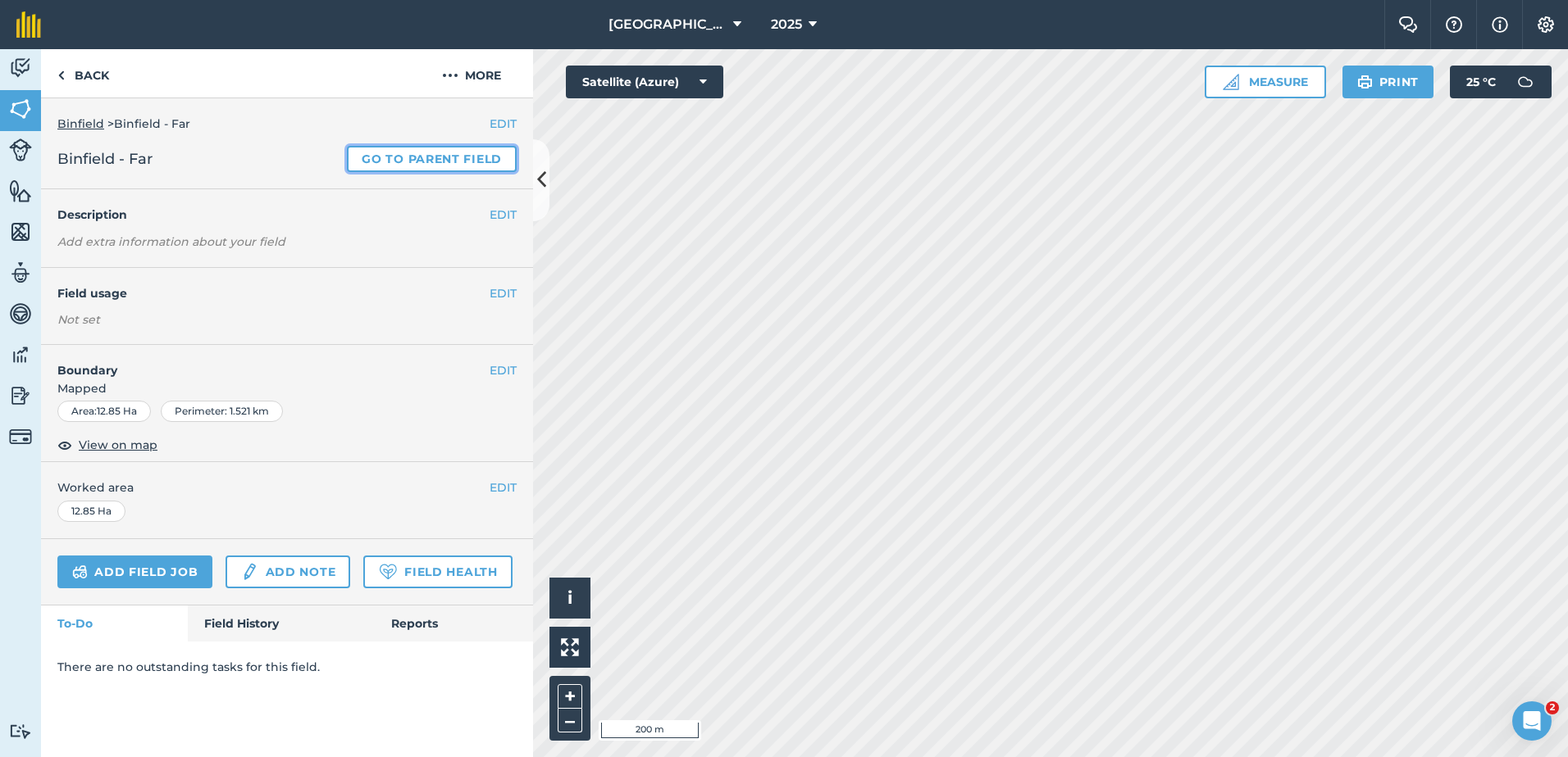
click at [408, 155] on link "Go to parent field" at bounding box center [432, 159] width 170 height 26
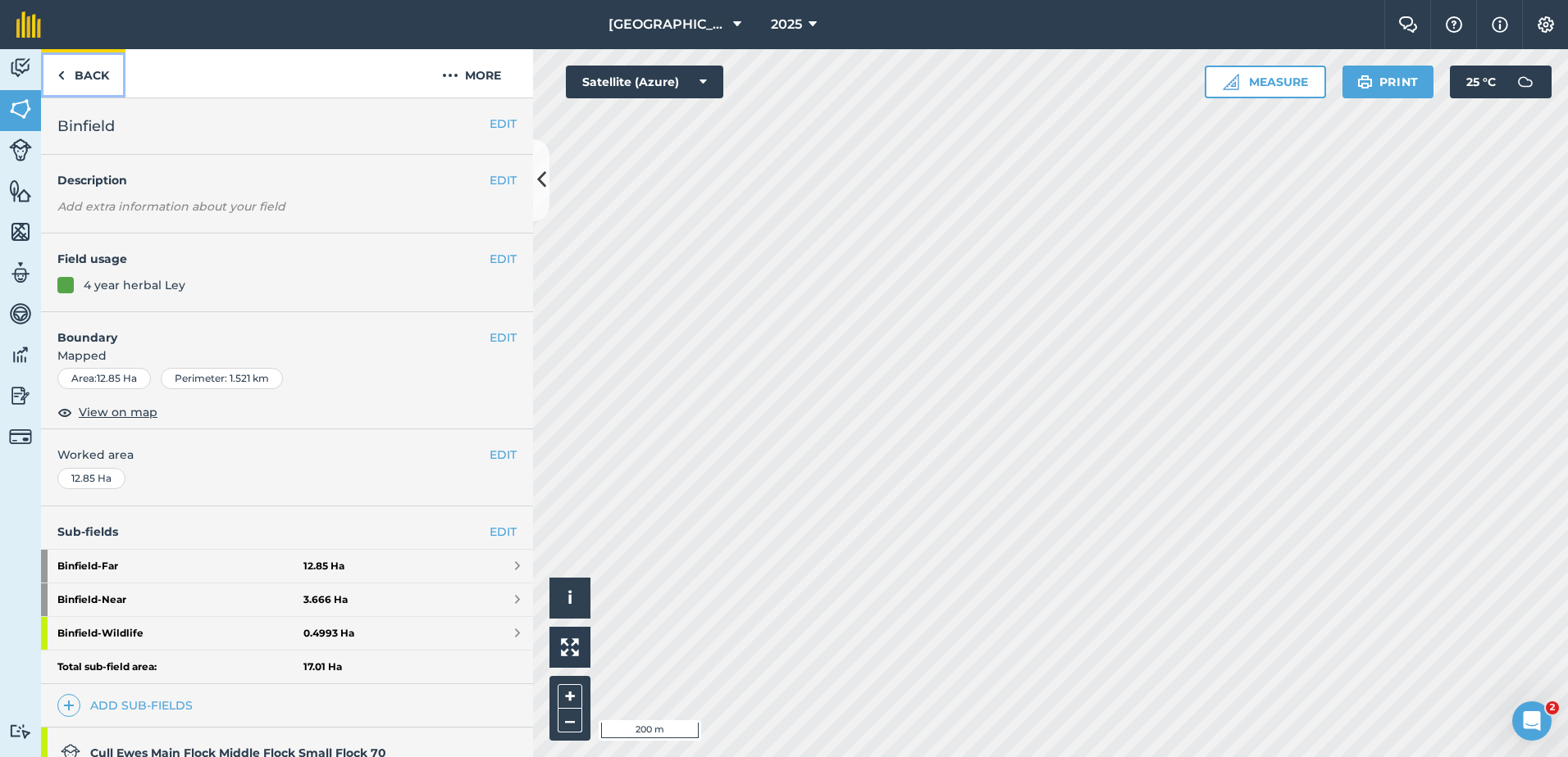
click at [56, 72] on link "Back" at bounding box center [83, 74] width 85 height 49
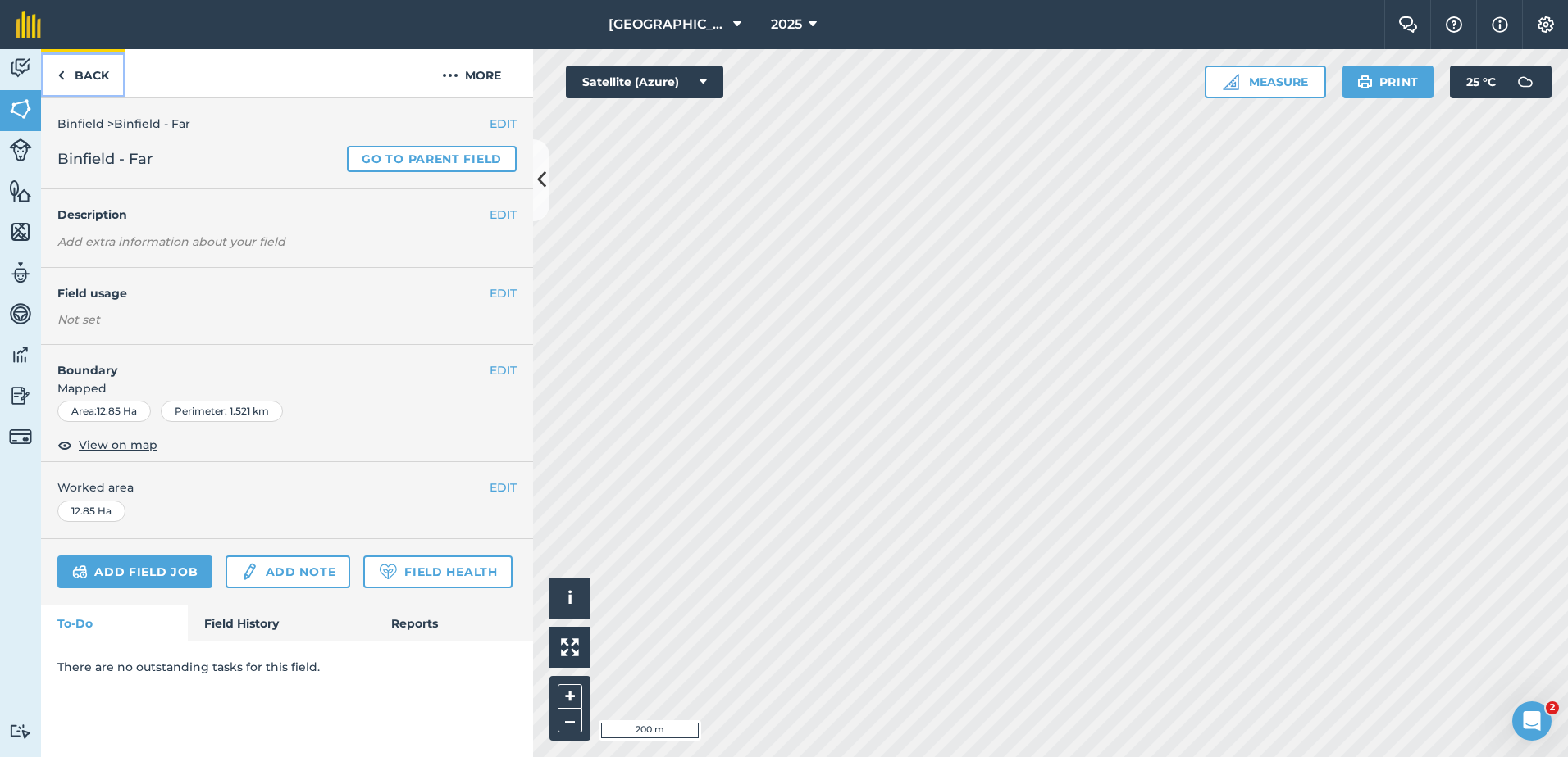
click at [56, 72] on link "Back" at bounding box center [83, 74] width 85 height 49
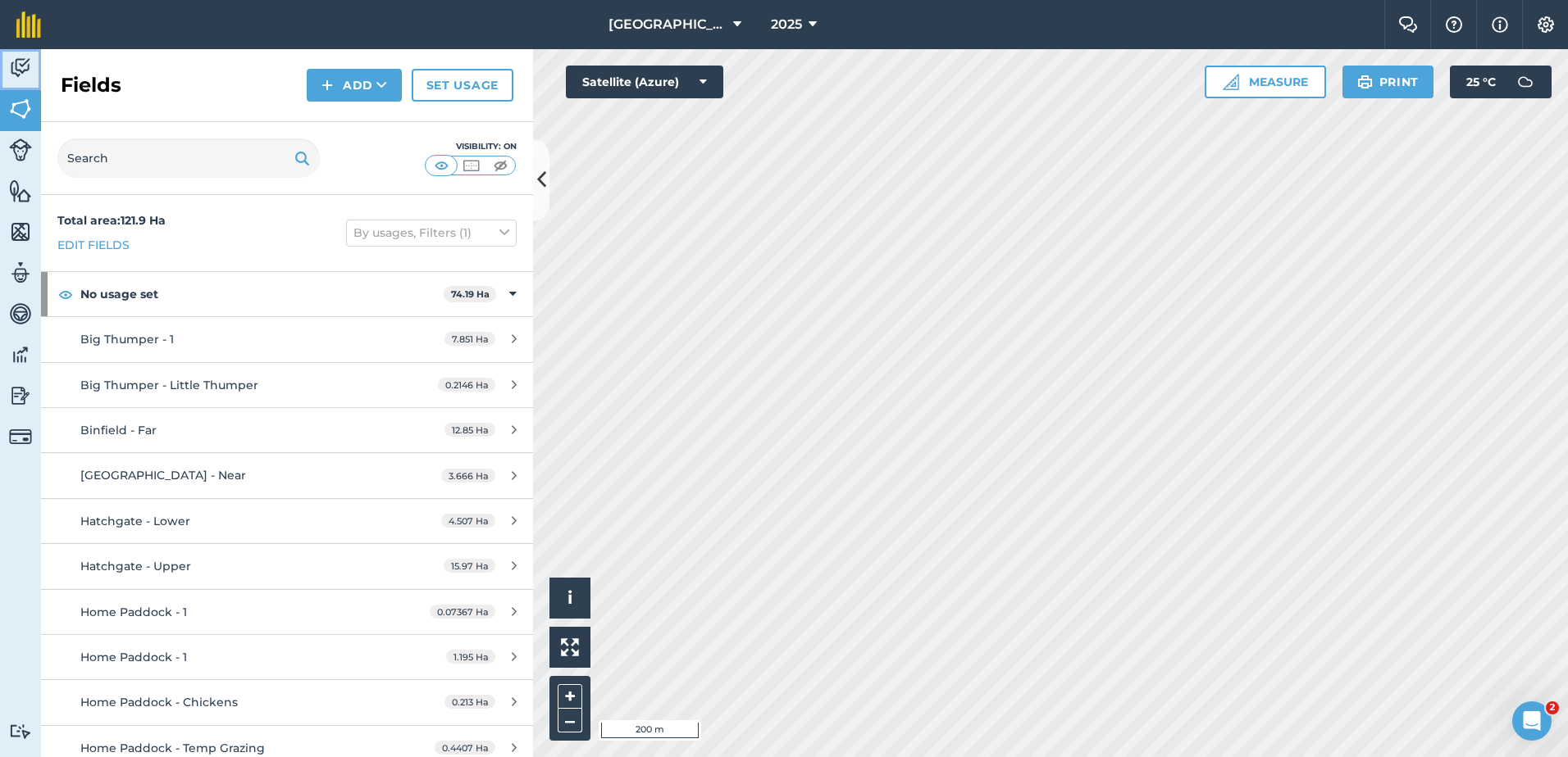
click at [18, 61] on img at bounding box center [20, 68] width 23 height 24
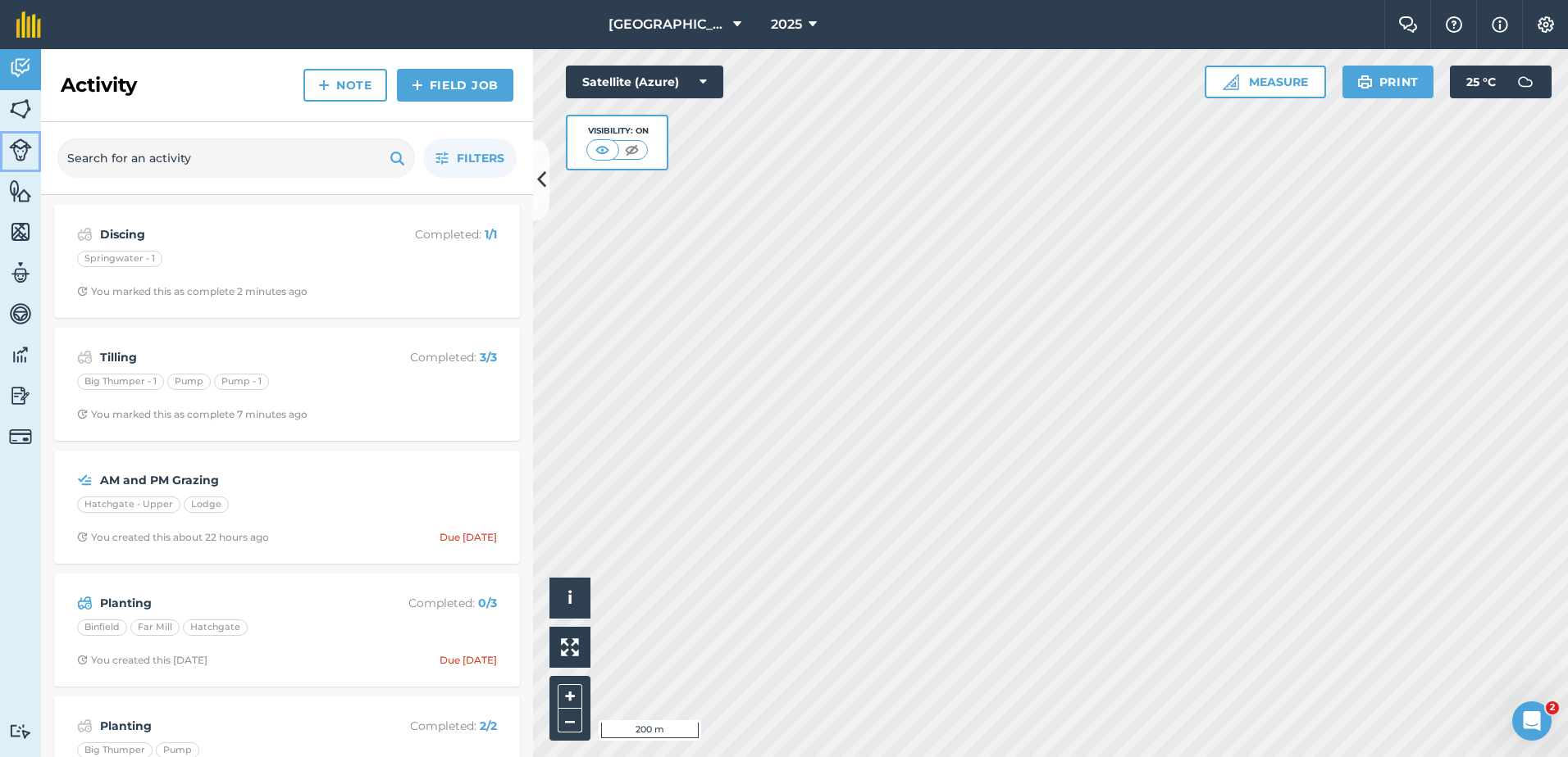
click at [23, 148] on img at bounding box center [20, 150] width 23 height 23
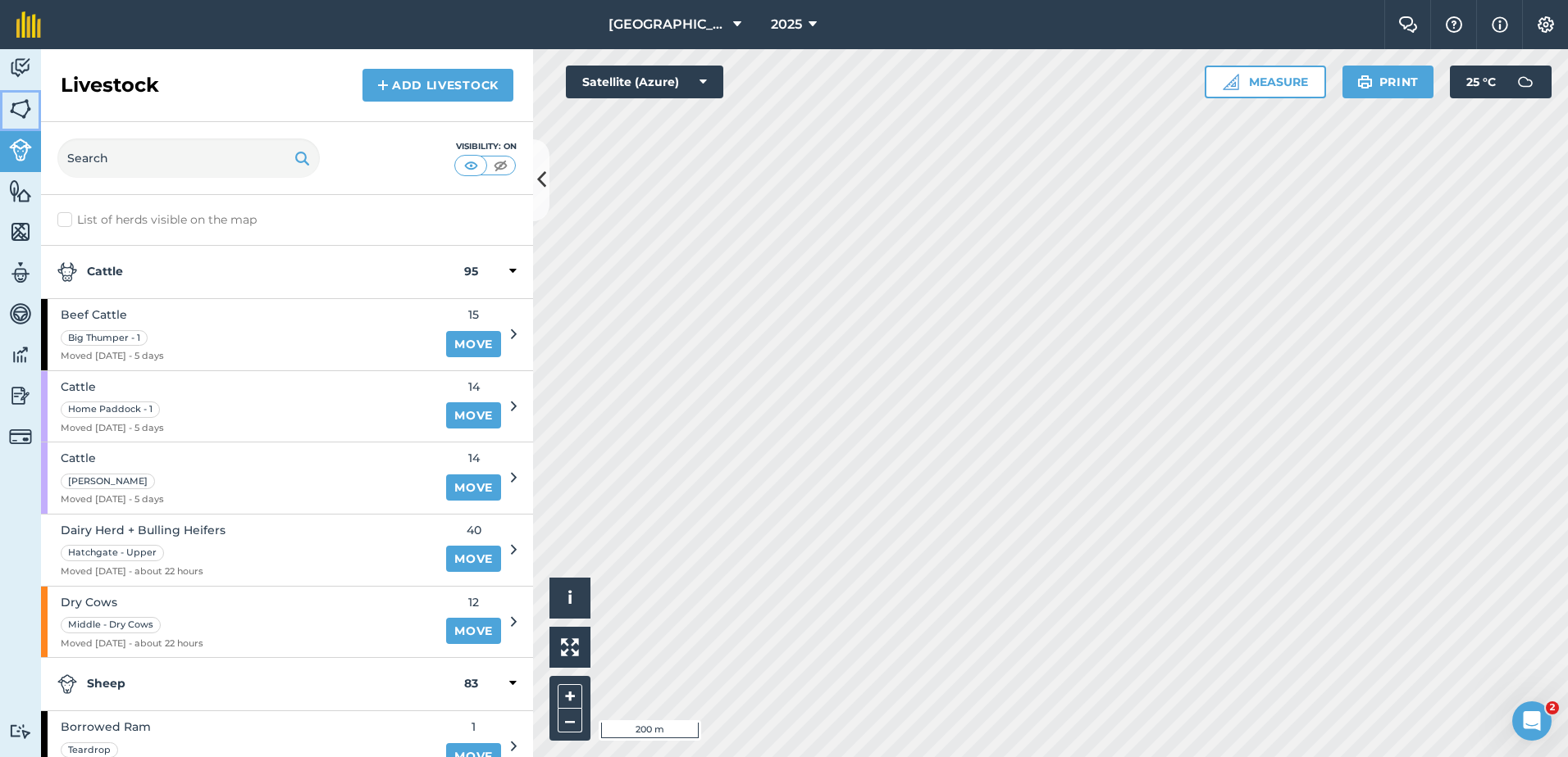
click at [19, 105] on img at bounding box center [20, 108] width 23 height 24
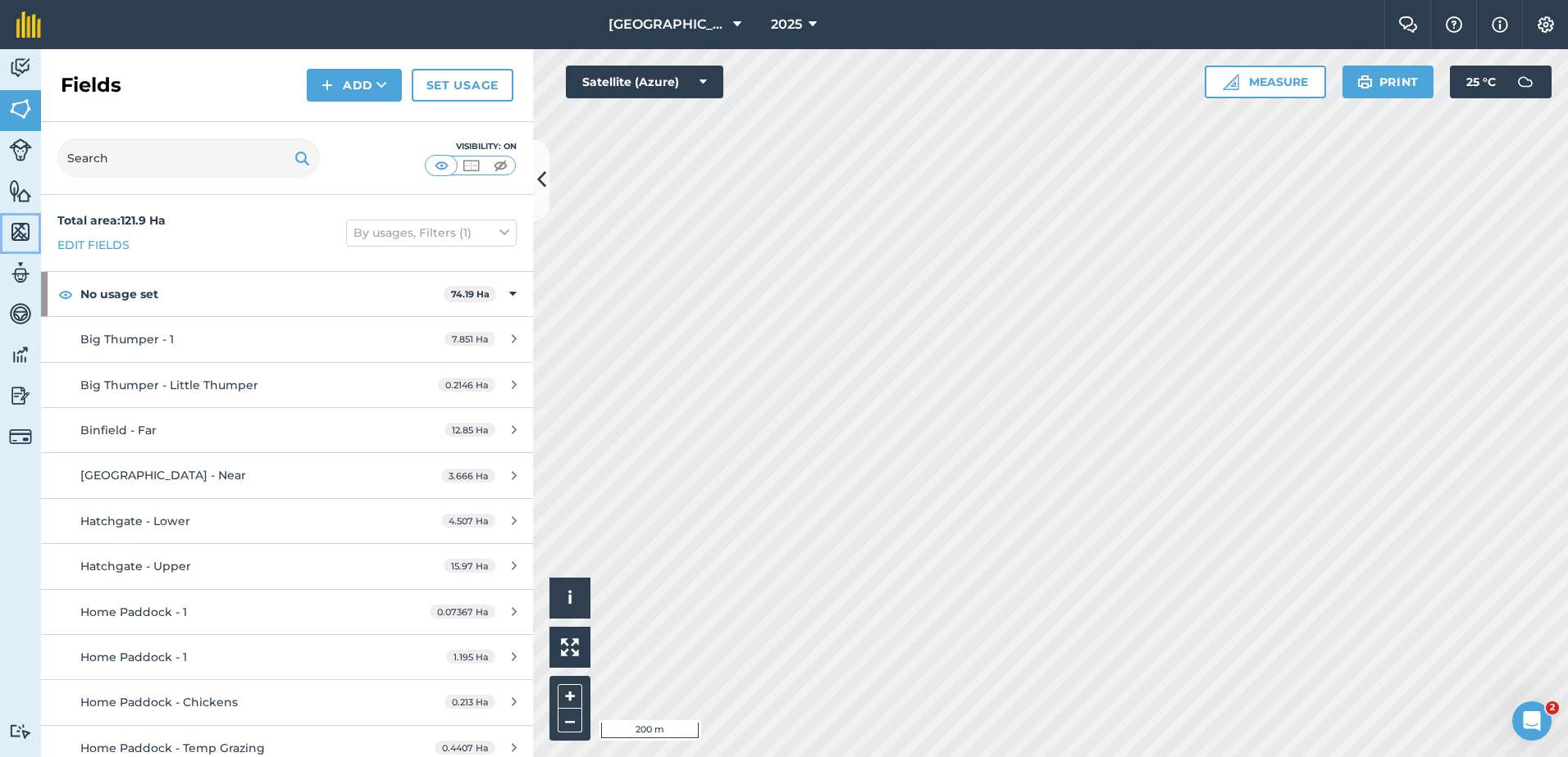
click at [16, 231] on img at bounding box center [20, 232] width 23 height 24
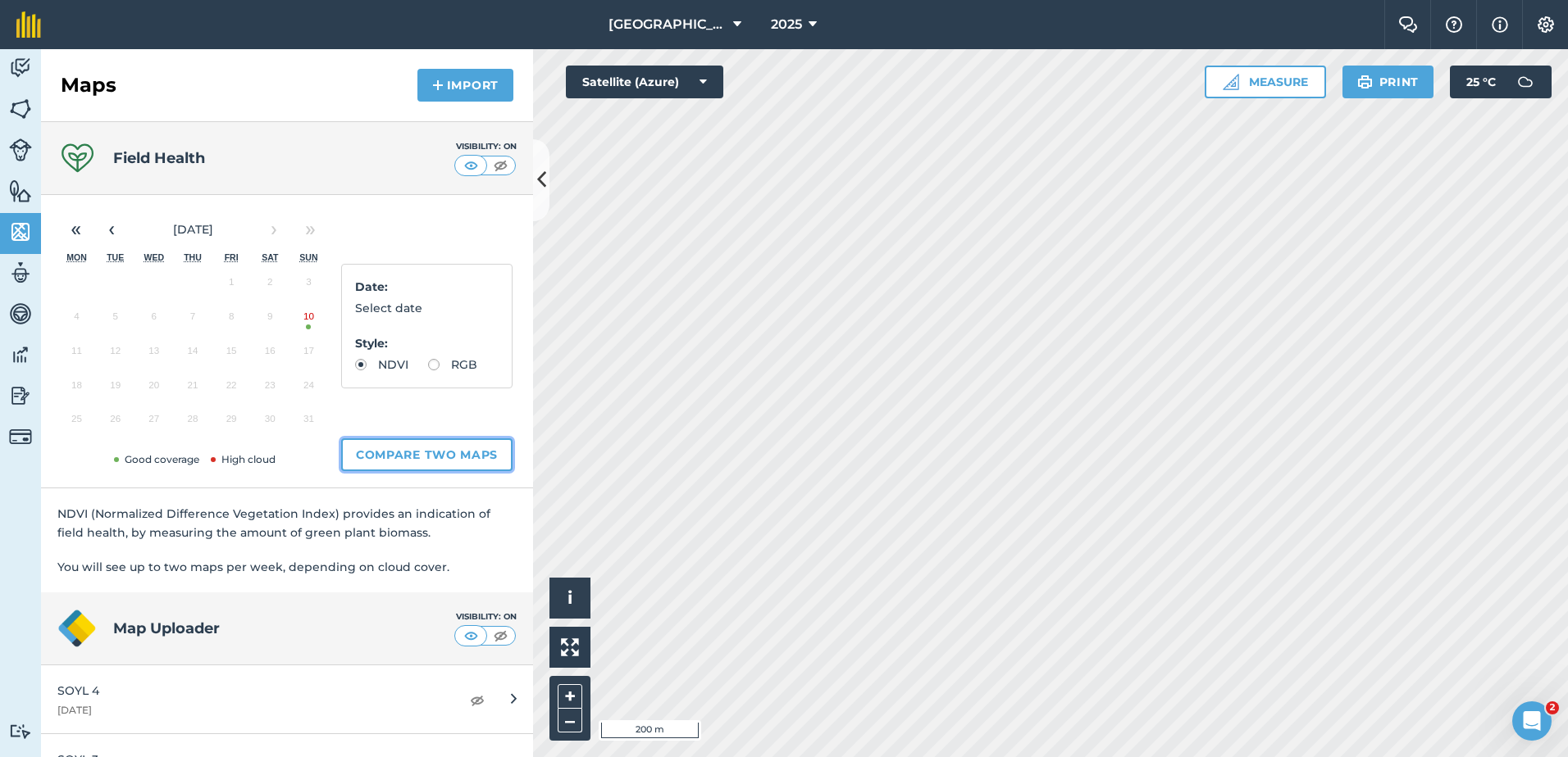
click at [435, 447] on button "Compare two maps" at bounding box center [426, 455] width 171 height 32
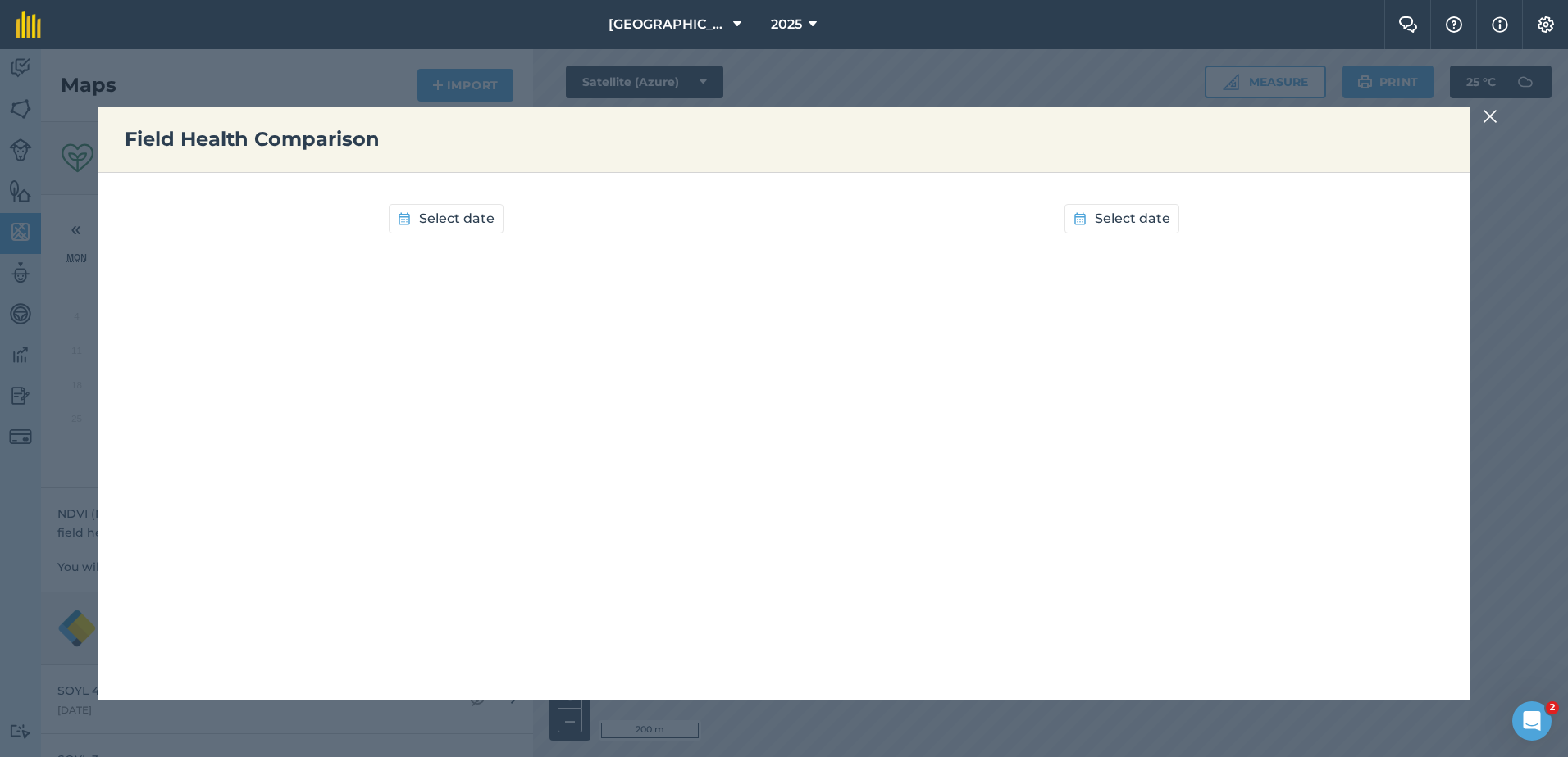
click at [1488, 114] on img at bounding box center [1490, 116] width 14 height 20
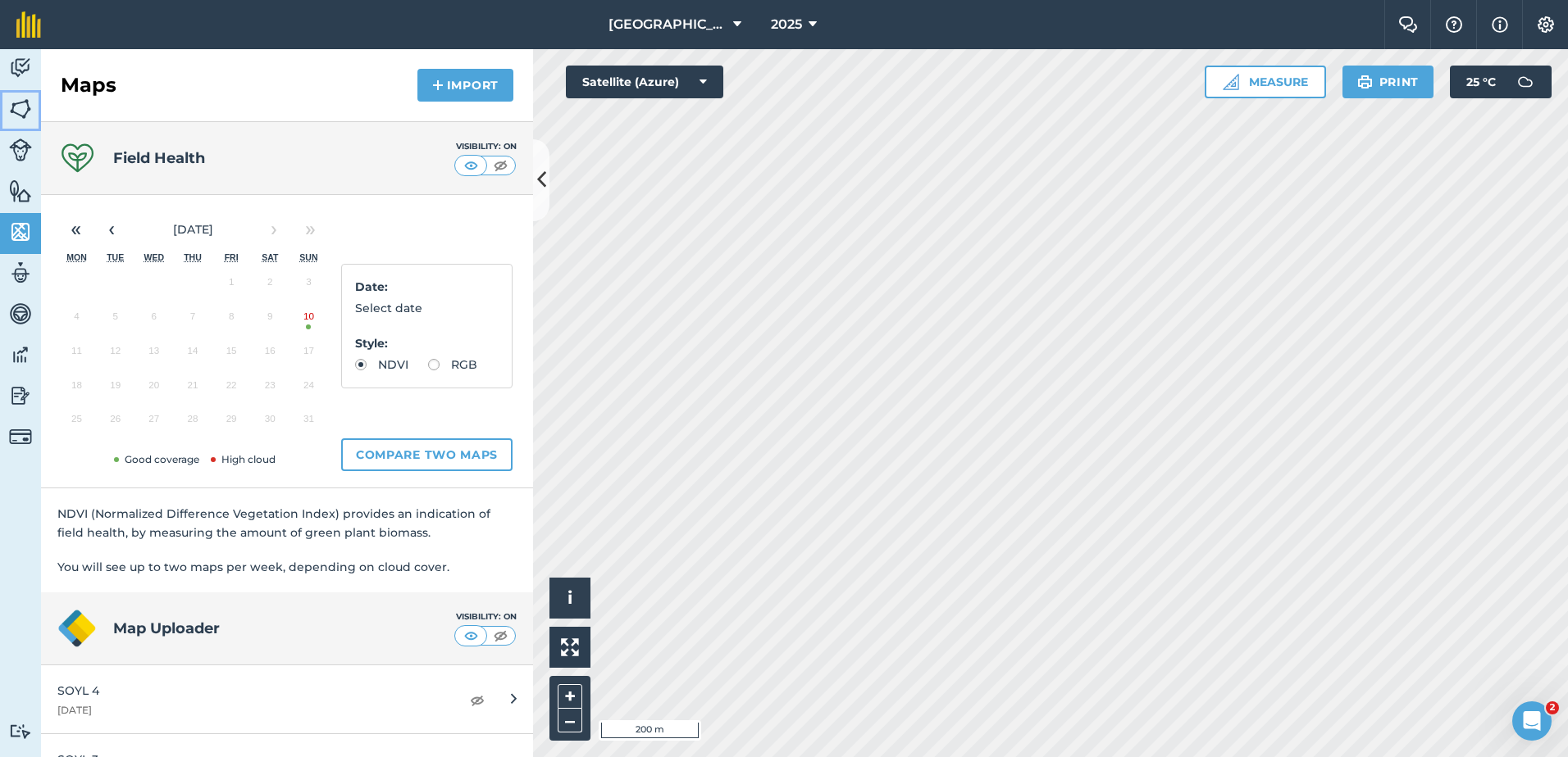
click at [17, 113] on img at bounding box center [20, 108] width 23 height 24
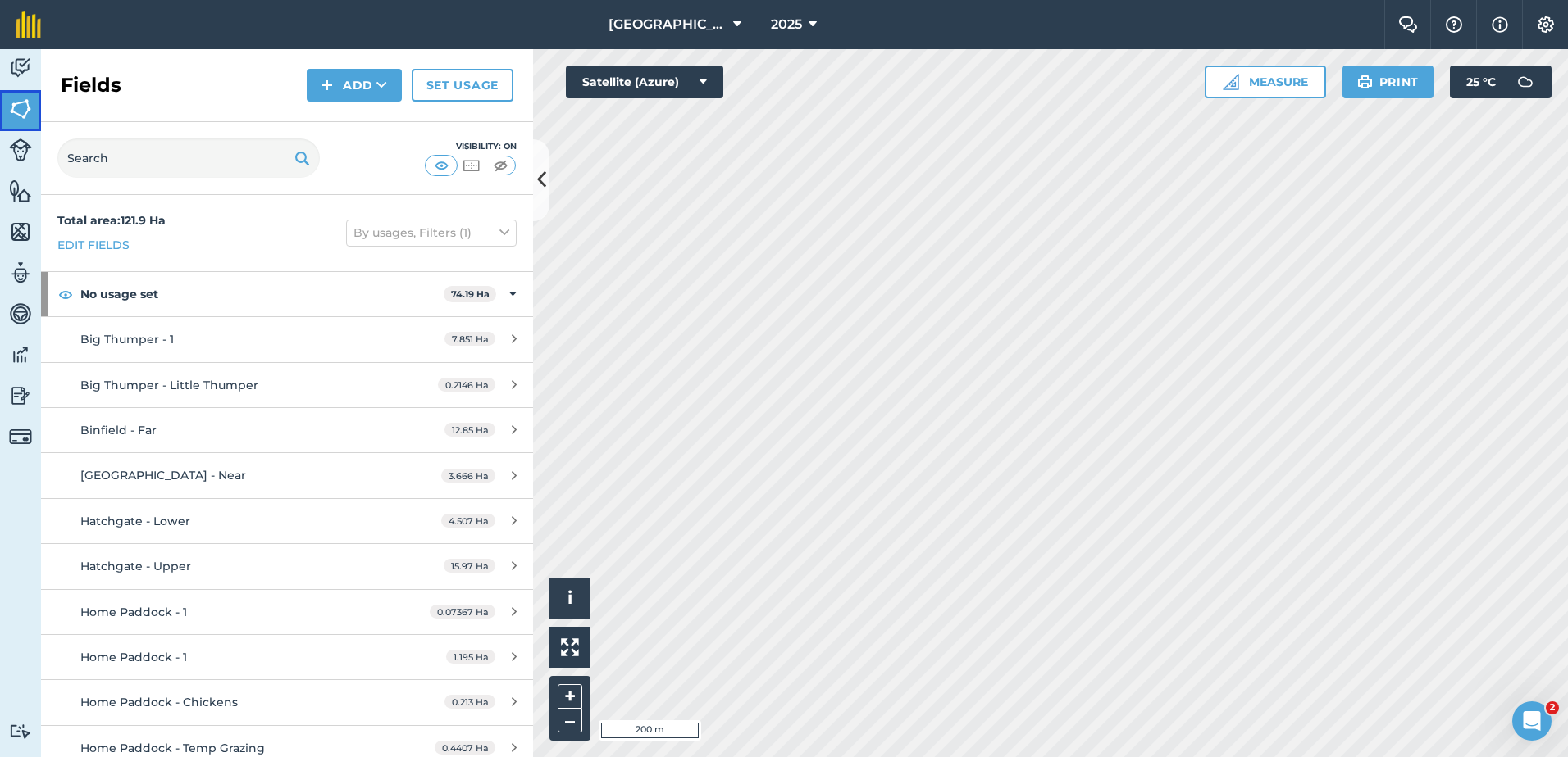
click at [17, 113] on img at bounding box center [20, 108] width 23 height 24
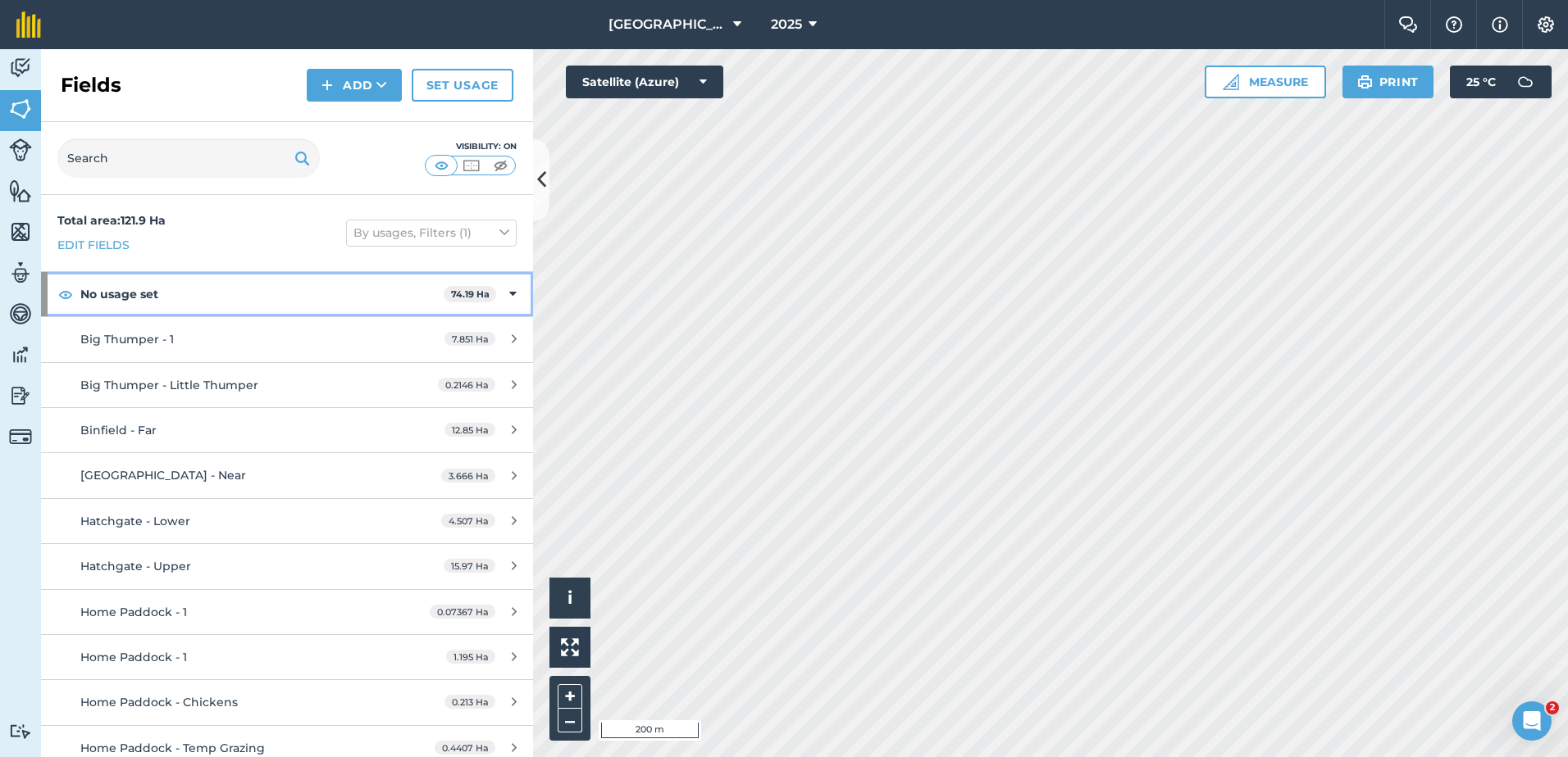
click at [453, 293] on strong "74.19 Ha" at bounding box center [470, 294] width 39 height 12
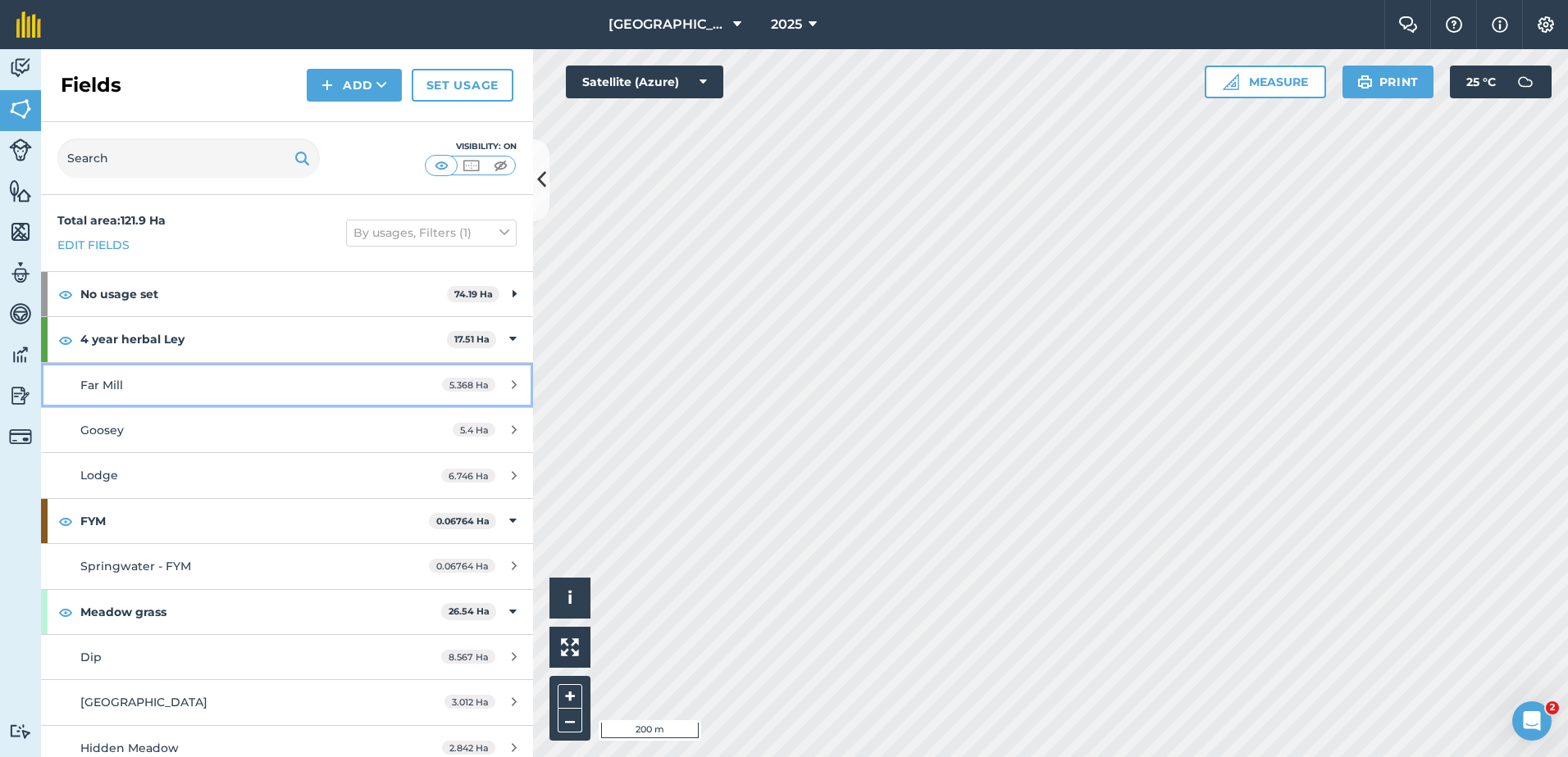
click at [465, 387] on span "5.368 Ha" at bounding box center [468, 384] width 53 height 14
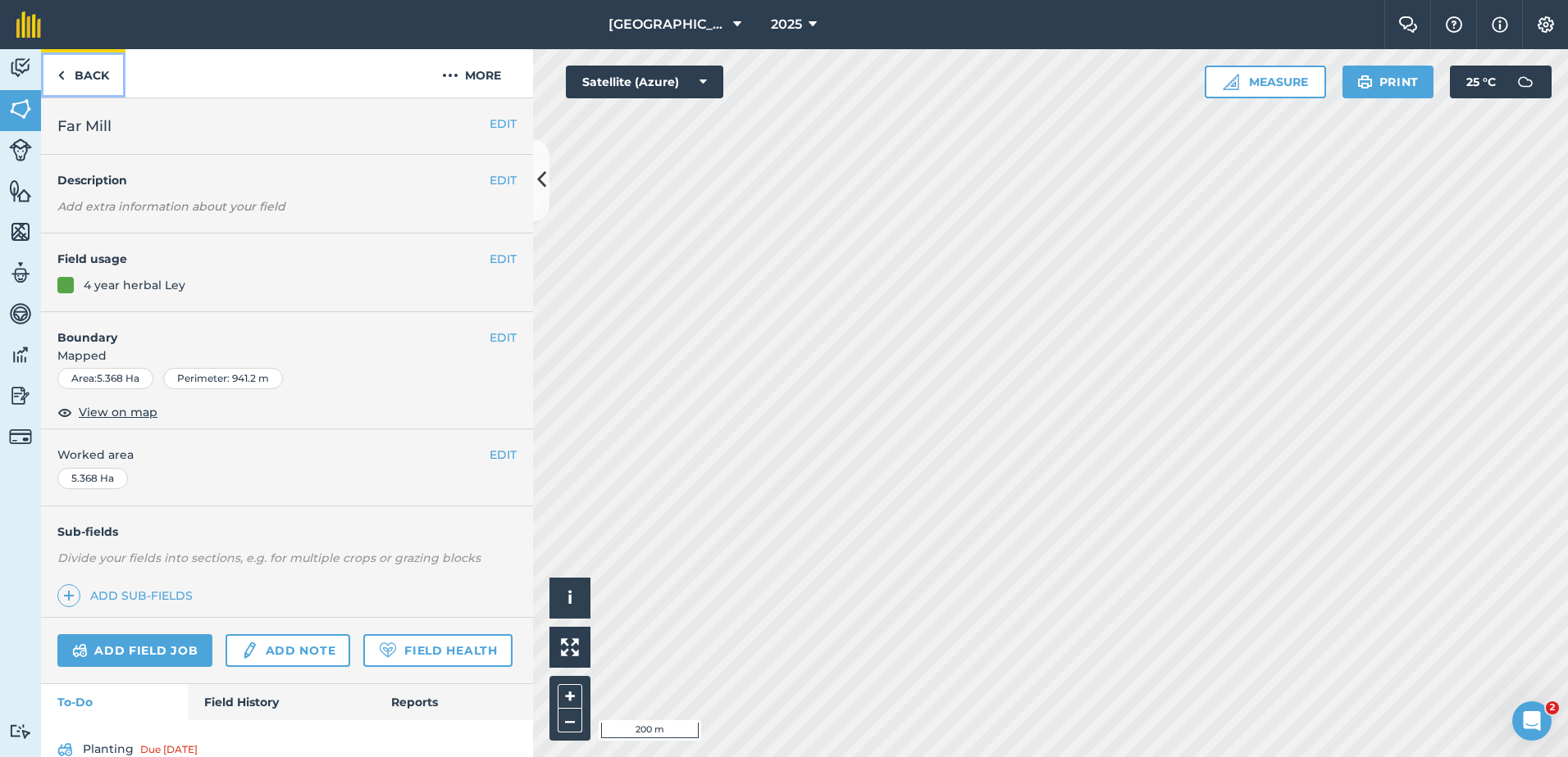
click at [60, 73] on img at bounding box center [61, 76] width 7 height 20
